Goal: Task Accomplishment & Management: Complete application form

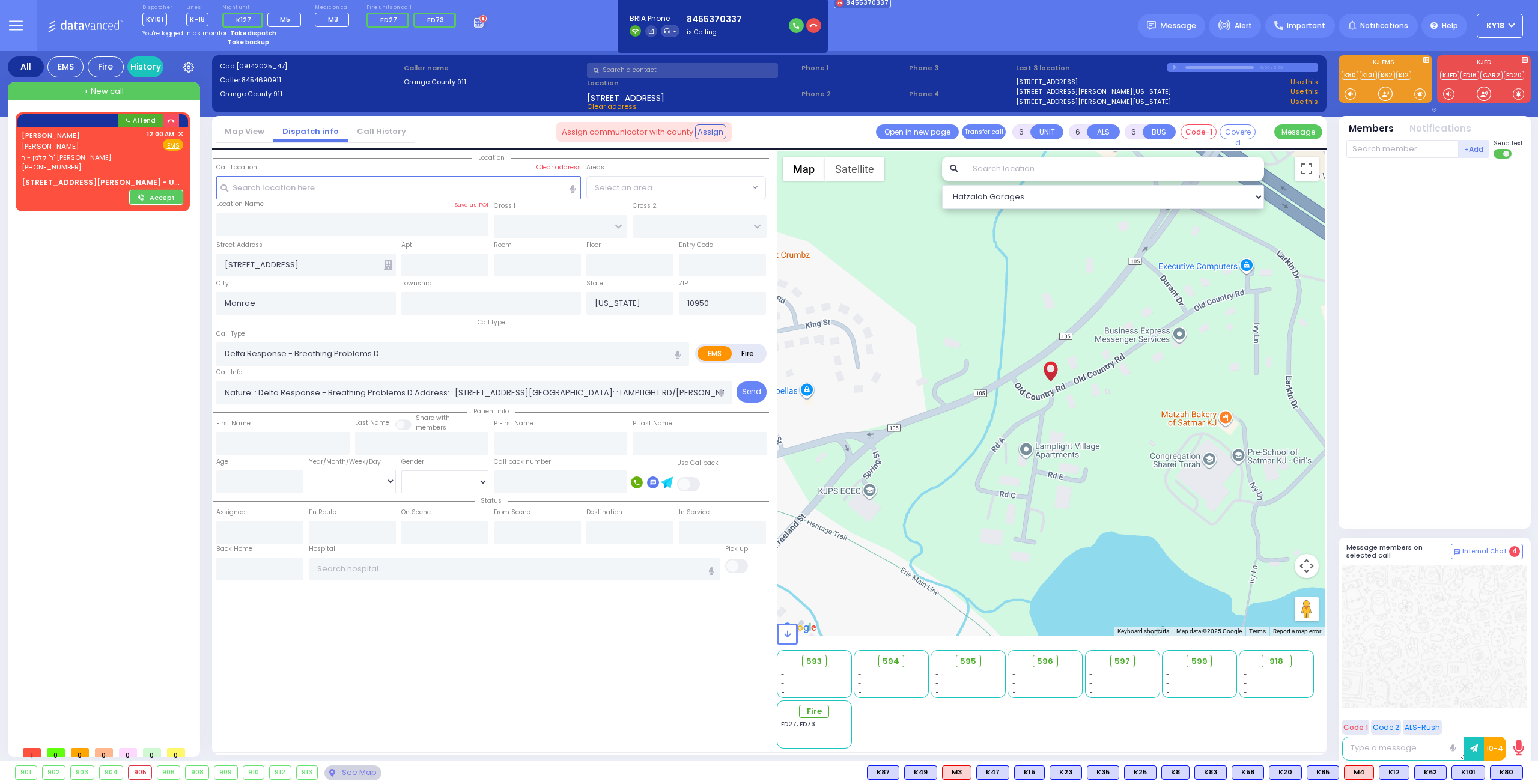
select select
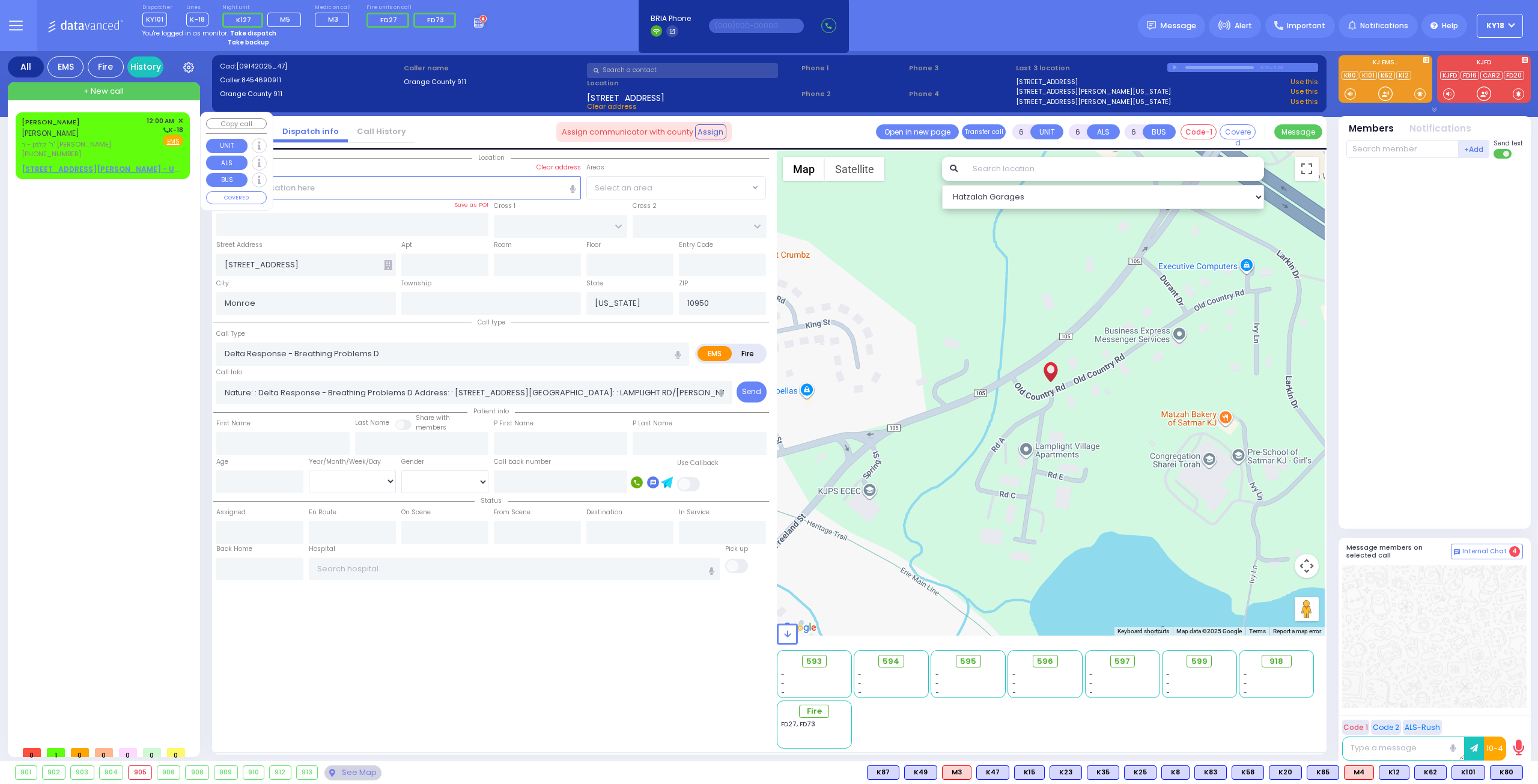
click at [67, 140] on span "ר' קלמן - ר' [PERSON_NAME]" at bounding box center [82, 145] width 121 height 10
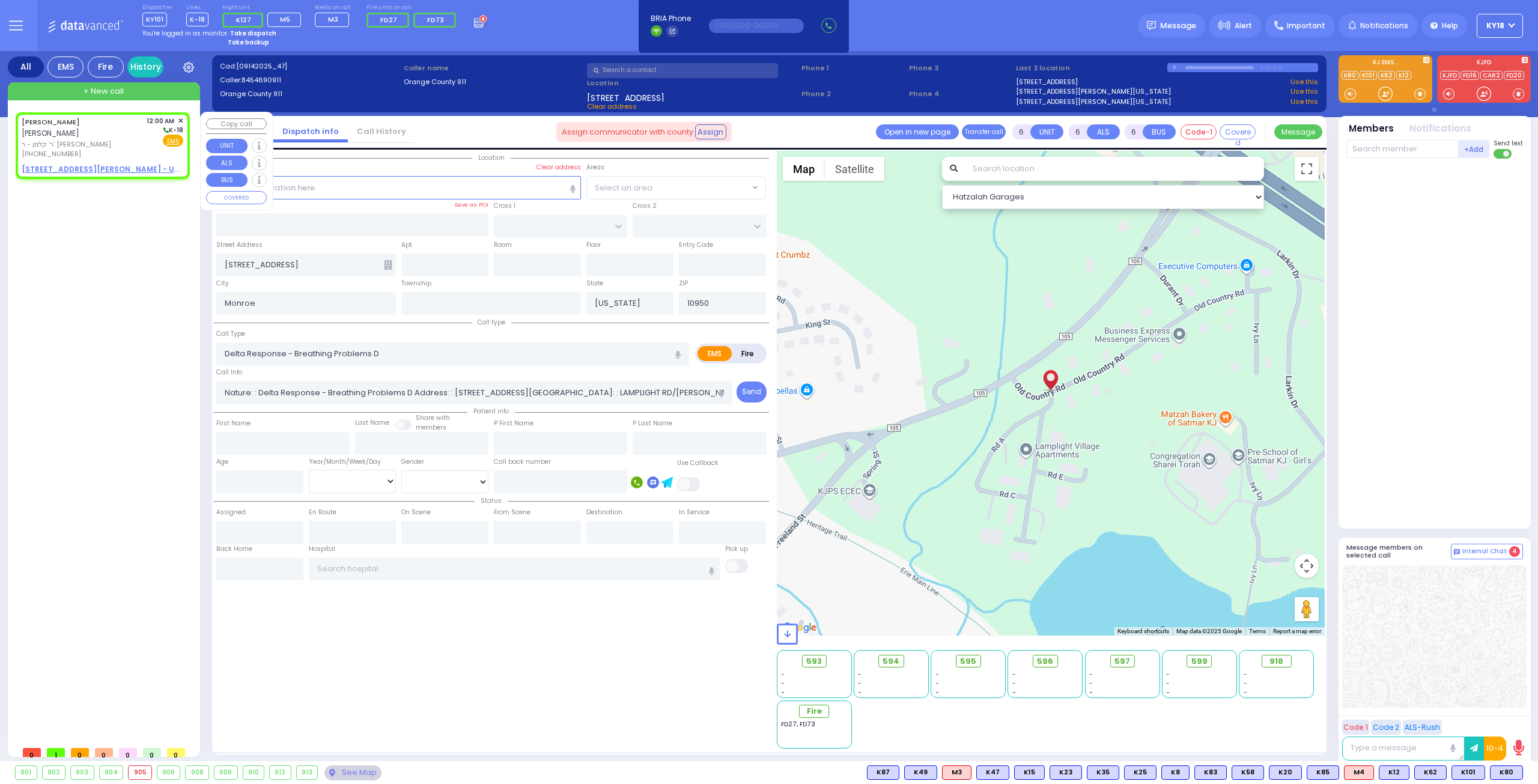
type input "2"
type input "1"
select select
radio input "true"
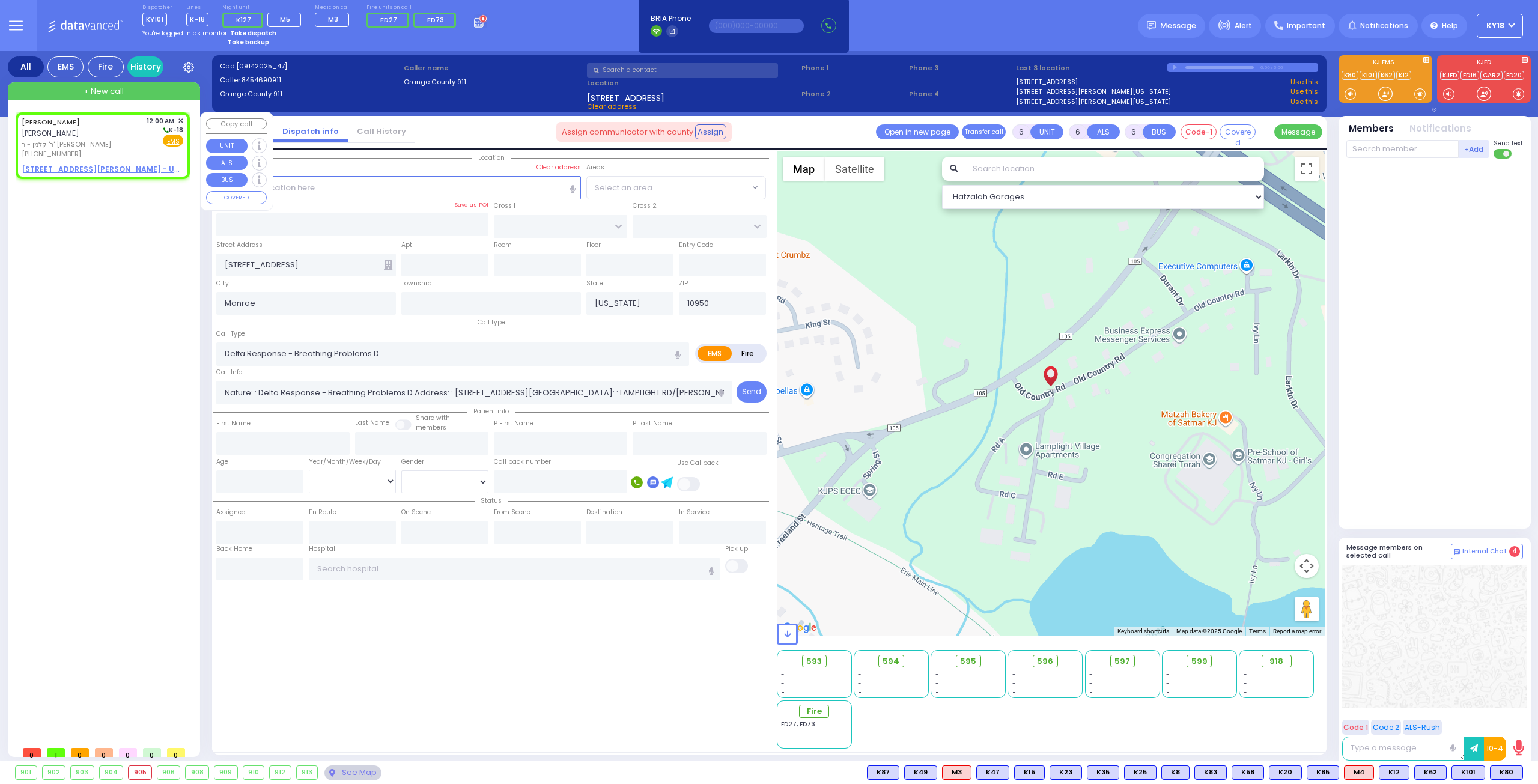
type input "[PERSON_NAME]"
select select
type input "00:00"
select select "Hatzalah Garages"
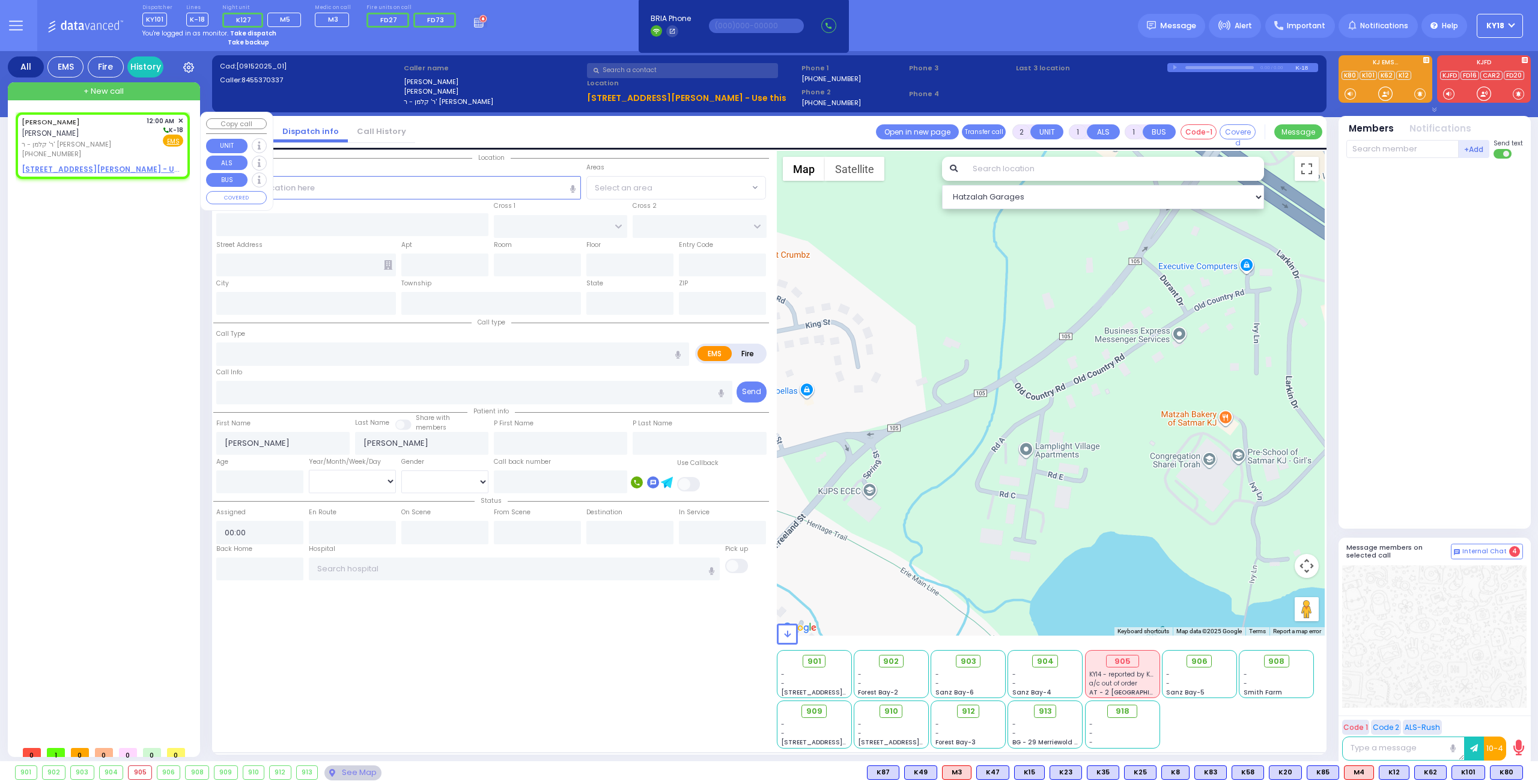
click at [63, 164] on u "[STREET_ADDRESS][PERSON_NAME] - Use this" at bounding box center [110, 169] width 178 height 10
select select
radio input "true"
select select
select select "Hatzalah Garages"
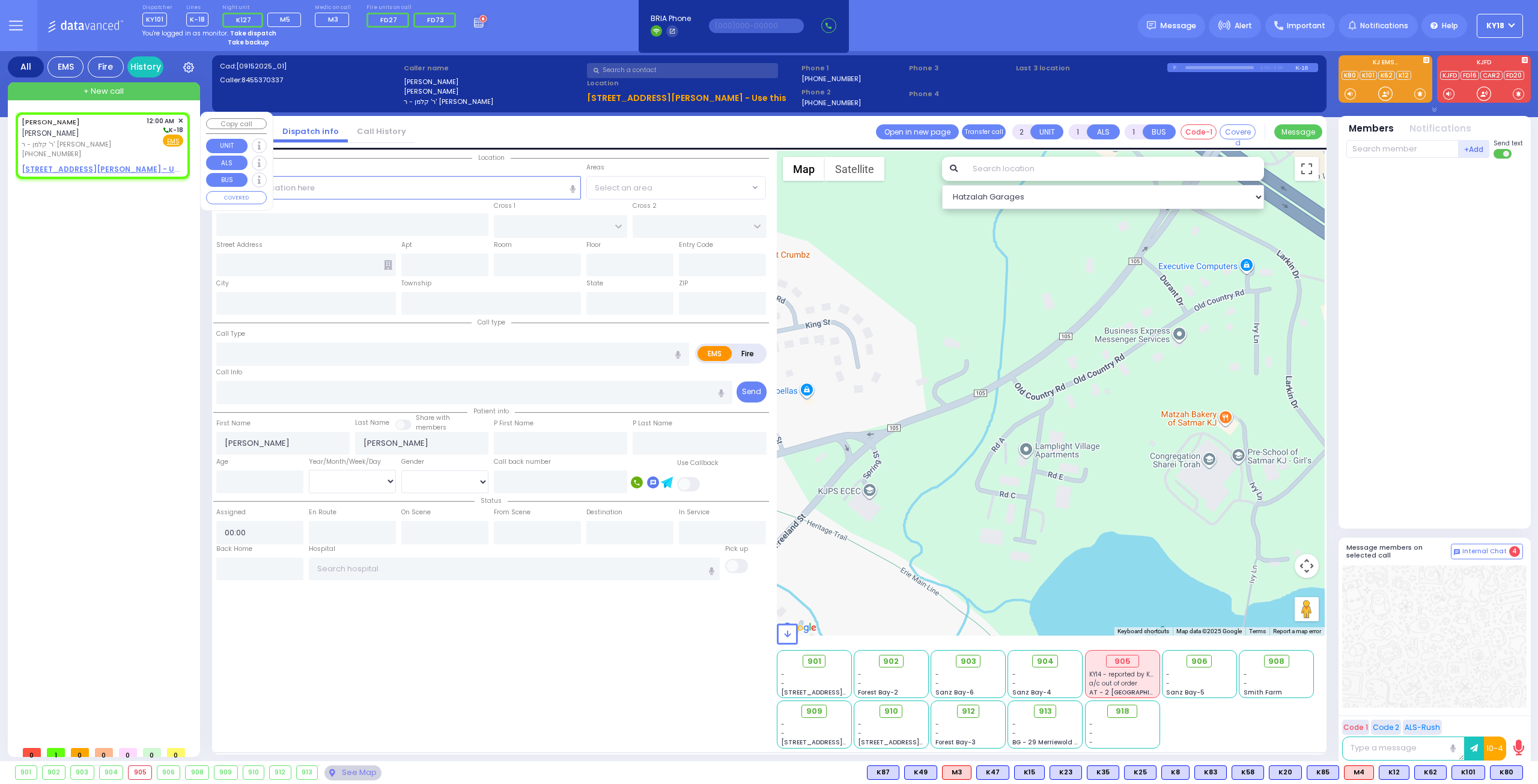
select select
radio input "true"
select select
select select "Hatzalah Garages"
type input "[PERSON_NAME] LN"
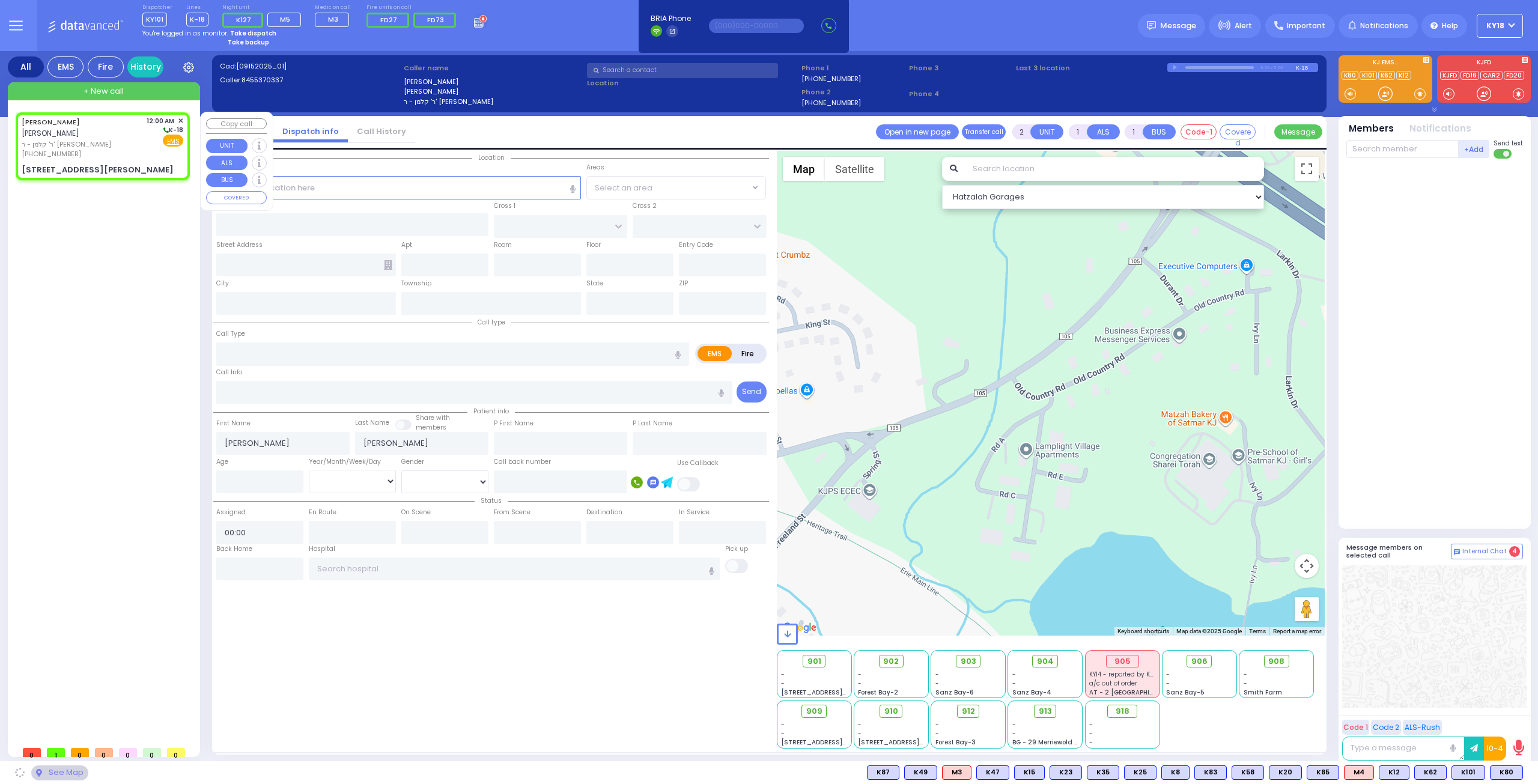
type input "[STREET_ADDRESS][PERSON_NAME]"
type input "202"
type input "Monroe"
type input "[US_STATE]"
type input "10950"
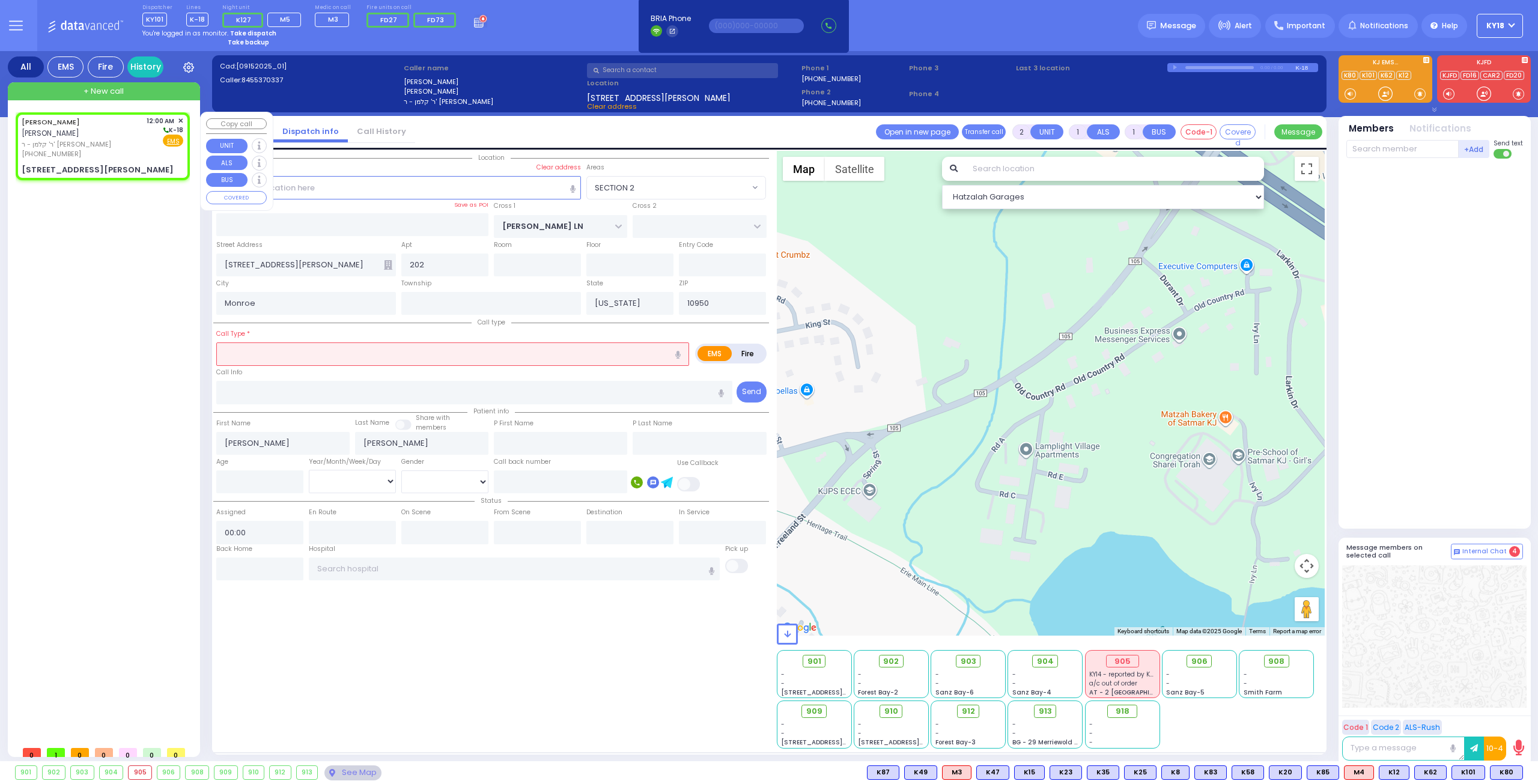
select select "SECTION 2"
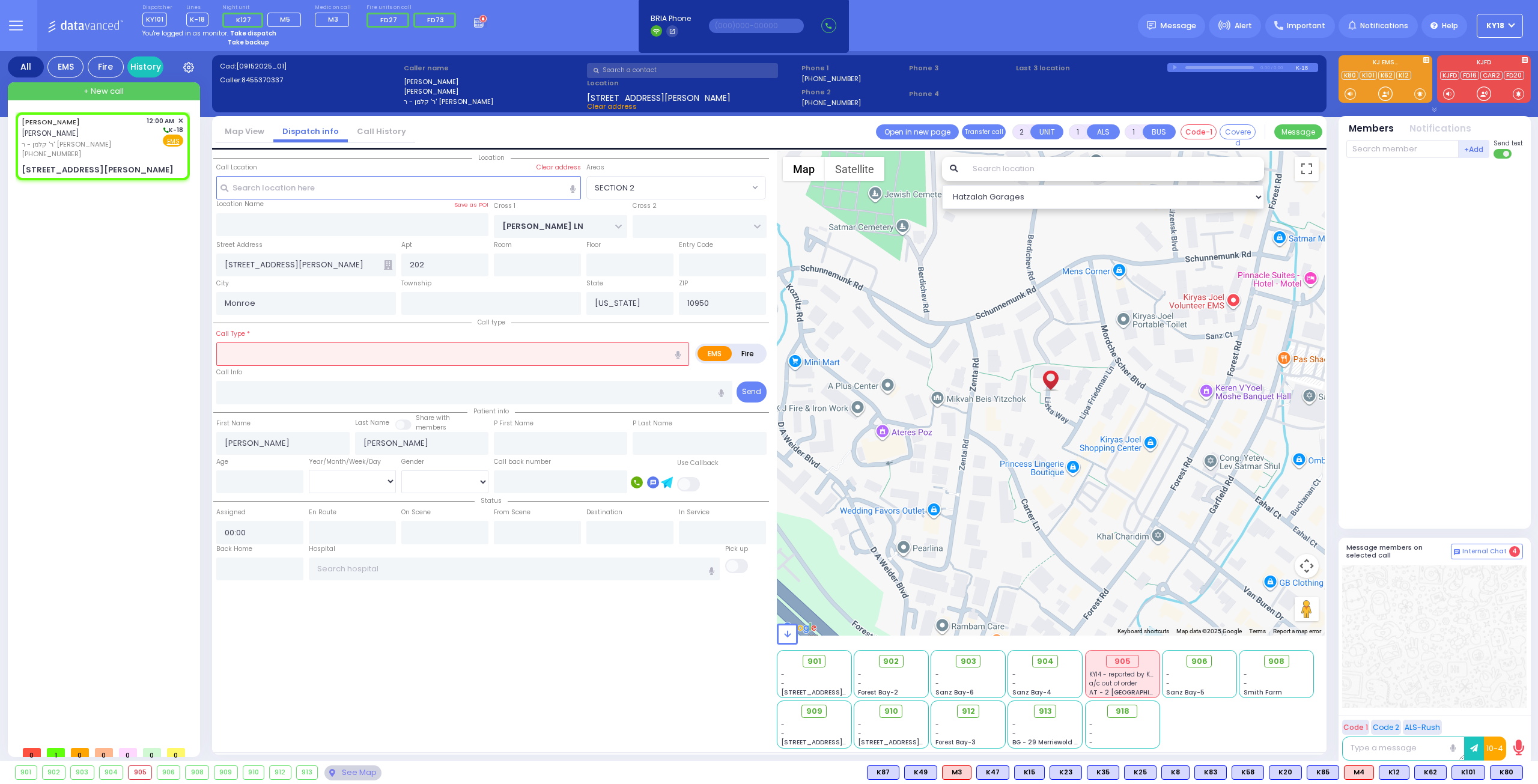
click at [298, 348] on input "text" at bounding box center [453, 354] width 473 height 22
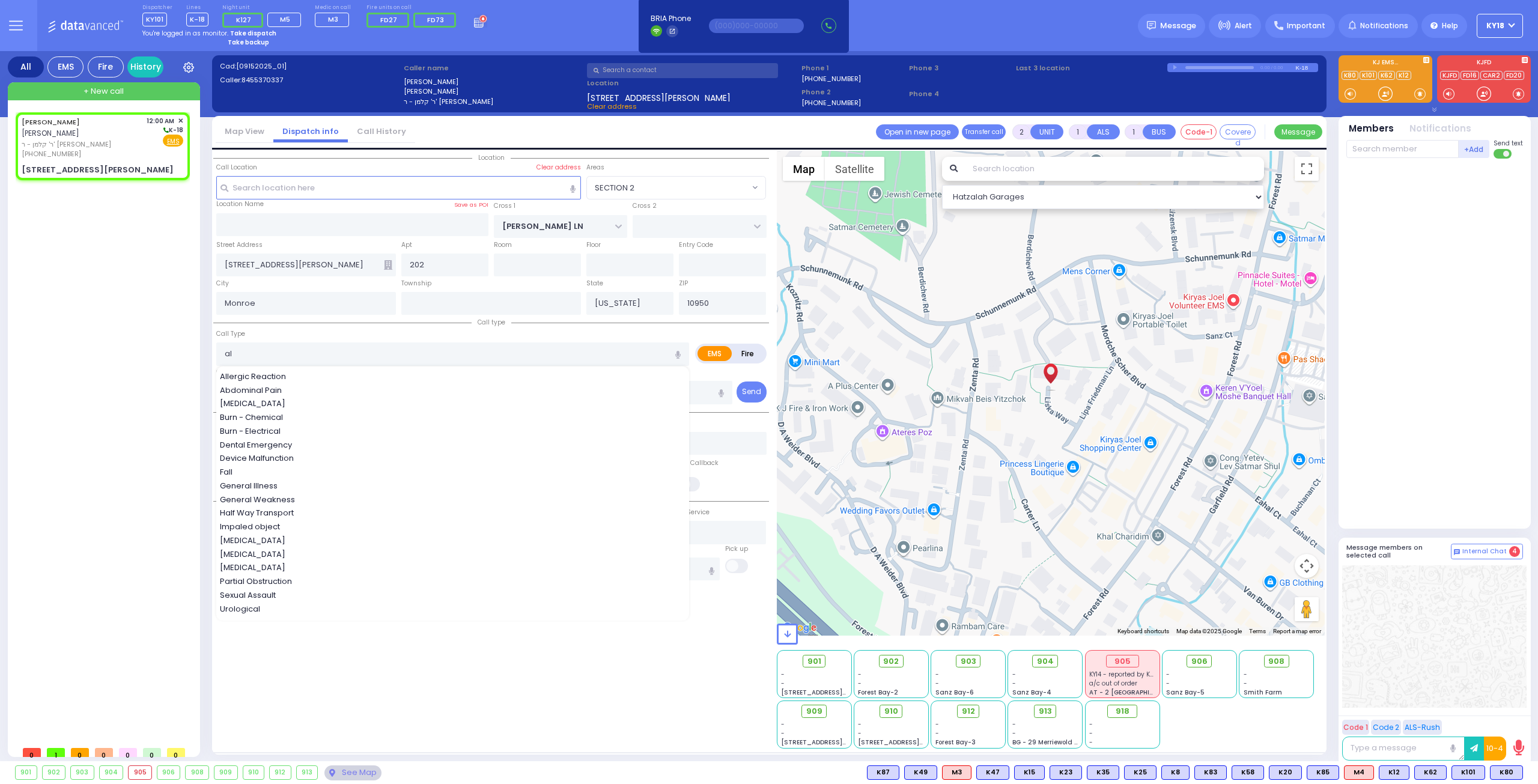
click at [291, 371] on div "Allergic Reaction" at bounding box center [453, 377] width 467 height 12
type input "Allergic Reaction"
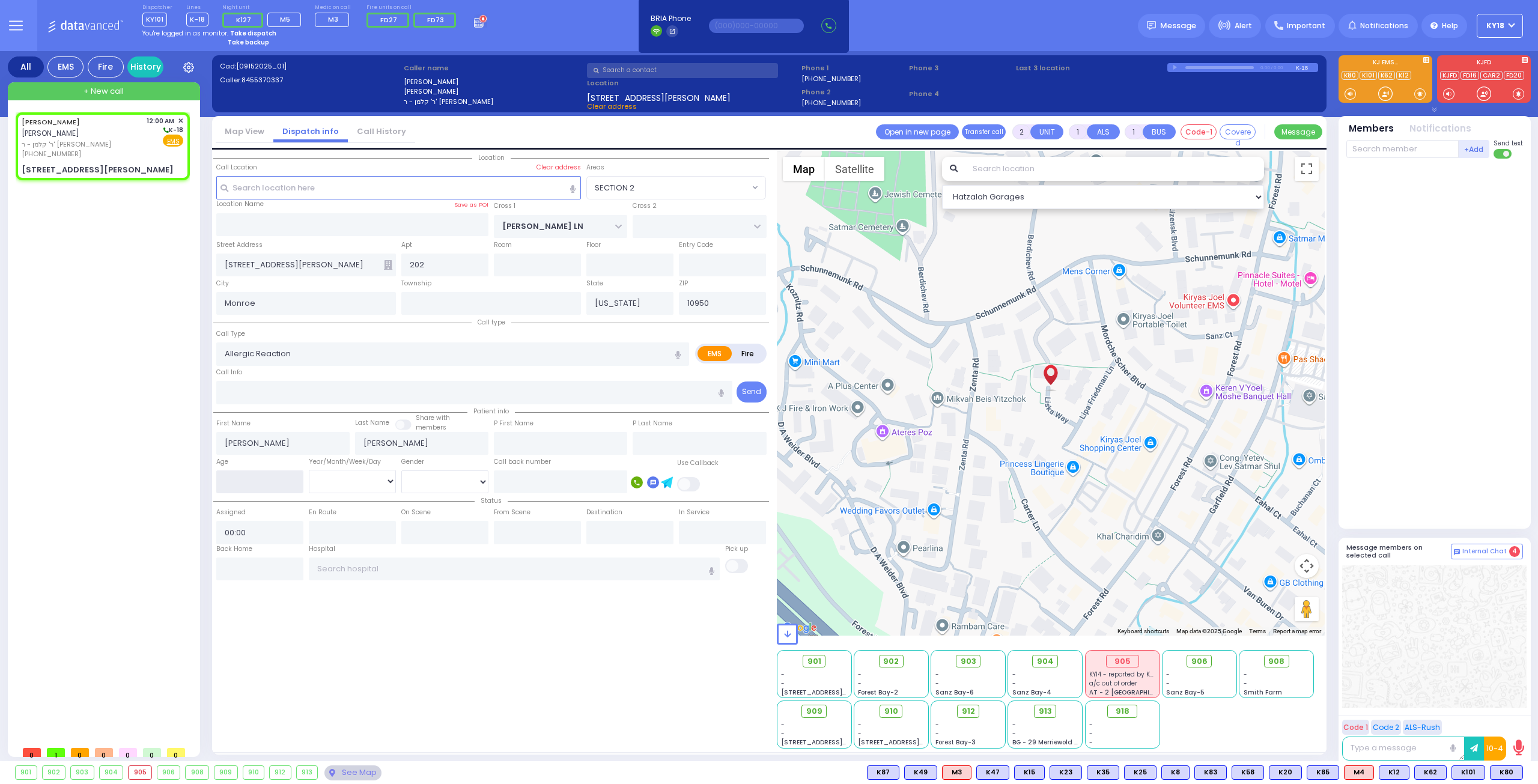
click at [275, 478] on input "number" at bounding box center [260, 481] width 87 height 22
select select
radio input "true"
select select
select select "Hatzalah Garages"
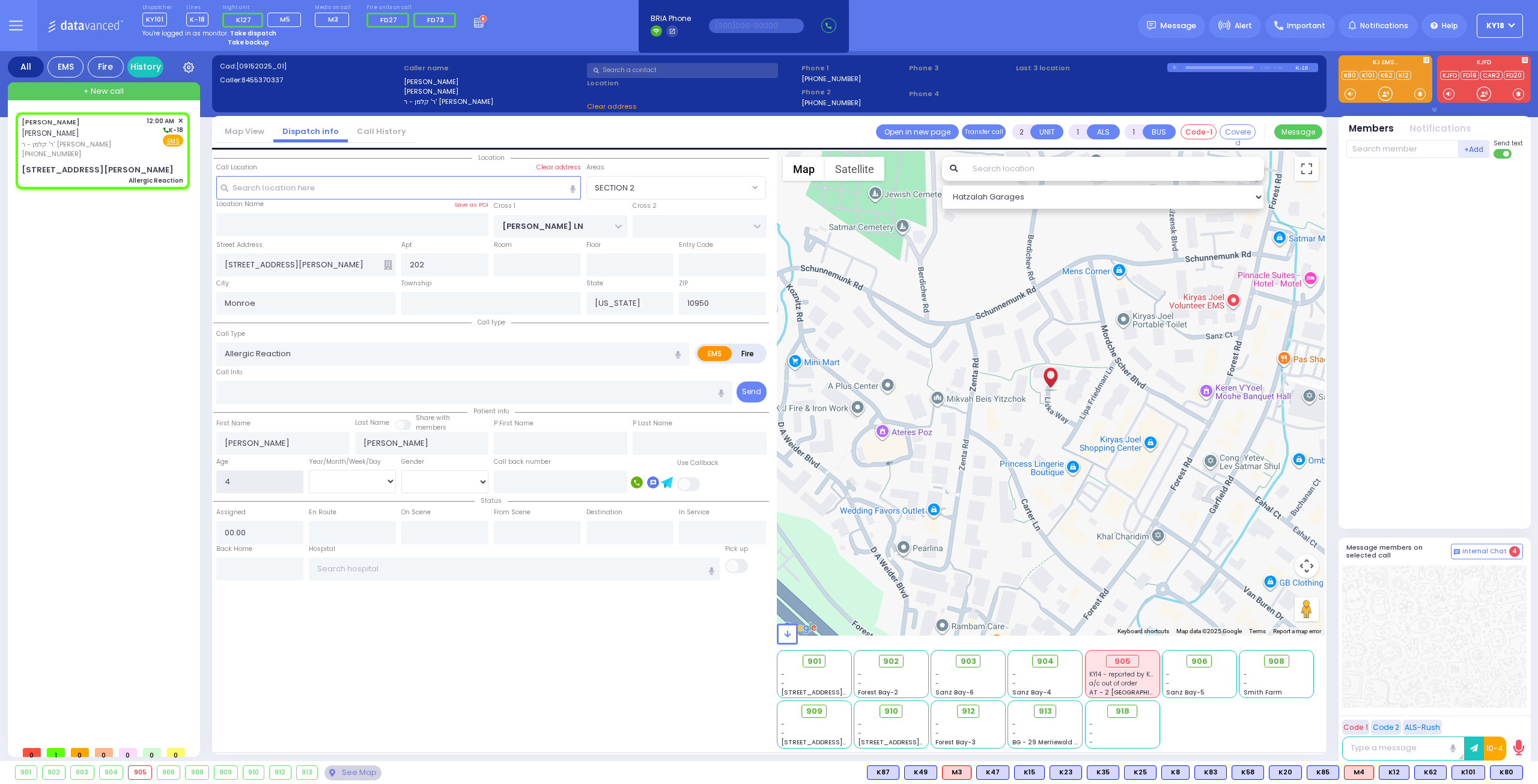
type input "45"
select select "SECTION 2"
select select
radio input "true"
select select
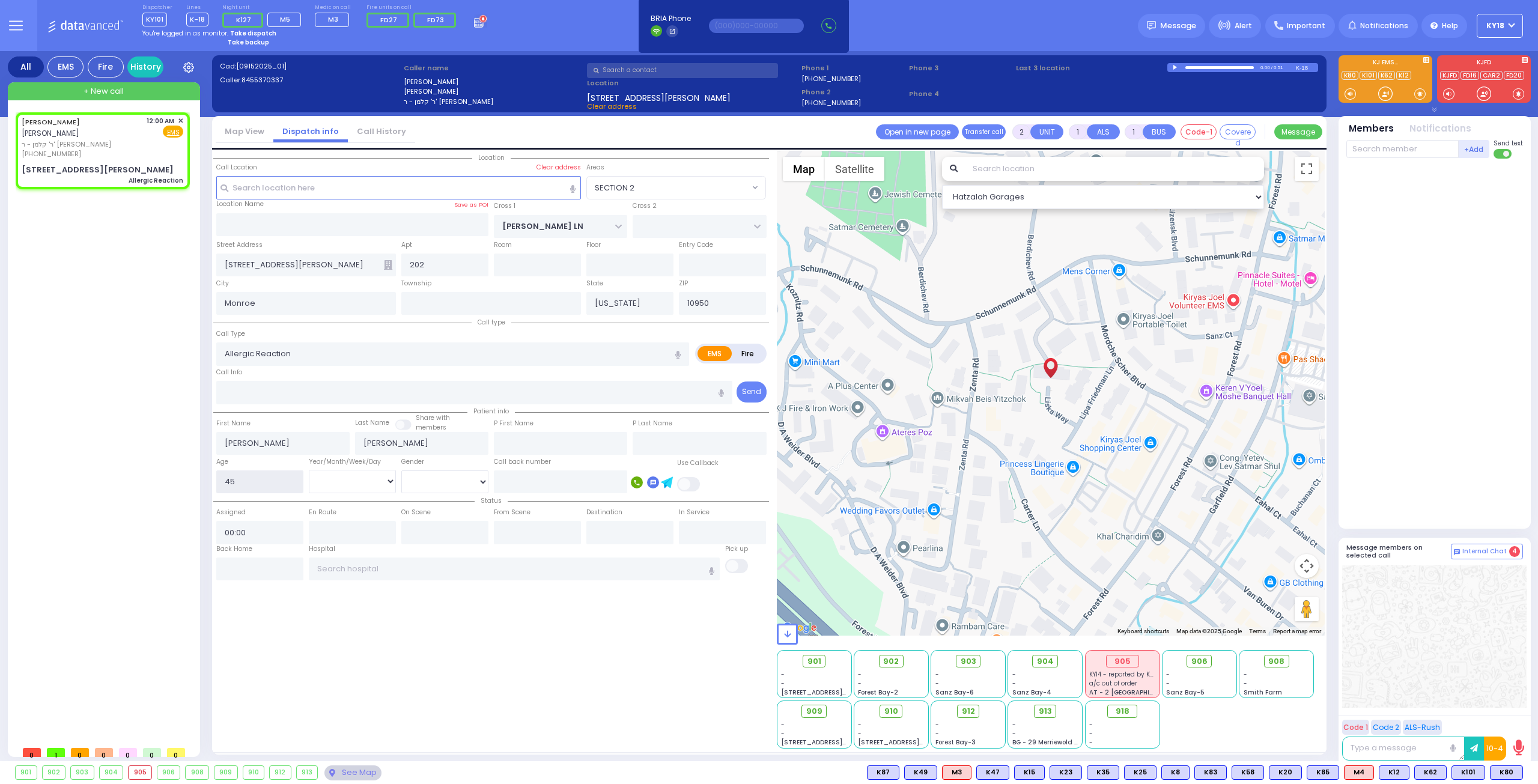
select select "Hatzalah Garages"
select select "SECTION 2"
type input "45"
click at [374, 480] on select "Year Month Week Day" at bounding box center [352, 481] width 87 height 22
select select
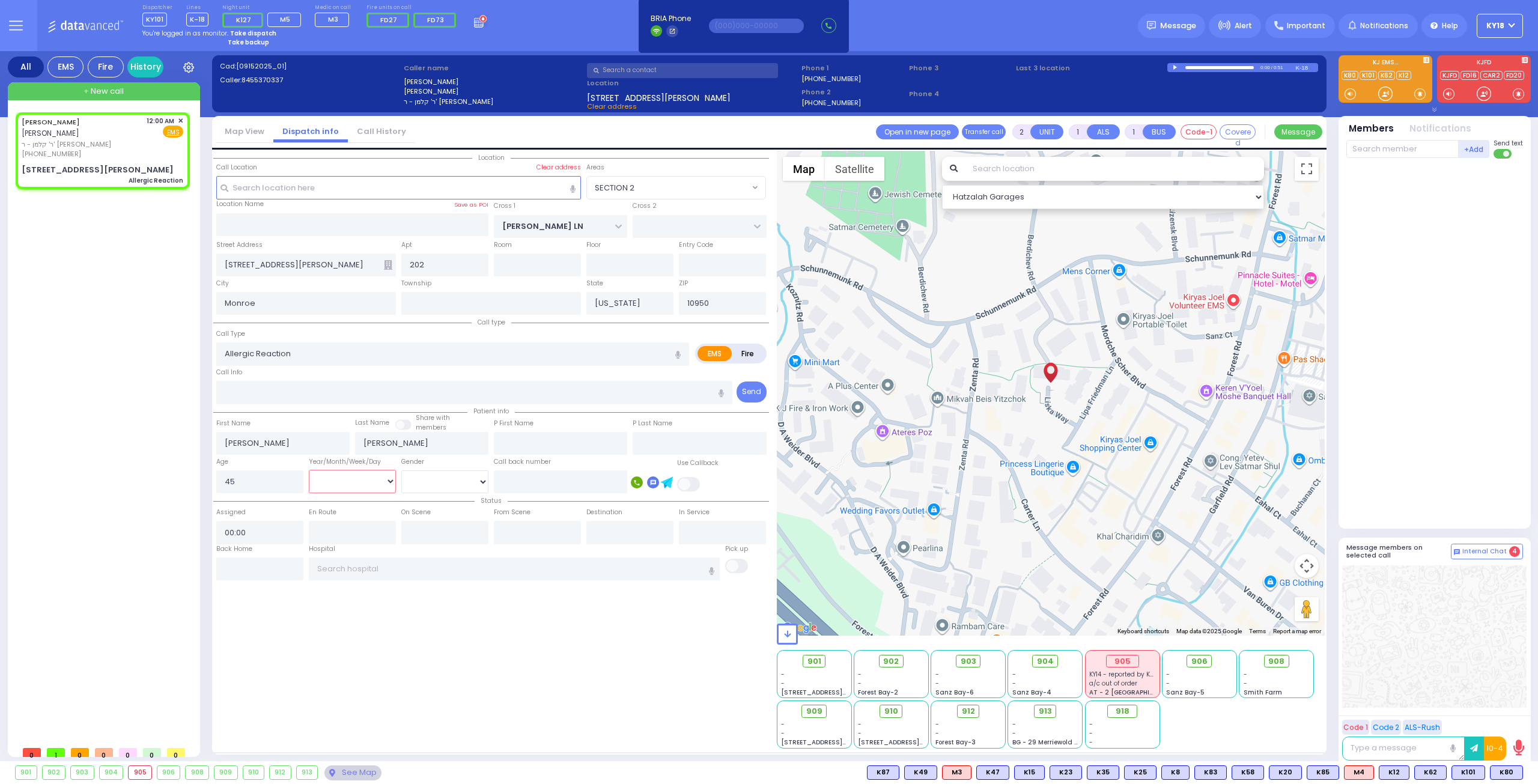
radio input "true"
select select
select select "Hatzalah Garages"
select select "Year"
click at [309, 470] on select "Year Month Week Day" at bounding box center [352, 481] width 87 height 22
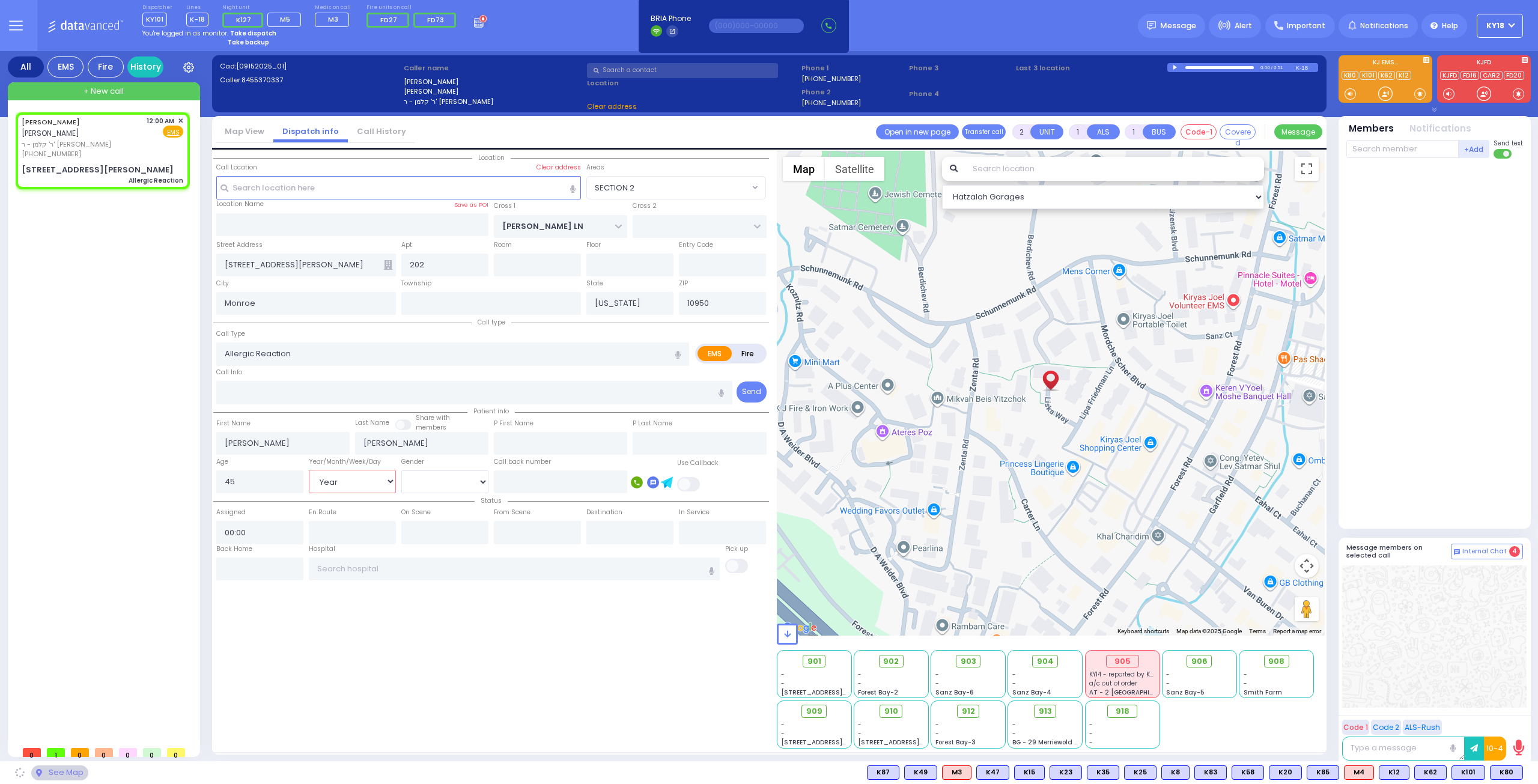
select select "SECTION 2"
select select
radio input "true"
select select "Year"
select select "Hatzalah Garages"
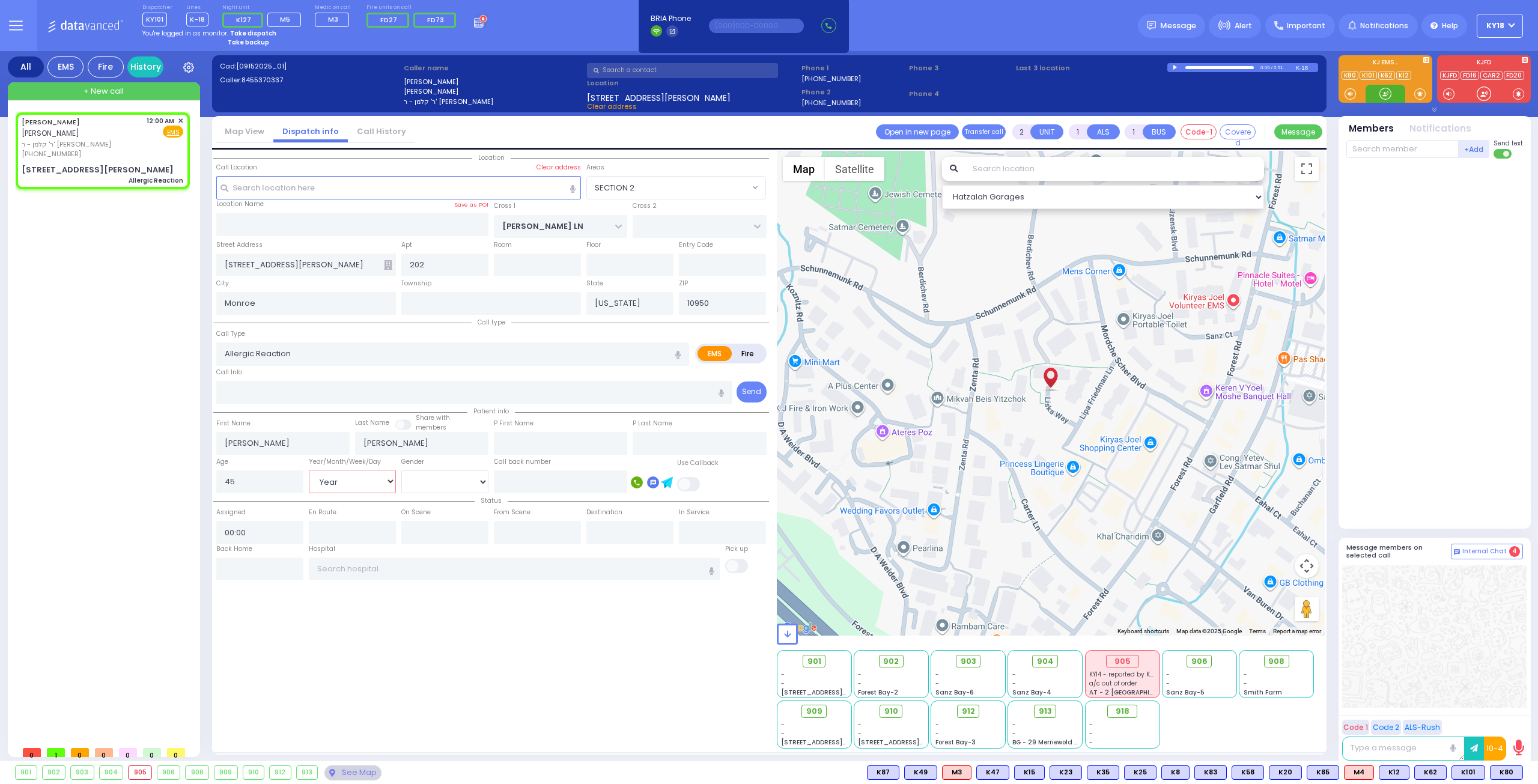
select select "SECTION 2"
click at [465, 480] on select "[DEMOGRAPHIC_DATA] [DEMOGRAPHIC_DATA]" at bounding box center [444, 481] width 87 height 22
select select "[DEMOGRAPHIC_DATA]"
click at [401, 470] on select "[DEMOGRAPHIC_DATA] [DEMOGRAPHIC_DATA]" at bounding box center [444, 481] width 87 height 22
select select
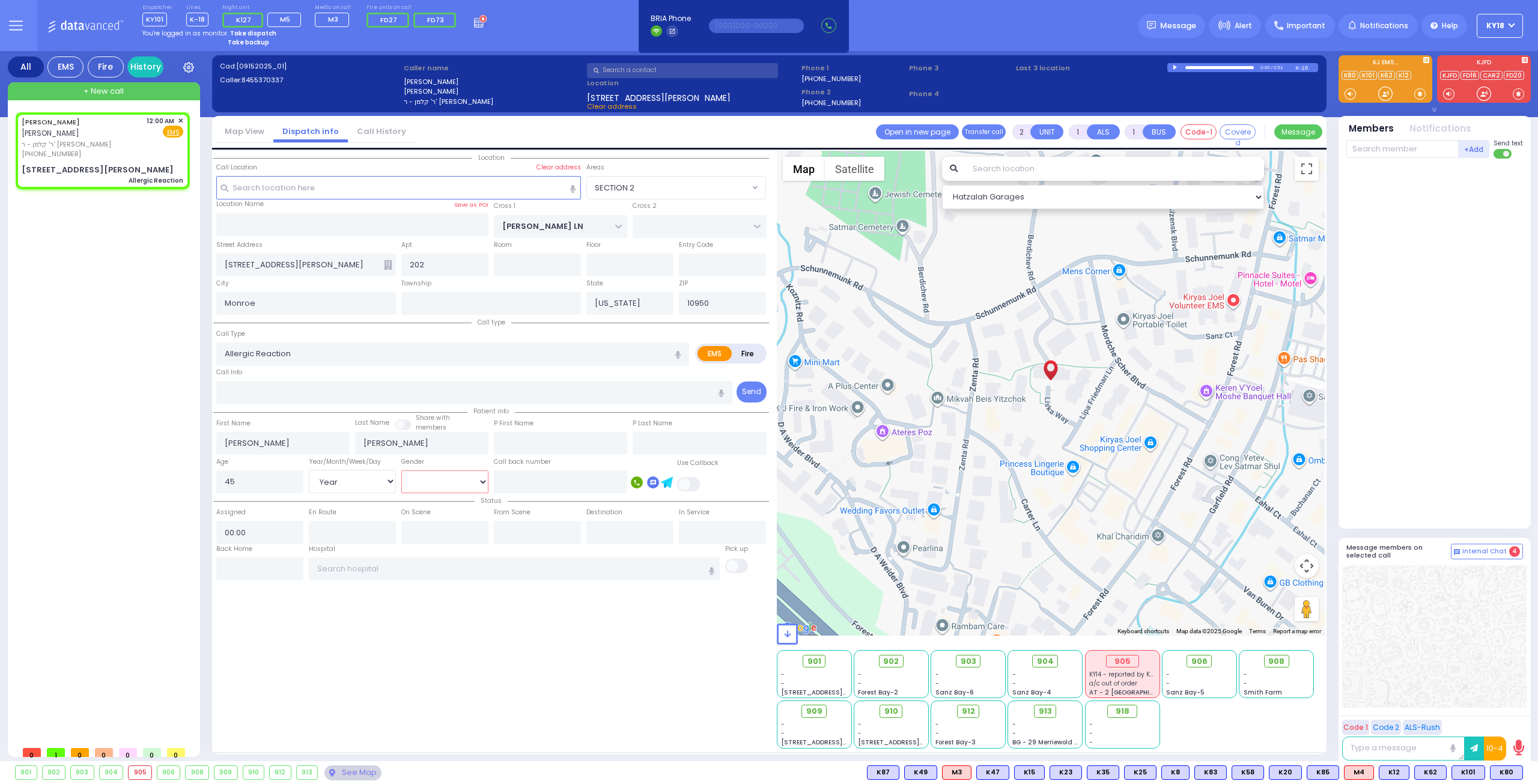
radio input "true"
select select "Year"
select select "[DEMOGRAPHIC_DATA]"
select select "SECTION 2"
select select "Hatzalah Garages"
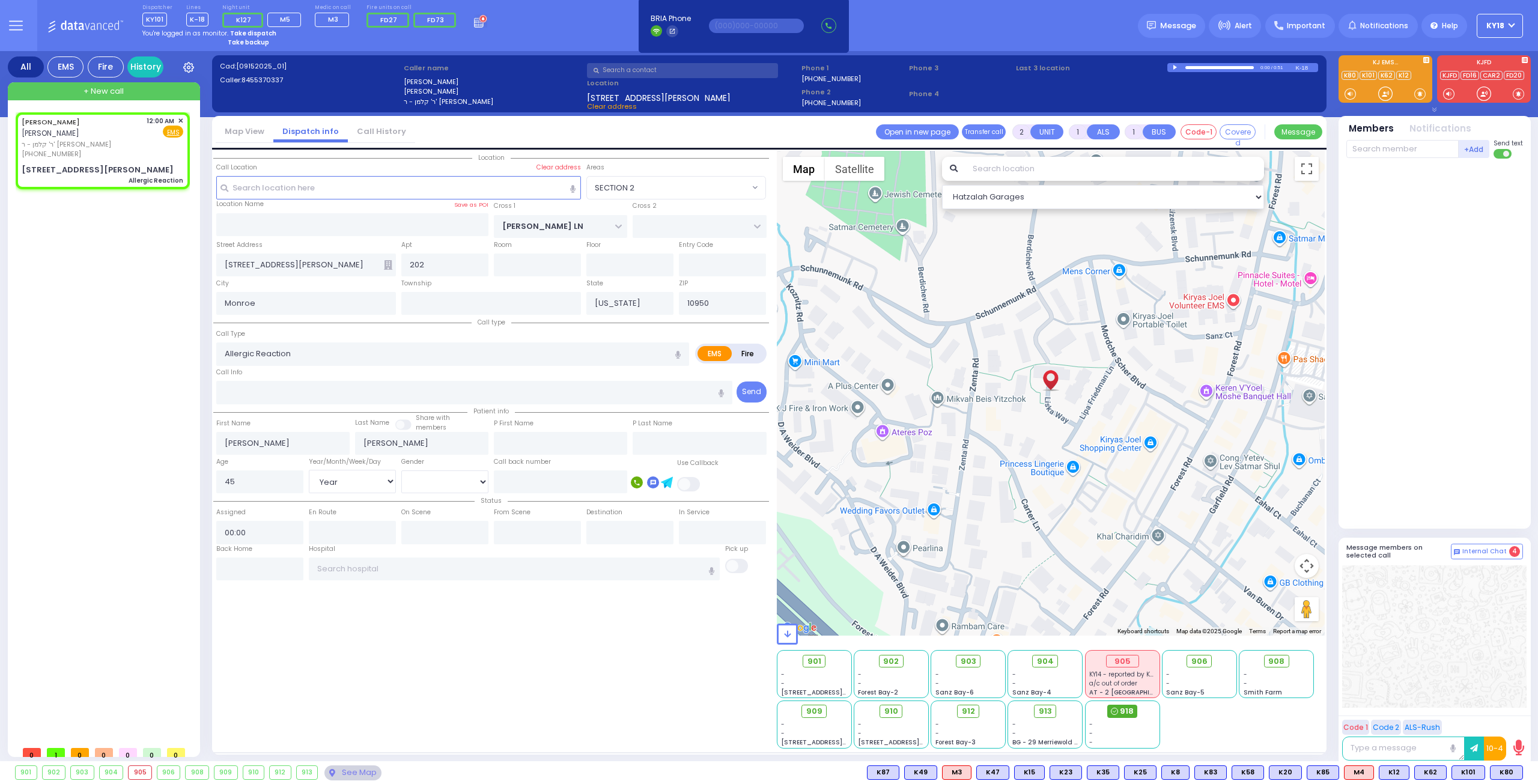
click at [1130, 709] on span "918" at bounding box center [1127, 712] width 14 height 12
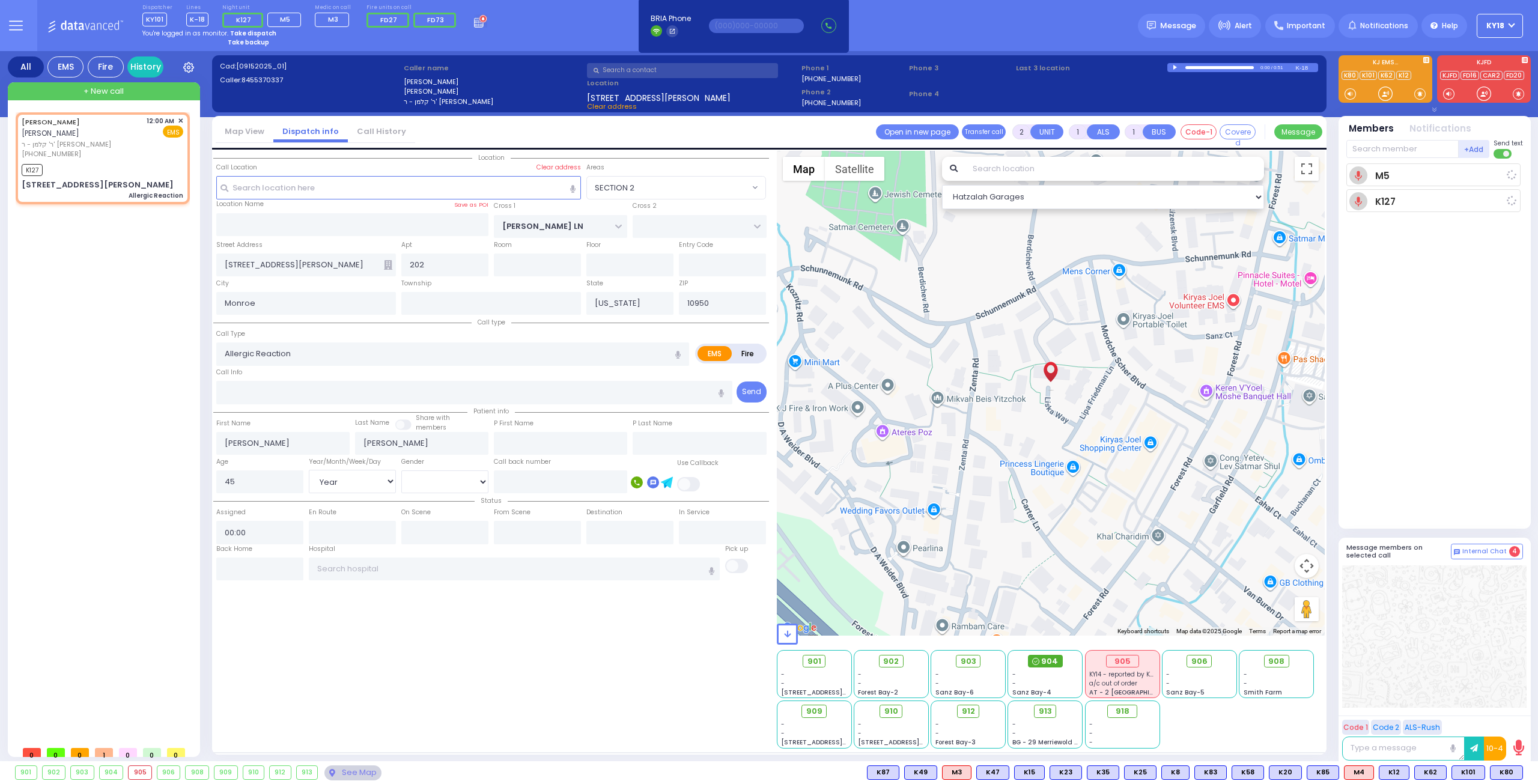
select select
radio input "true"
select select "Year"
select select "[DEMOGRAPHIC_DATA]"
type input "00:02"
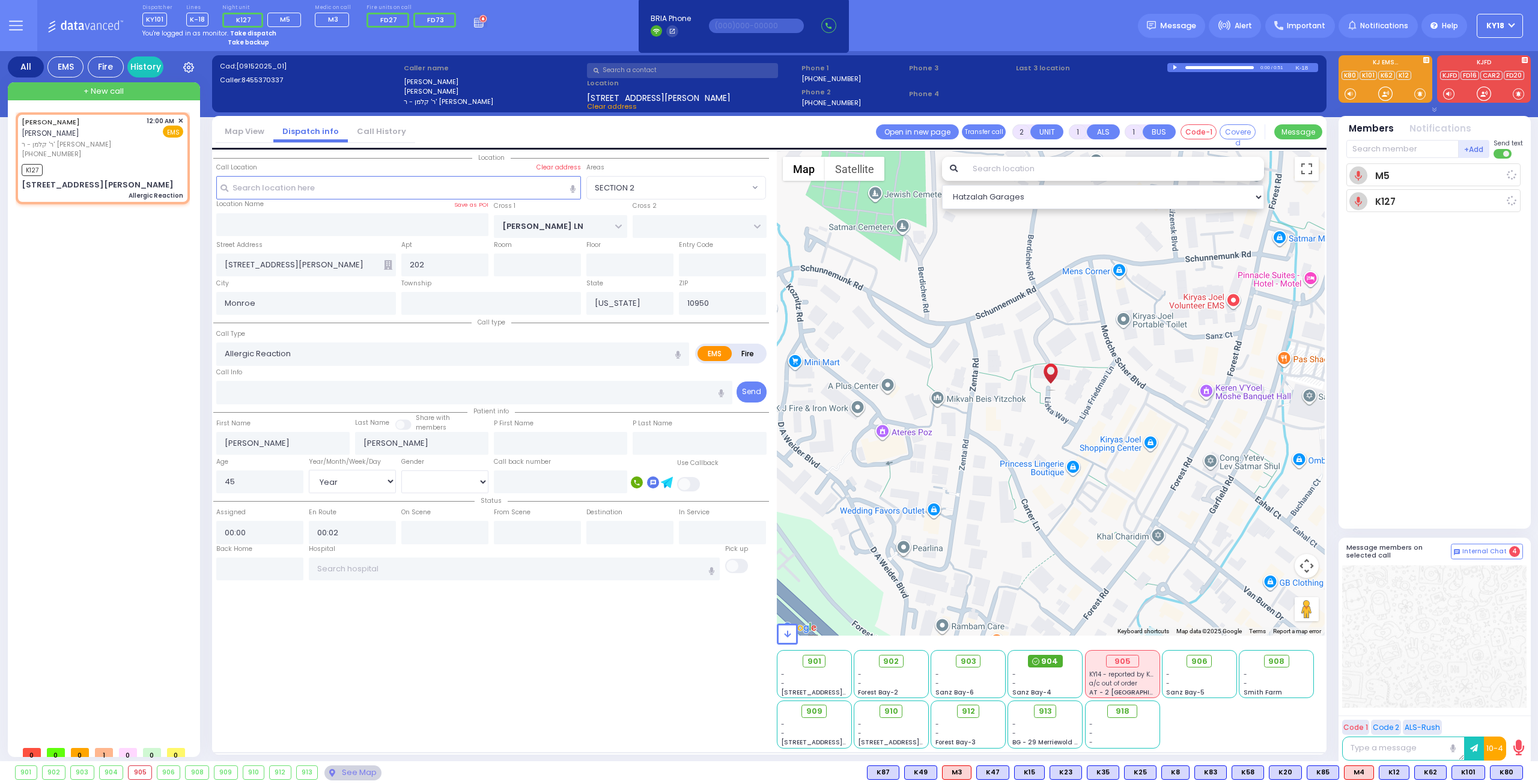
select select "Hatzalah Garages"
select select "SECTION 2"
select select
radio input "true"
select select "Year"
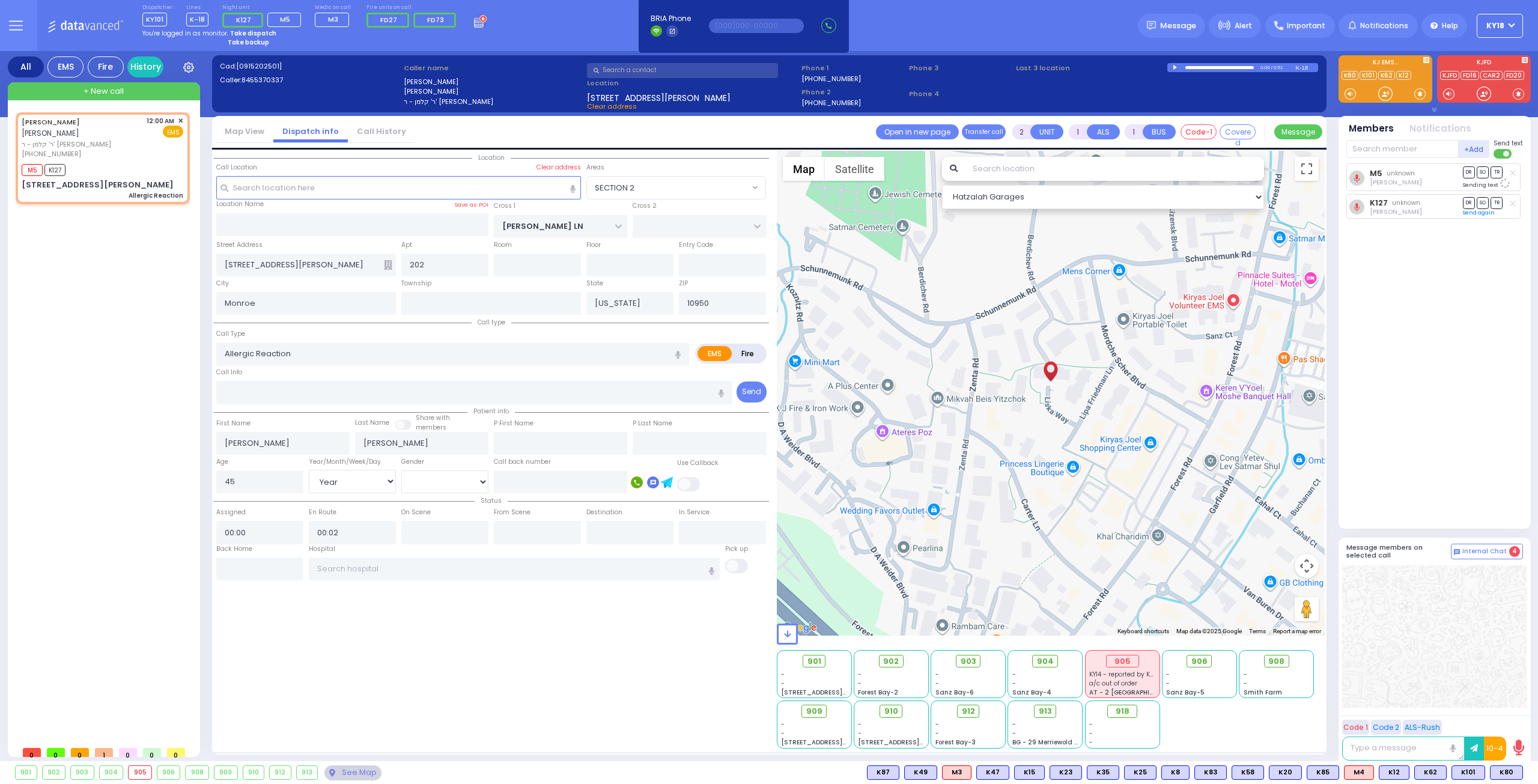
select select "[DEMOGRAPHIC_DATA]"
select select "Hatzalah Garages"
select select "SECTION 2"
click at [1501, 770] on span "K127" at bounding box center [1505, 772] width 34 height 13
click at [95, 142] on div "[PERSON_NAME] [PERSON_NAME] [PERSON_NAME] - ר' [PERSON_NAME] [PHONE_NUMBER] 12:…" at bounding box center [102, 137] width 161 height 43
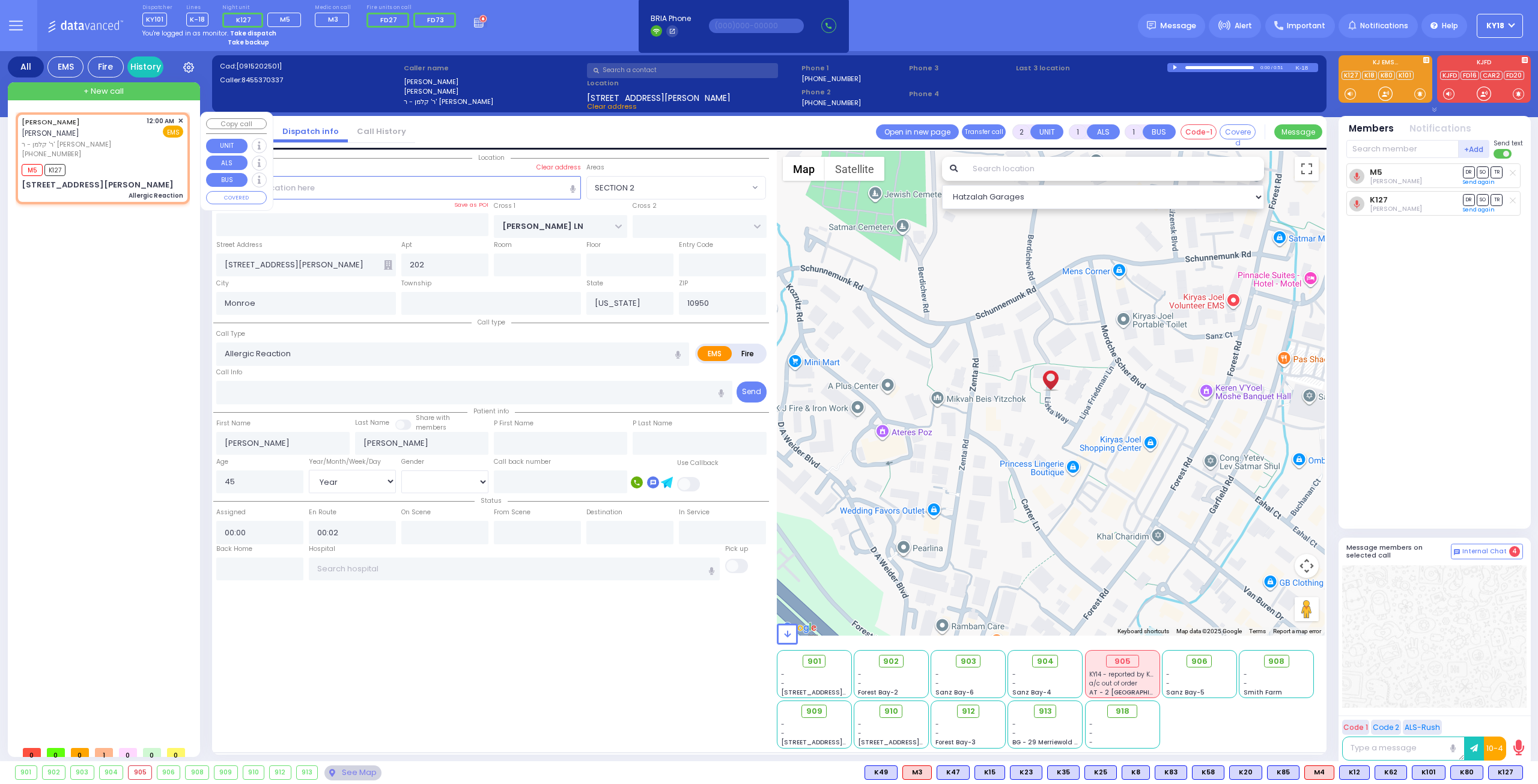
select select
radio input "true"
select select "Year"
select select "[DEMOGRAPHIC_DATA]"
select select "SECTION 2"
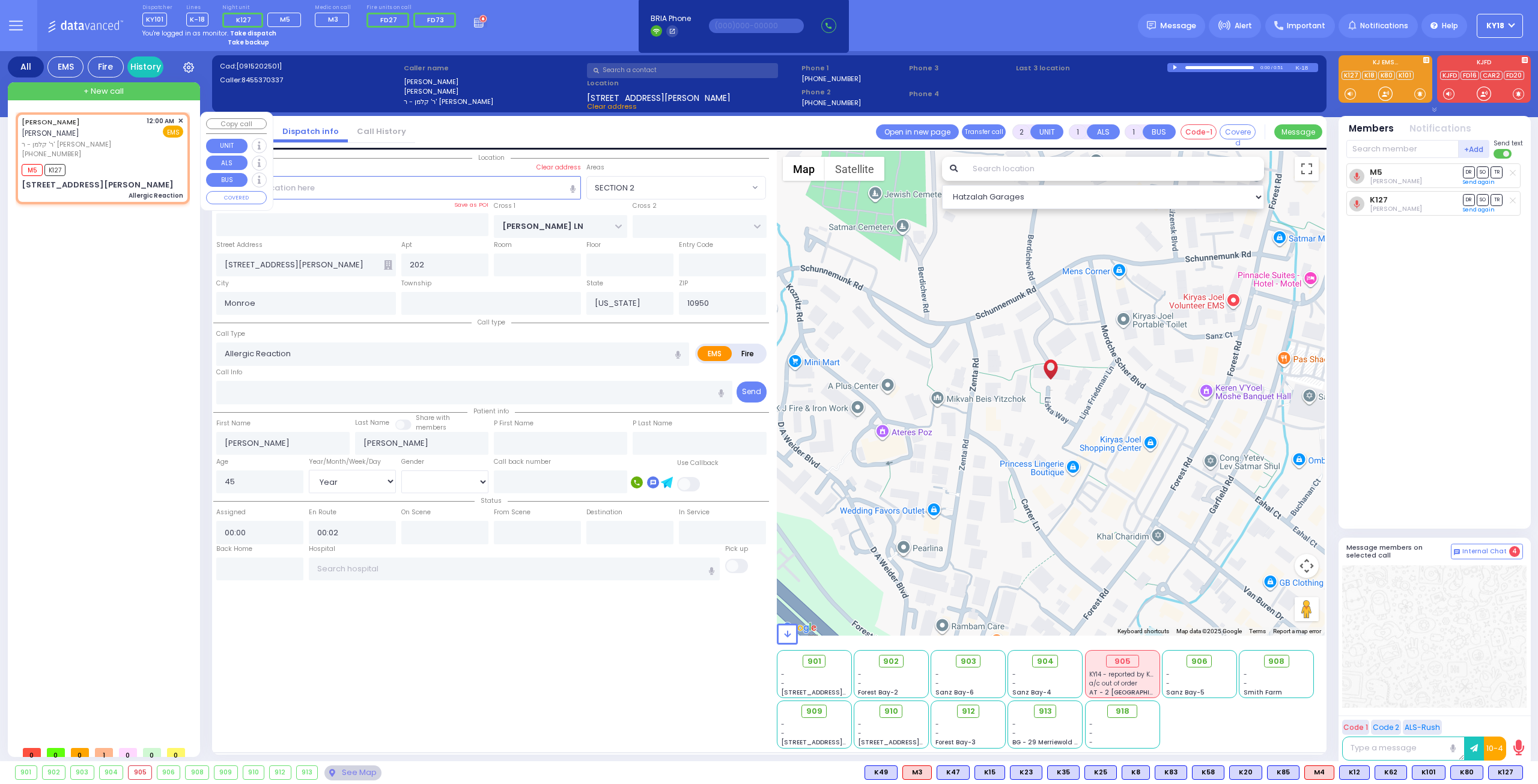
select select "Hatzalah Garages"
drag, startPoint x: 1498, startPoint y: 768, endPoint x: 1486, endPoint y: 752, distance: 20.0
click at [1497, 762] on div "901 902 903 904 905 906" at bounding box center [769, 772] width 1538 height 22
click at [143, 137] on div "[PERSON_NAME] [PERSON_NAME] [PERSON_NAME] - ר' [PERSON_NAME] [PHONE_NUMBER] 12:…" at bounding box center [102, 137] width 161 height 43
select select
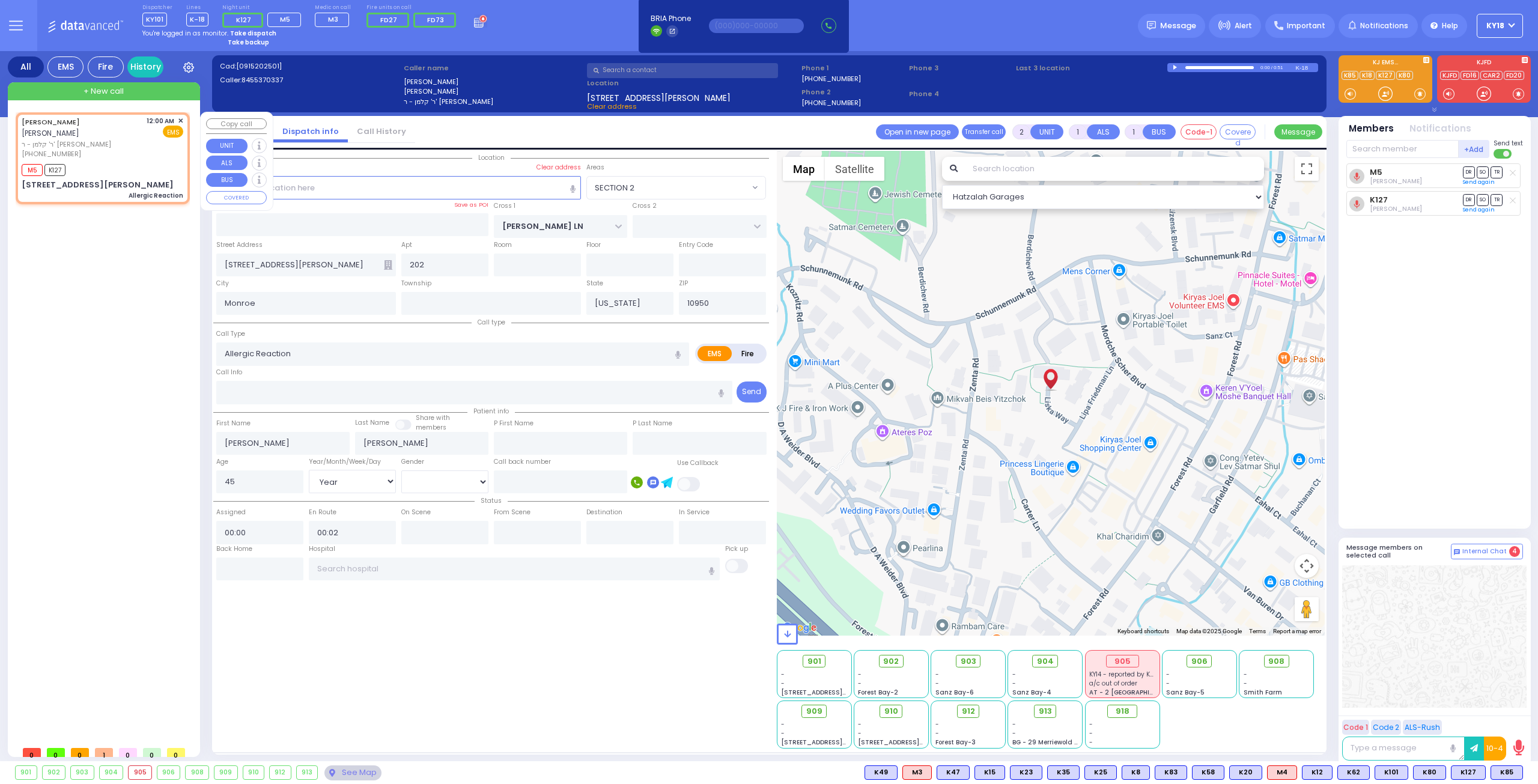
radio input "true"
select select "Year"
select select "[DEMOGRAPHIC_DATA]"
select select "Hatzalah Garages"
select select "SECTION 2"
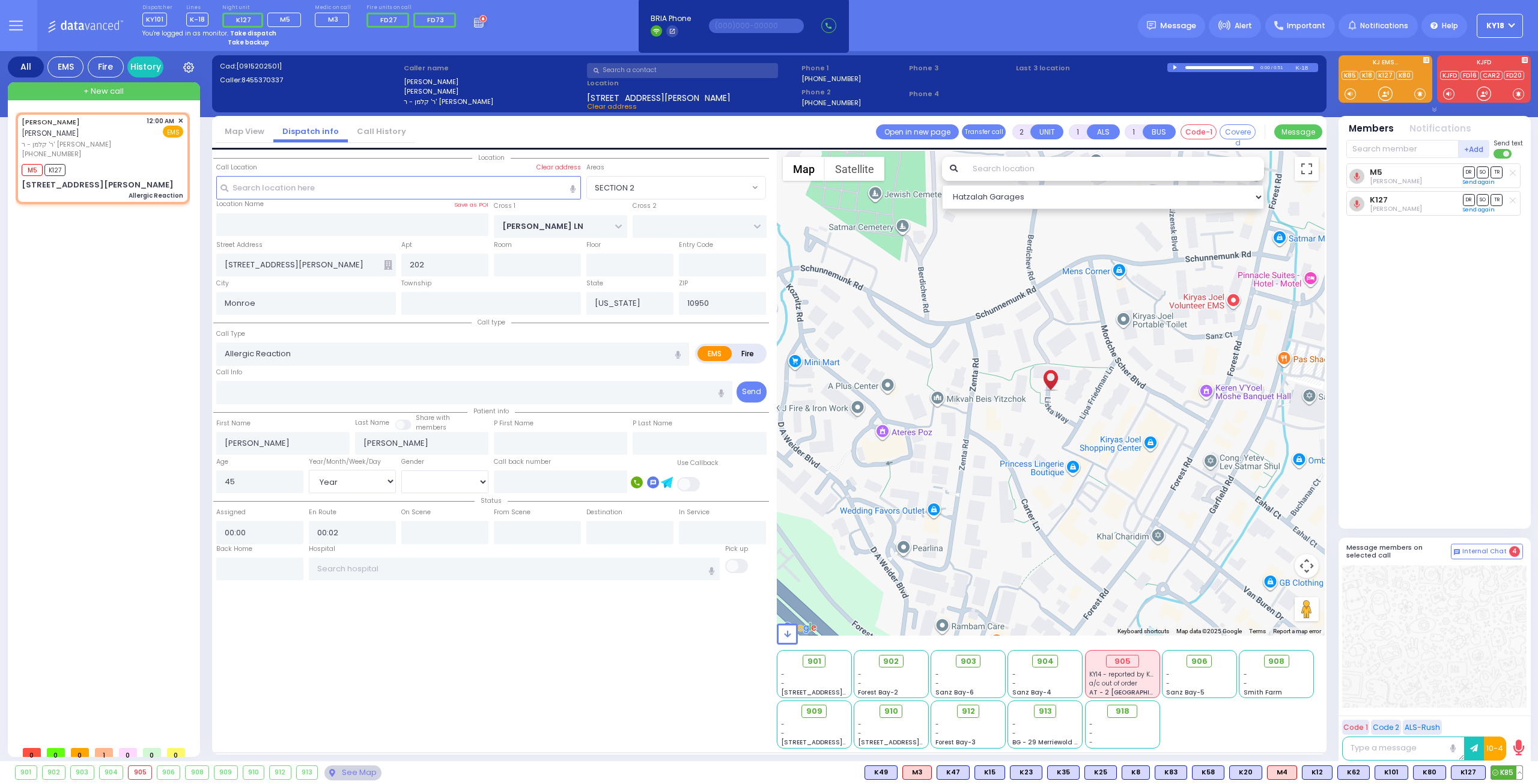
click at [1509, 771] on span "K85" at bounding box center [1507, 772] width 31 height 13
select select
radio input "true"
select select "Year"
select select "[DEMOGRAPHIC_DATA]"
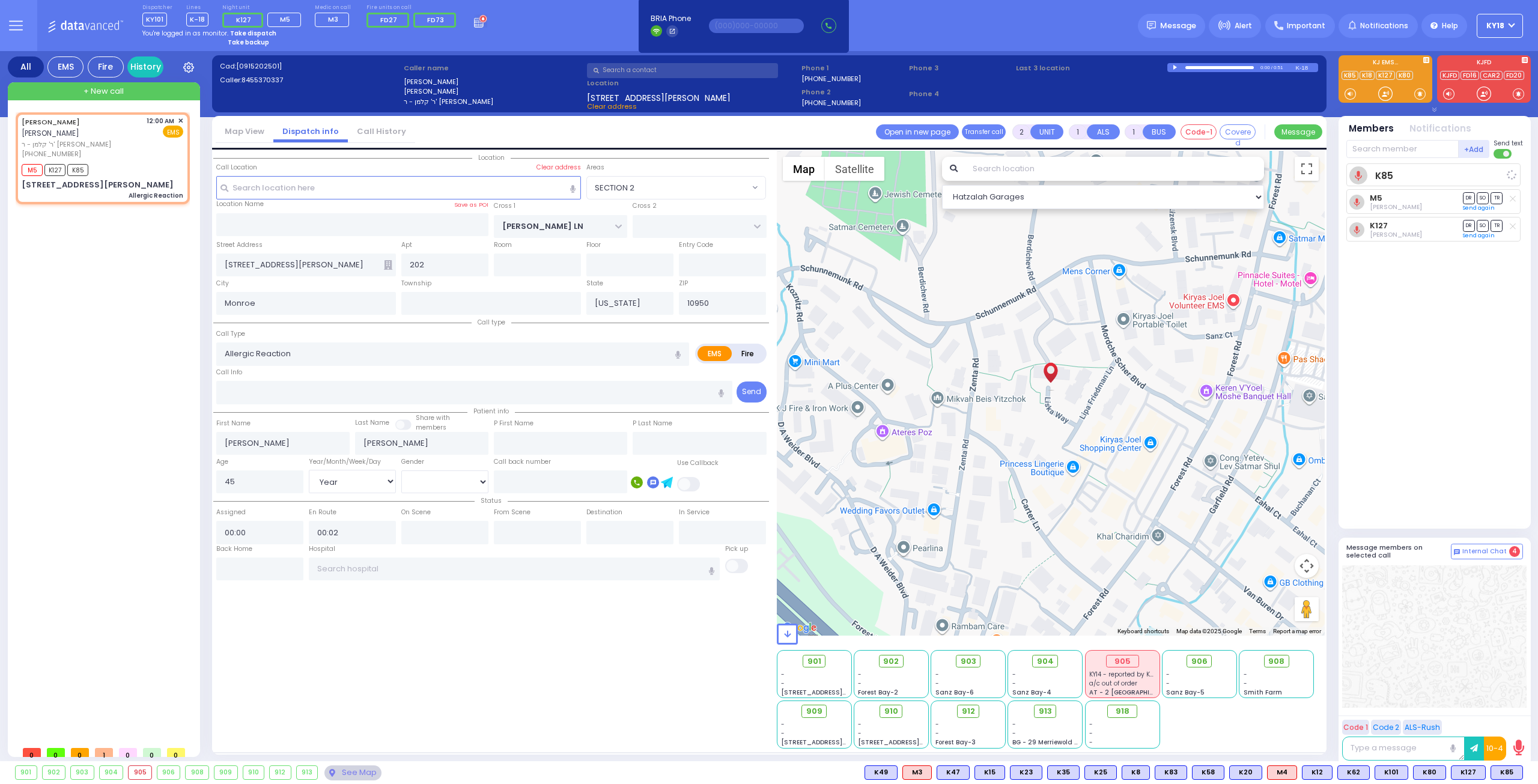
select select "Hatzalah Garages"
select select "SECTION 2"
click at [263, 33] on strong "Take dispatch" at bounding box center [254, 33] width 47 height 9
select select "4"
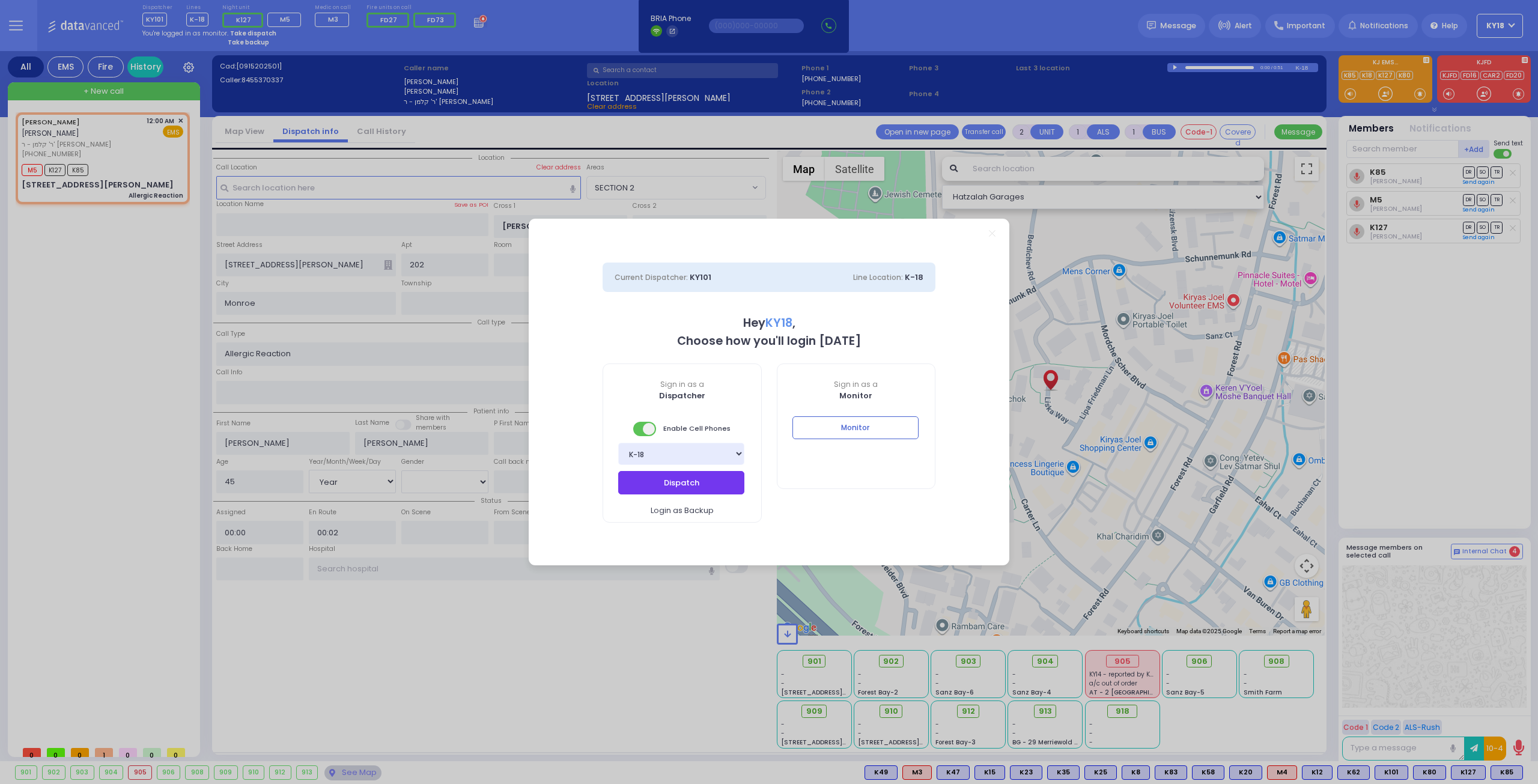
drag, startPoint x: 697, startPoint y: 474, endPoint x: 695, endPoint y: 466, distance: 8.2
click at [695, 466] on div "Sign in as a Dispatcher Enable Cell Phones Bay K-14 K-16 K-18 K-40 K-6 K-61 K-6…" at bounding box center [682, 442] width 160 height 160
click at [670, 480] on button "Dispatch" at bounding box center [681, 482] width 126 height 22
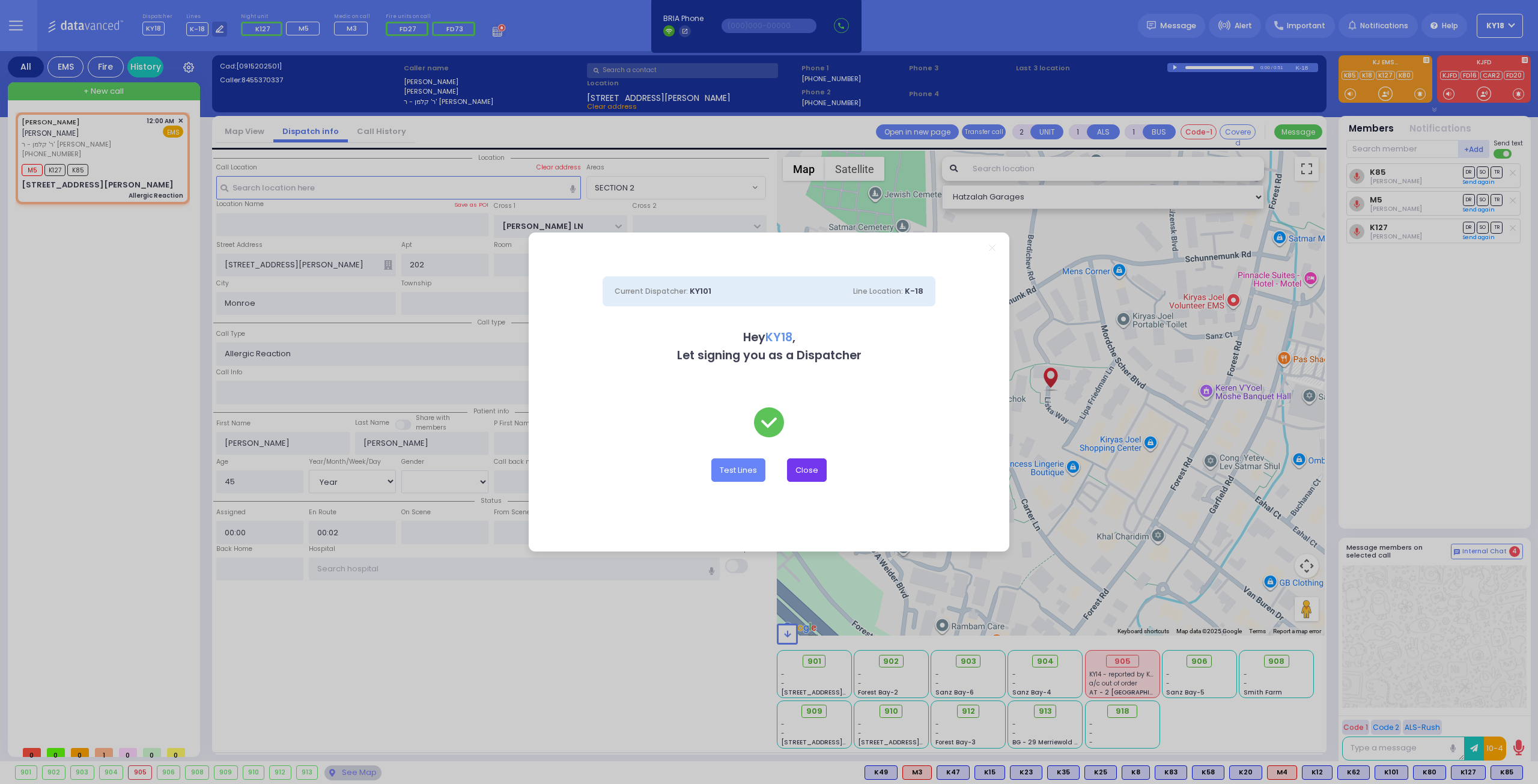
click at [797, 463] on button "Close" at bounding box center [807, 469] width 40 height 22
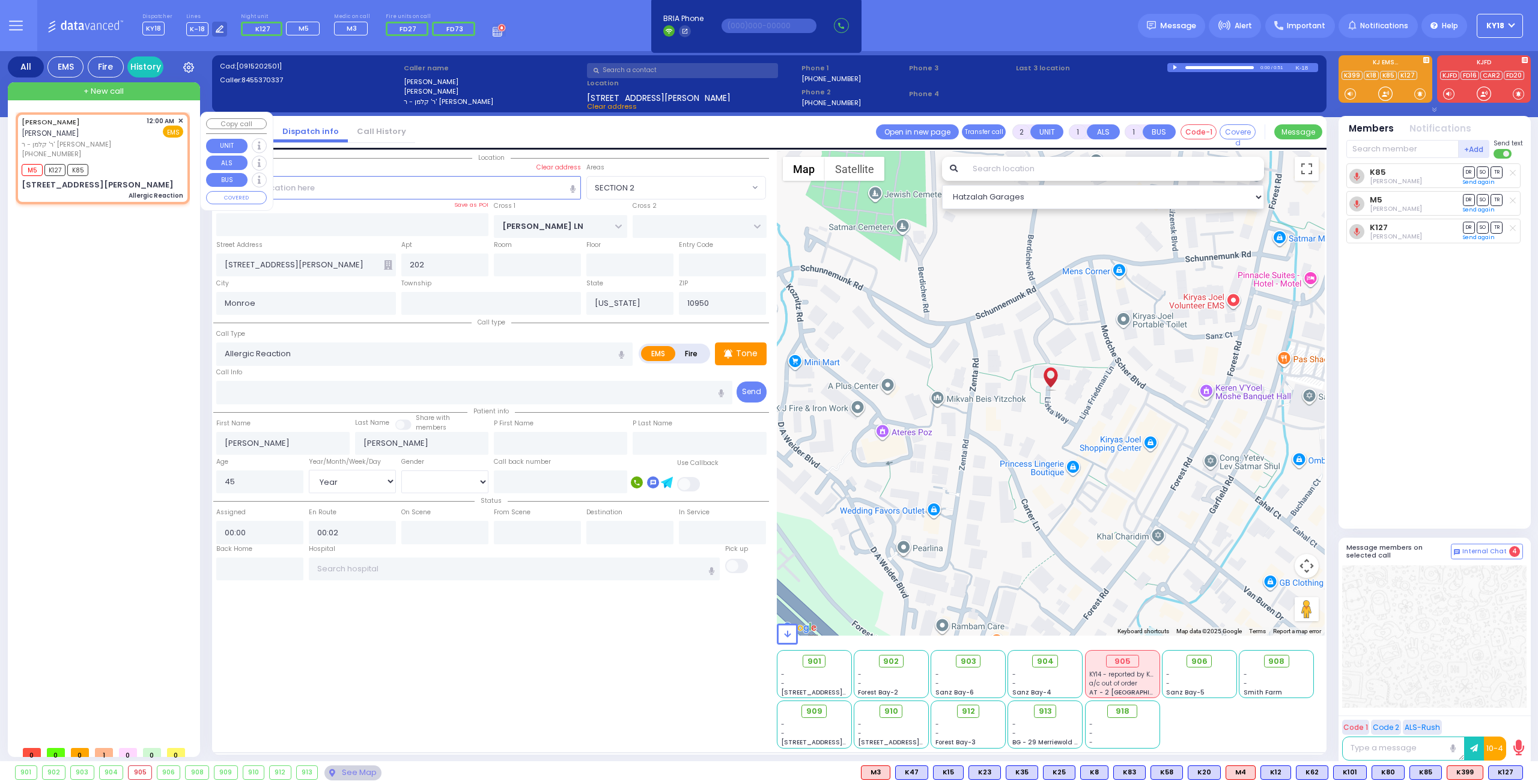
click at [113, 146] on div "[PERSON_NAME] [PERSON_NAME] [PERSON_NAME] - ר' [PERSON_NAME] [PHONE_NUMBER] 12:…" at bounding box center [102, 137] width 161 height 43
select select
radio input "true"
select select "Year"
select select "[DEMOGRAPHIC_DATA]"
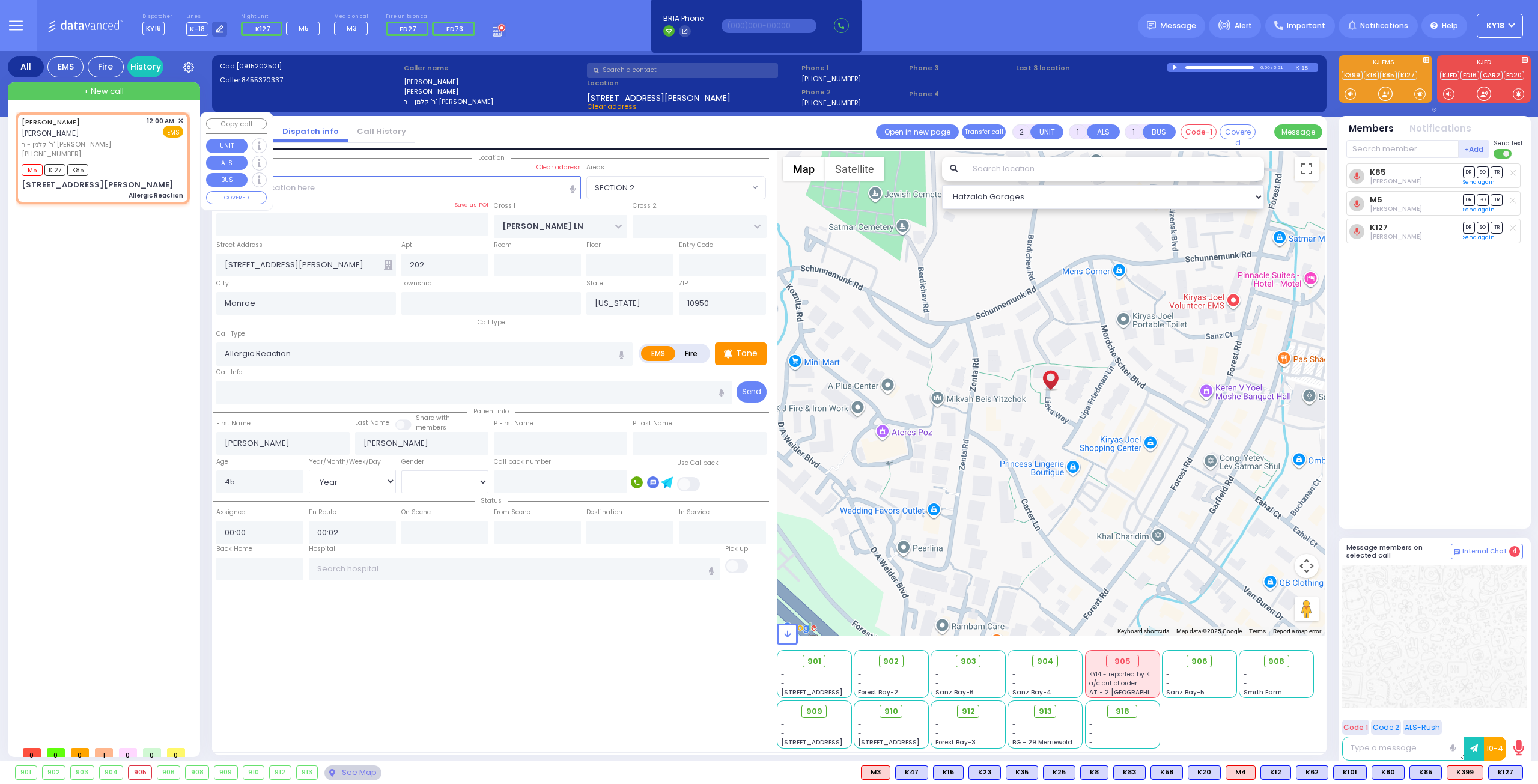
select select "Hatzalah Garages"
select select "SECTION 2"
click at [1484, 775] on div "K399" at bounding box center [1465, 772] width 36 height 15
click at [1482, 771] on button at bounding box center [1479, 772] width 6 height 13
click at [1476, 716] on icon at bounding box center [1471, 719] width 13 height 13
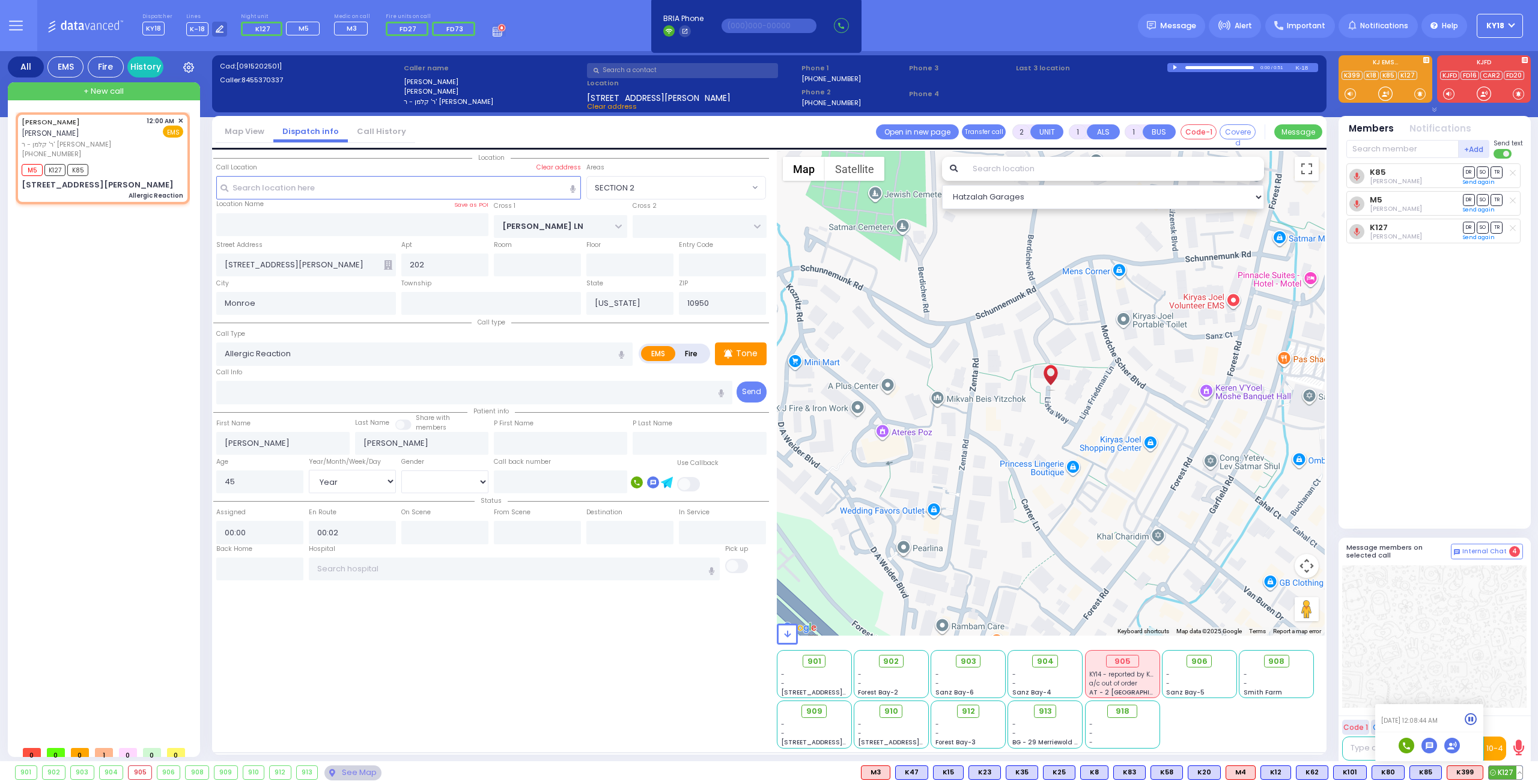
click at [1522, 773] on div "K127" at bounding box center [1505, 772] width 35 height 15
click at [1521, 773] on button at bounding box center [1519, 772] width 6 height 13
click at [1510, 701] on icon at bounding box center [1510, 702] width 13 height 13
click at [1513, 664] on icon at bounding box center [1510, 668] width 13 height 13
click at [1370, 658] on div at bounding box center [1434, 636] width 185 height 142
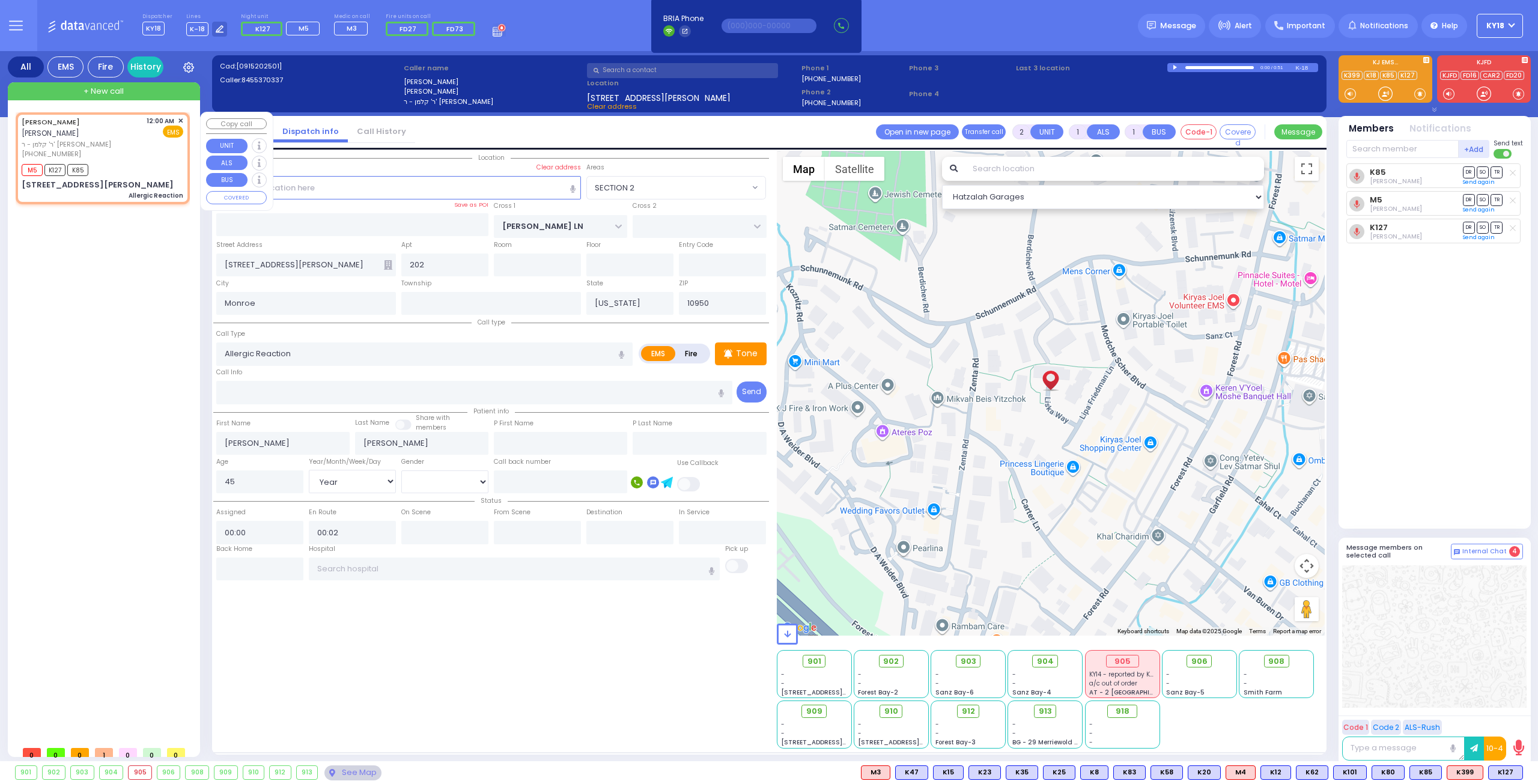
click at [138, 161] on div "M5 K127 K85" at bounding box center [102, 168] width 161 height 15
select select
radio input "true"
select select "Year"
select select "[DEMOGRAPHIC_DATA]"
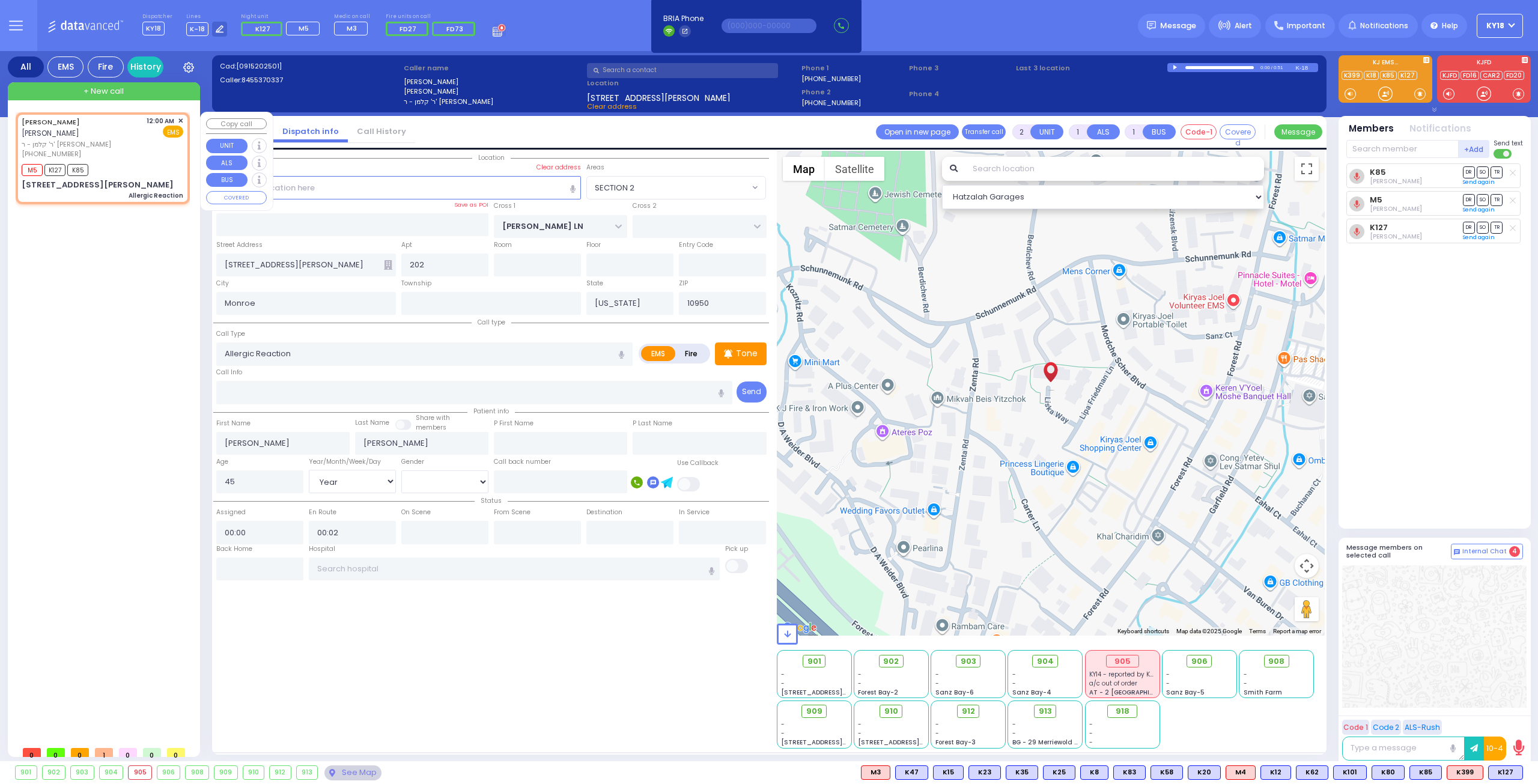
select select "SECTION 2"
select select "Hatzalah Garages"
click at [1507, 775] on span "K12" at bounding box center [1508, 772] width 29 height 13
select select
radio input "true"
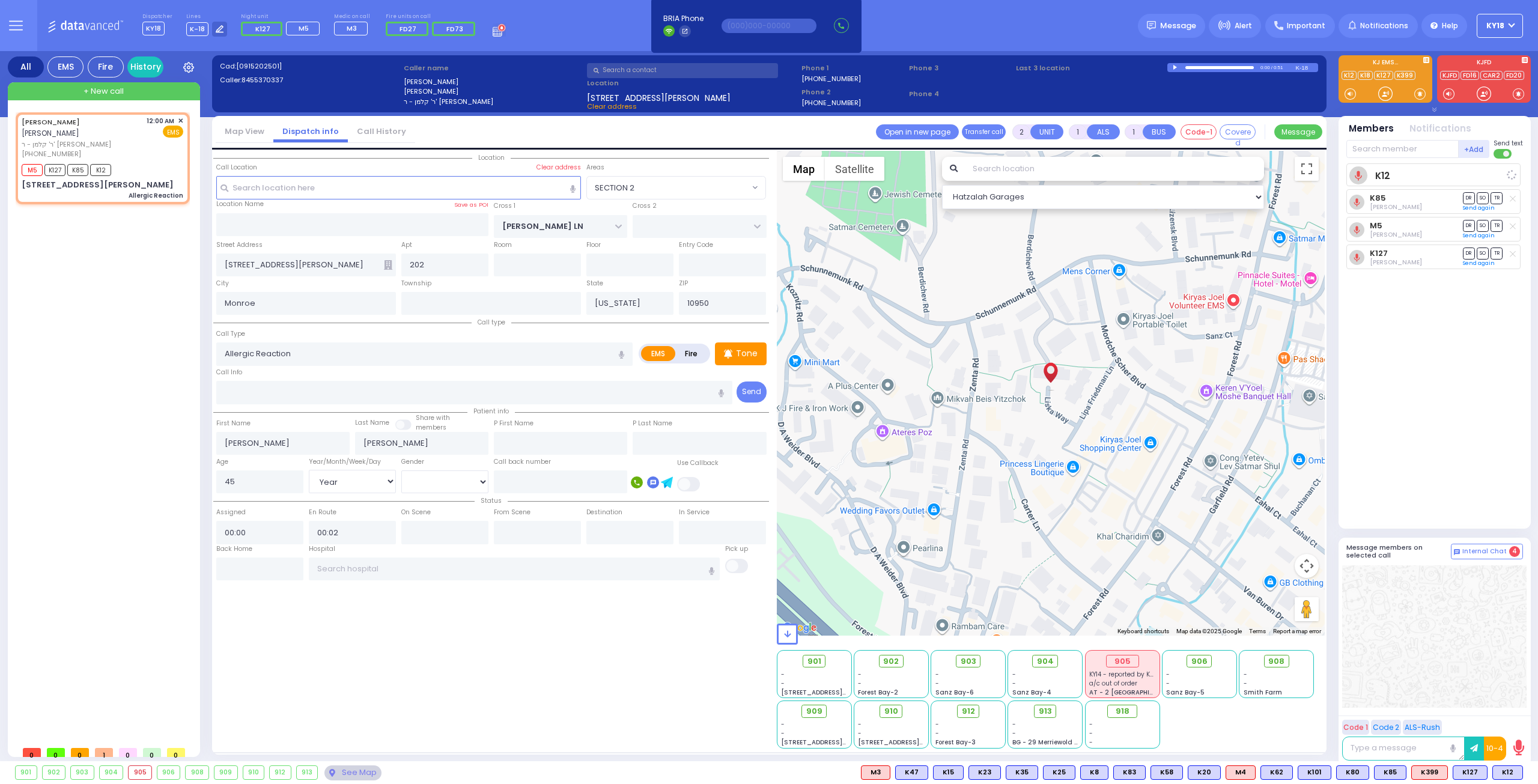
select select "Year"
select select "[DEMOGRAPHIC_DATA]"
select select "Hatzalah Garages"
select select "SECTION 2"
click at [348, 775] on div "See Map" at bounding box center [352, 772] width 56 height 15
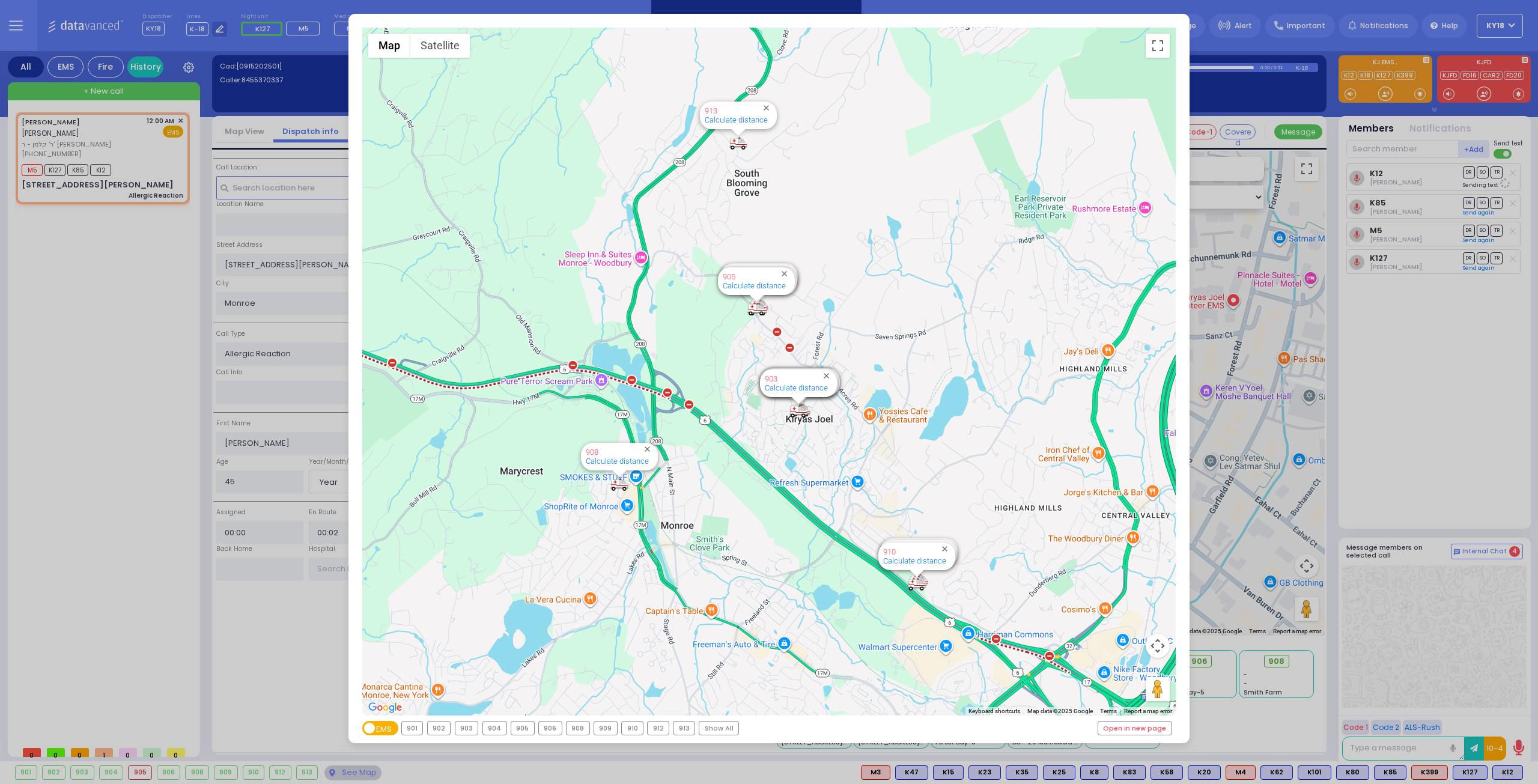
drag, startPoint x: 761, startPoint y: 320, endPoint x: 757, endPoint y: 325, distance: 6.4
click at [759, 323] on div "594 Calculate distance 595 Calculate distance 596 Calculate distance 901 Calcul…" at bounding box center [769, 371] width 814 height 687
drag, startPoint x: 762, startPoint y: 302, endPoint x: 765, endPoint y: 376, distance: 74.1
click at [769, 371] on div "594 Calculate distance 595 Calculate distance 596 Calculate distance 901 Calcul…" at bounding box center [1176, 371] width 814 height 0
click at [759, 304] on img "905" at bounding box center [755, 309] width 18 height 15
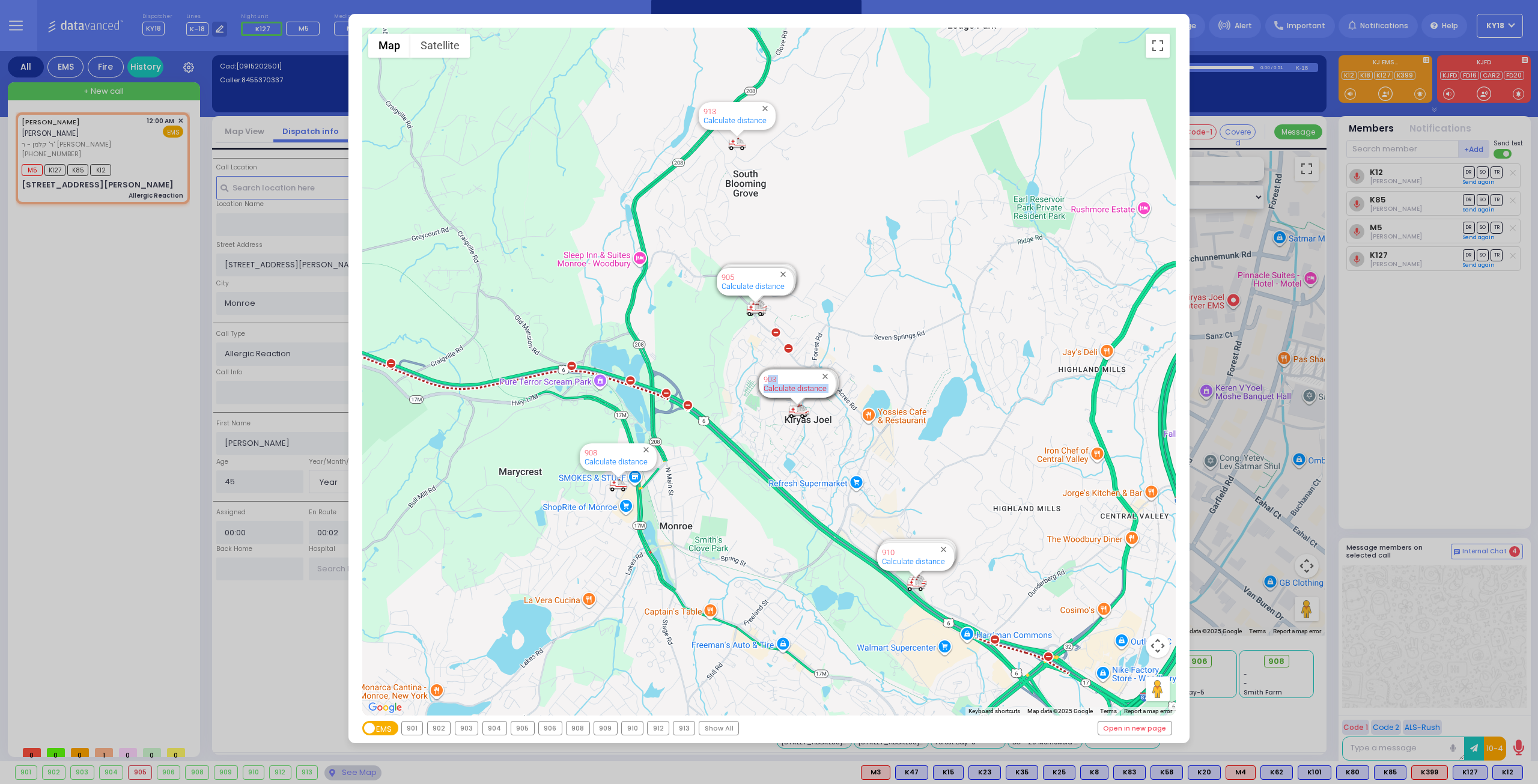
click at [814, 385] on link "Calculate distance" at bounding box center [794, 388] width 63 height 9
click at [767, 297] on div "594 Calculate distance 595 Calculate distance 596 Calculate distance 901 Calcul…" at bounding box center [769, 371] width 814 height 687
click at [769, 339] on div "594 Calculate distance 595 Calculate distance 596 Calculate distance 901 Calcul…" at bounding box center [769, 371] width 814 height 687
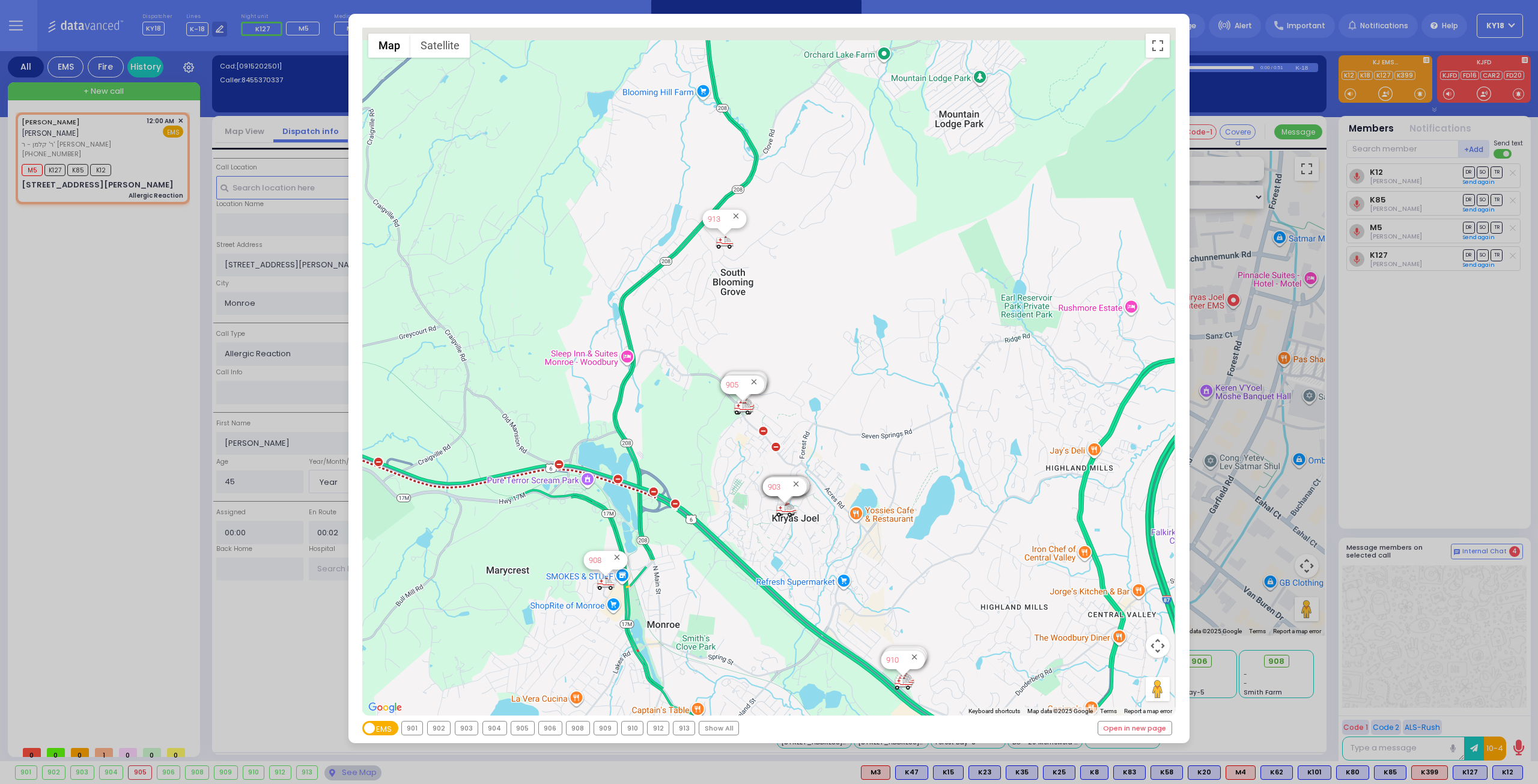
drag, startPoint x: 728, startPoint y: 439, endPoint x: 726, endPoint y: 457, distance: 18.1
click at [724, 458] on div "594 Calculate distance 595 Calculate distance 596 Calculate distance 901 Calcul…" at bounding box center [769, 371] width 814 height 687
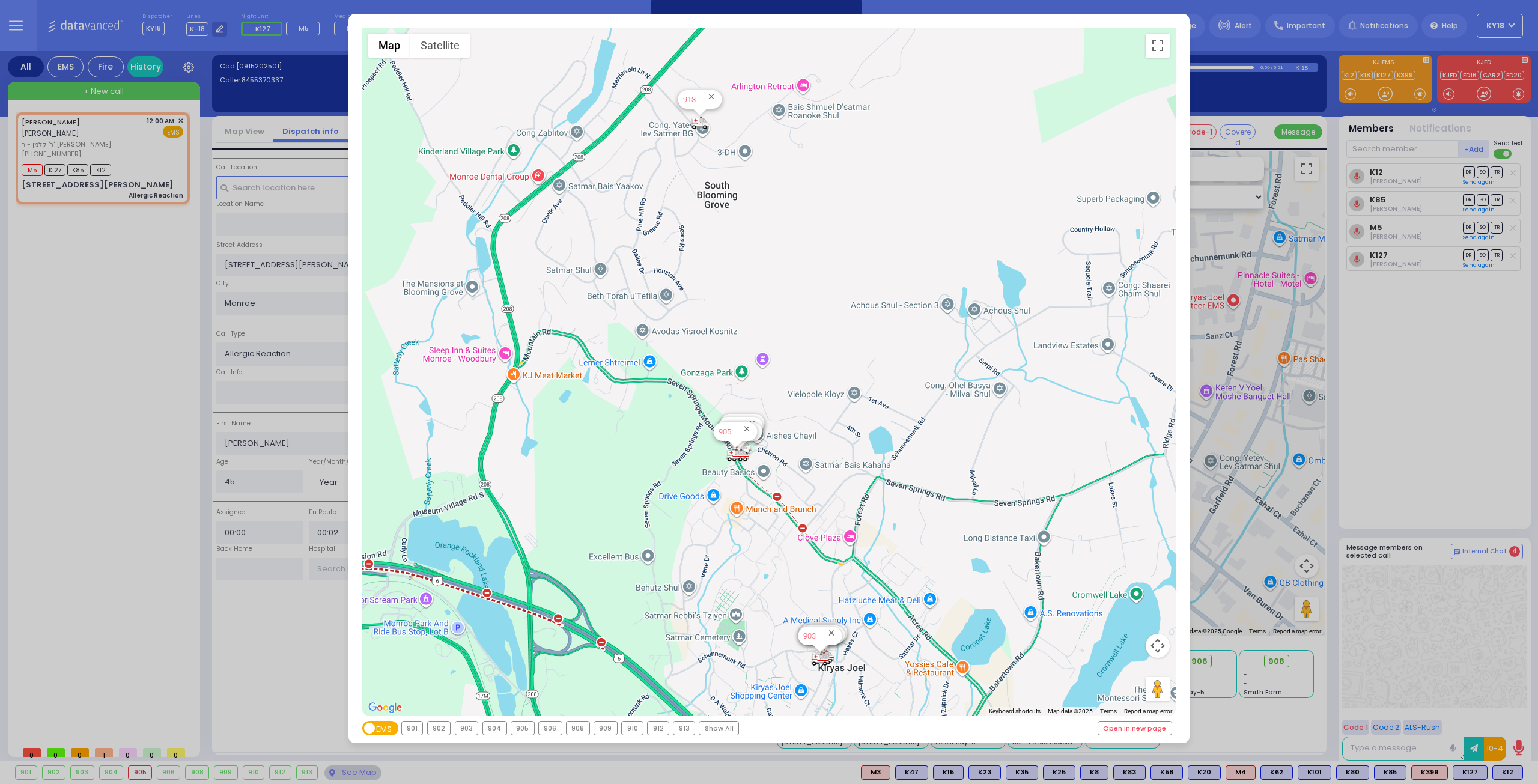
drag, startPoint x: 775, startPoint y: 440, endPoint x: 782, endPoint y: 476, distance: 36.7
click at [782, 476] on div "594 Calculate distance 595 Calculate distance 596 Calculate distance 901 Calcul…" at bounding box center [769, 371] width 814 height 687
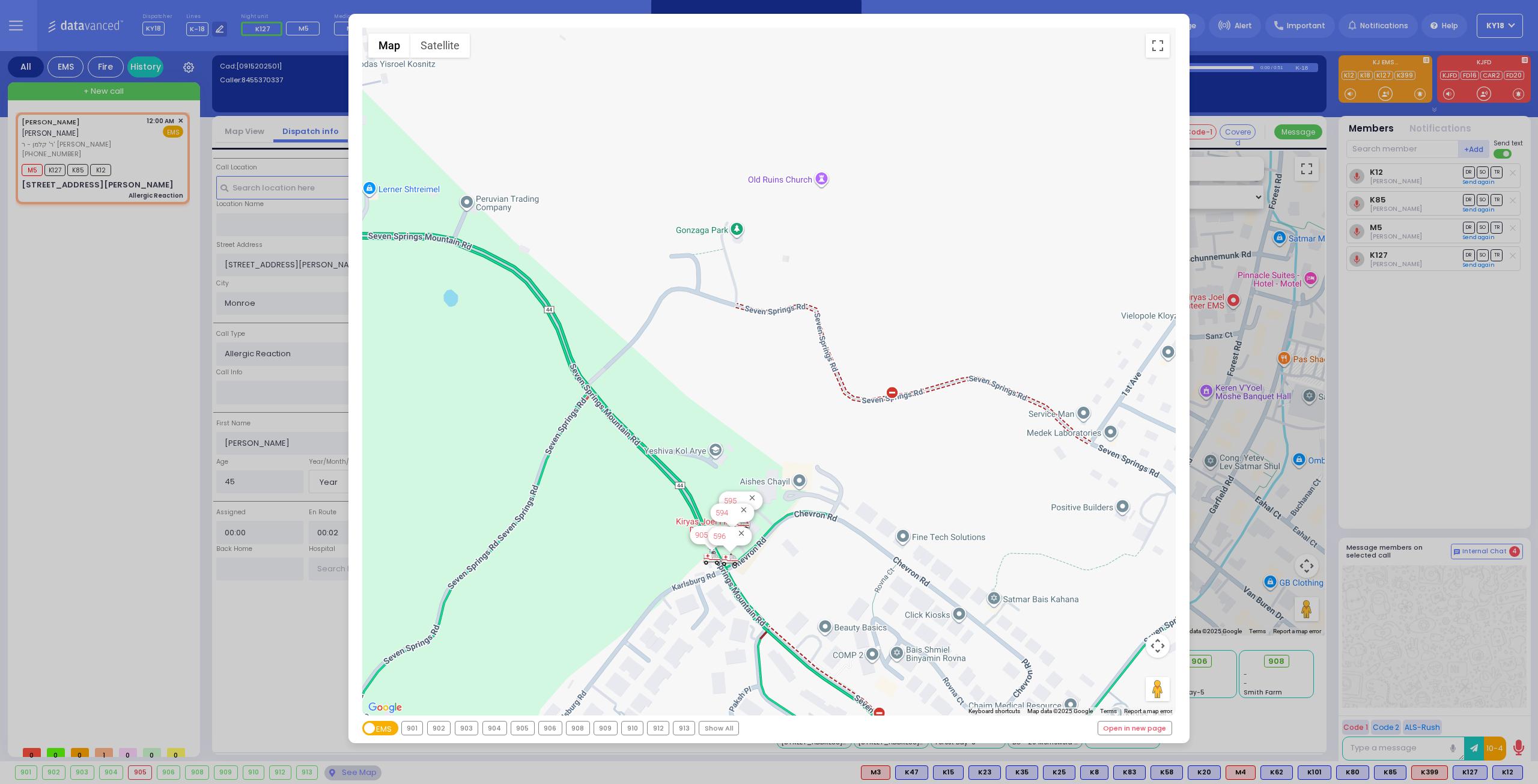
click at [128, 164] on div "← Move left → Move right ↑ Move up ↓ Move down + Zoom in - Zoom out Home Jump l…" at bounding box center [769, 392] width 1538 height 784
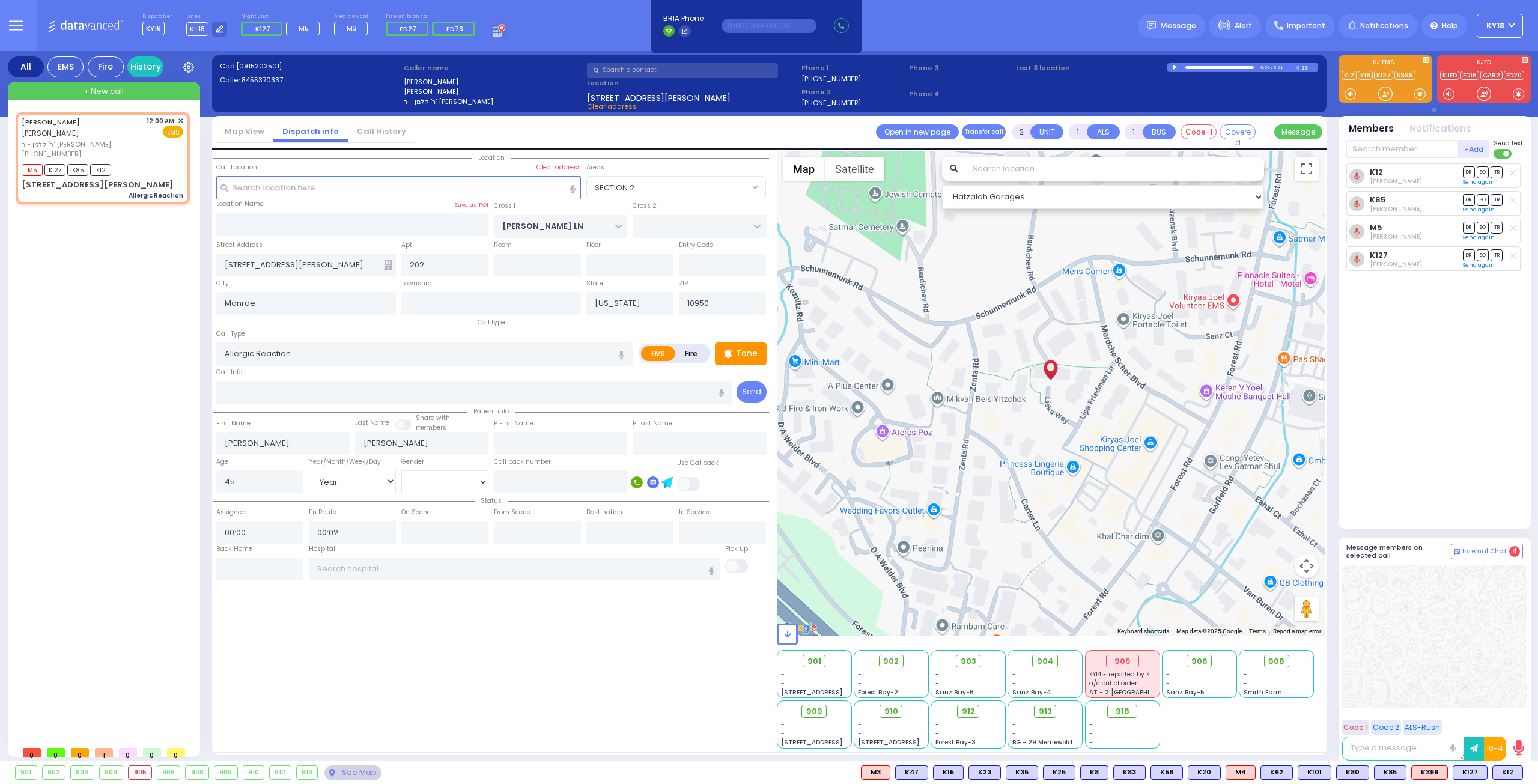
click at [137, 772] on div "905" at bounding box center [140, 772] width 22 height 13
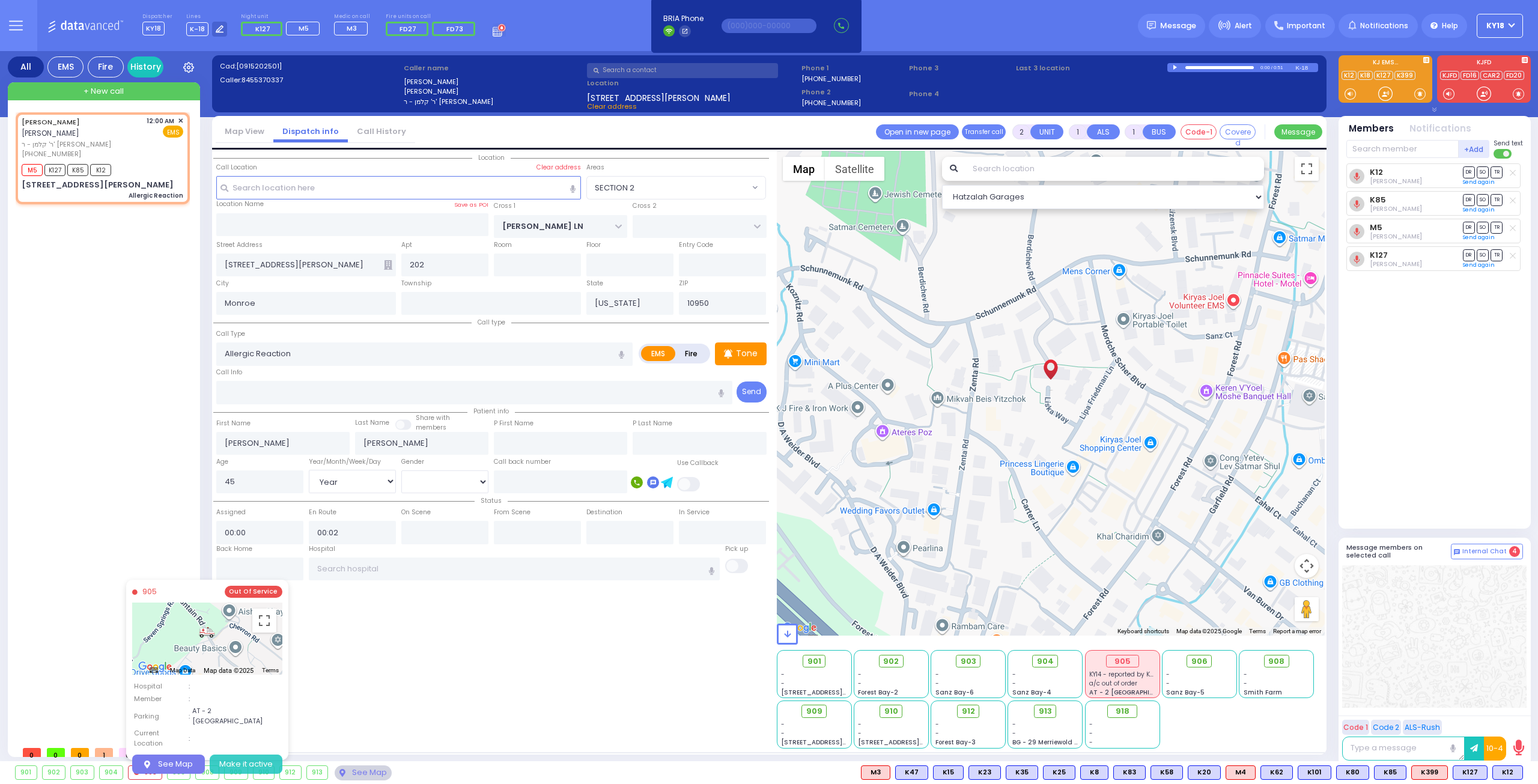
click at [248, 755] on button "Make it active" at bounding box center [246, 764] width 72 height 19
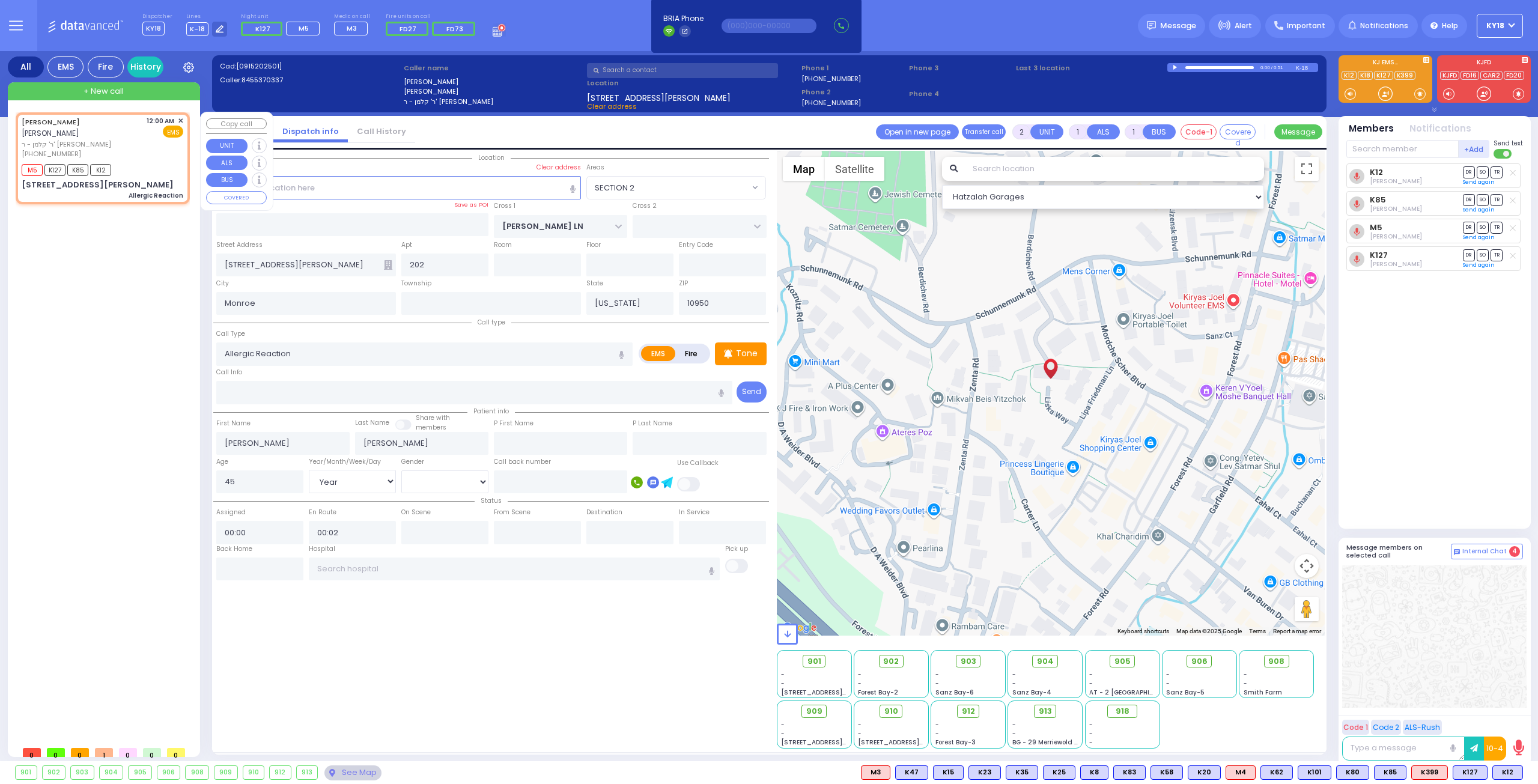
click at [126, 161] on div "M5 K127 K85 K12" at bounding box center [102, 168] width 161 height 15
select select
radio input "true"
select select "Year"
select select "[DEMOGRAPHIC_DATA]"
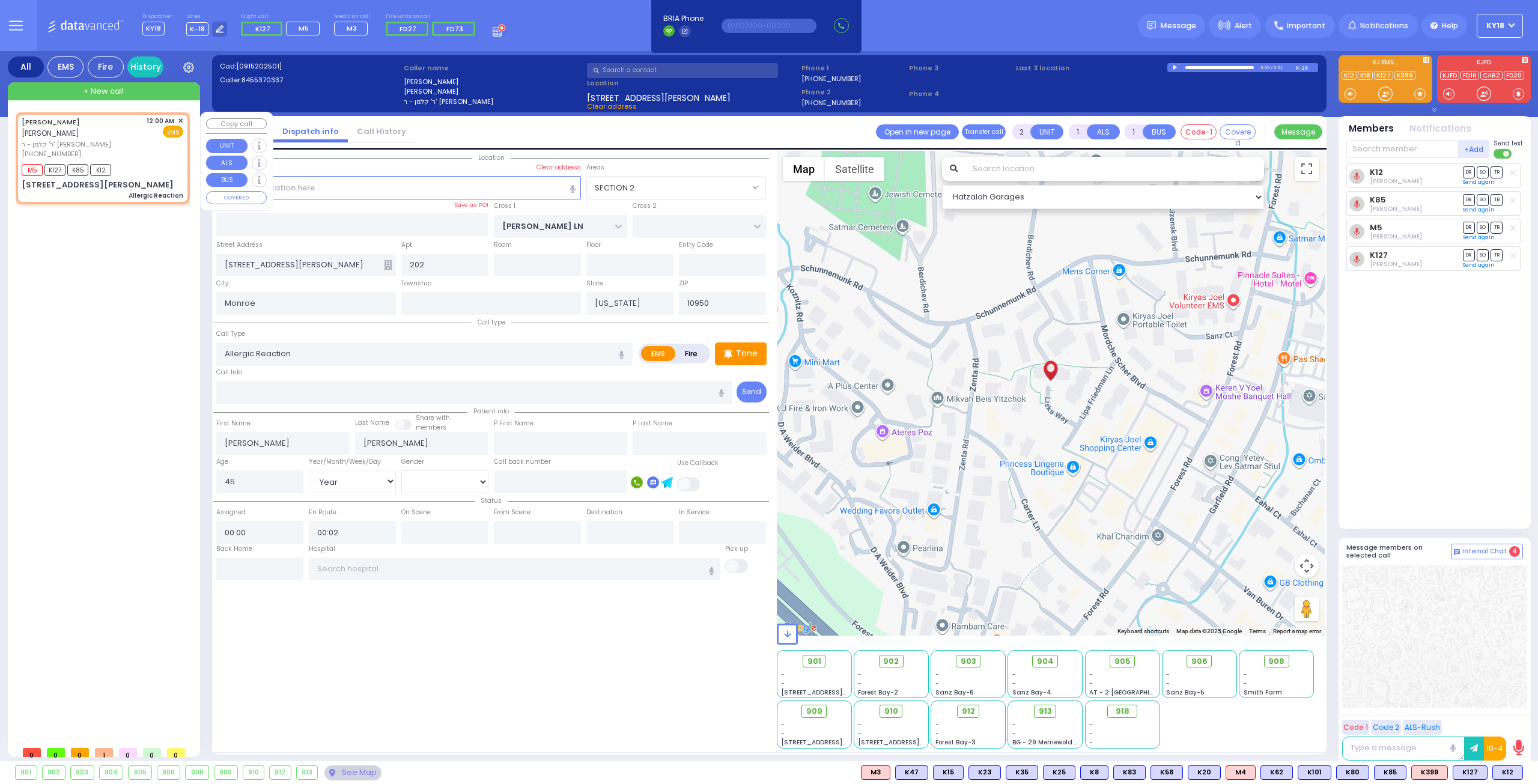
select select "Hatzalah Garages"
select select "SECTION 2"
type input "6"
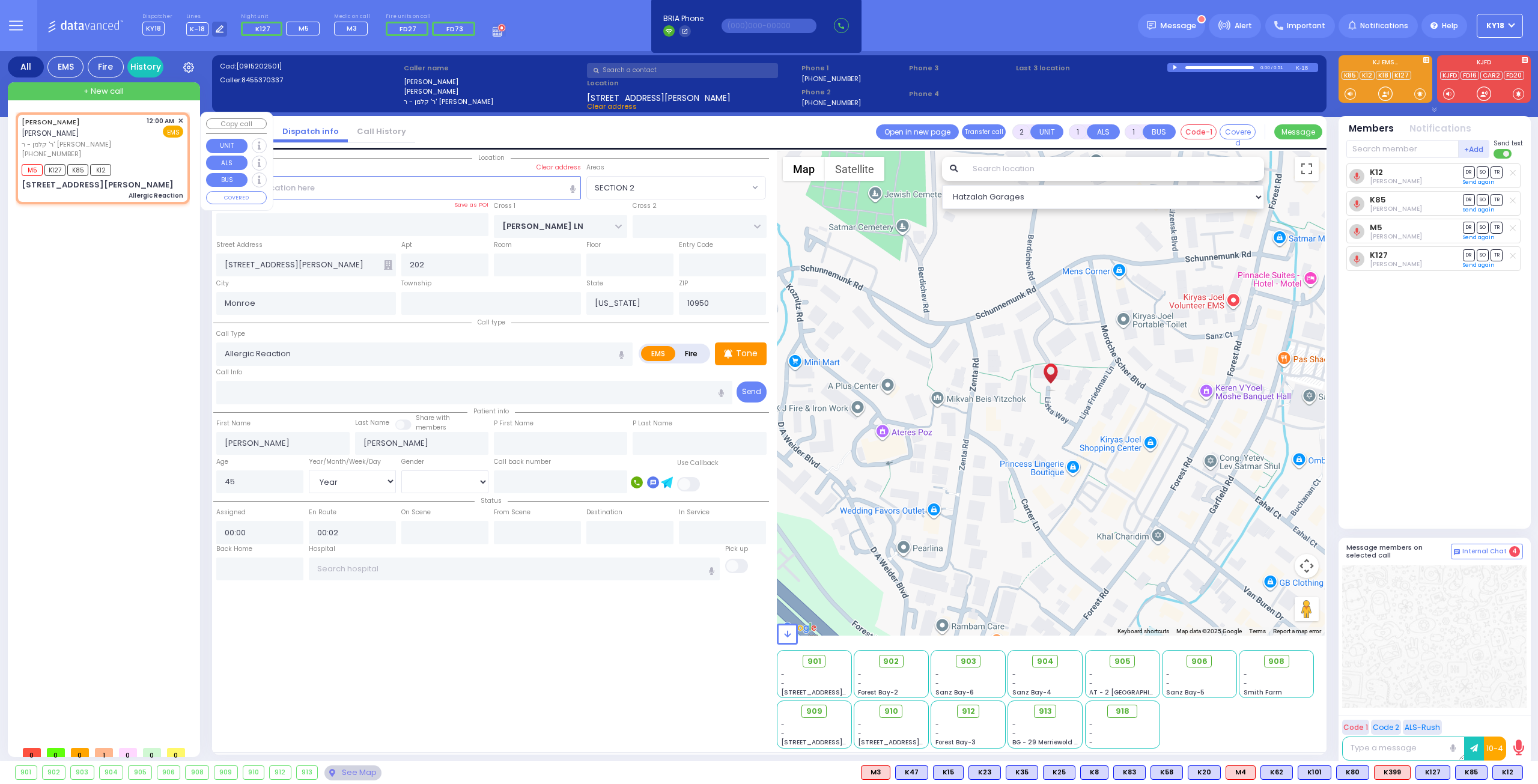
select select
radio input "true"
type input "[PERSON_NAME]"
select select "Year"
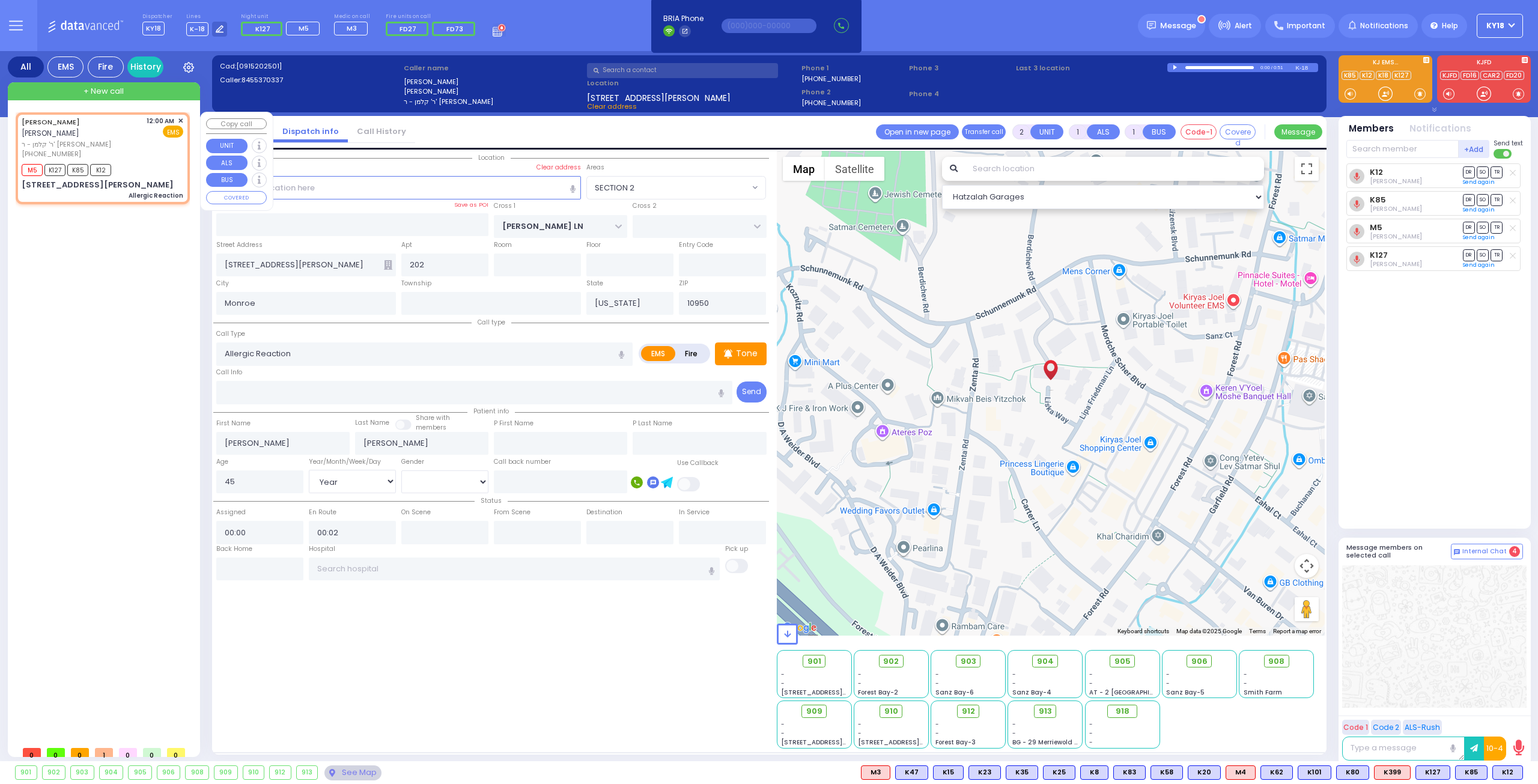
select select "[DEMOGRAPHIC_DATA]"
select select "Hatzalah Garages"
select select "SECTION 2"
select select
radio input "true"
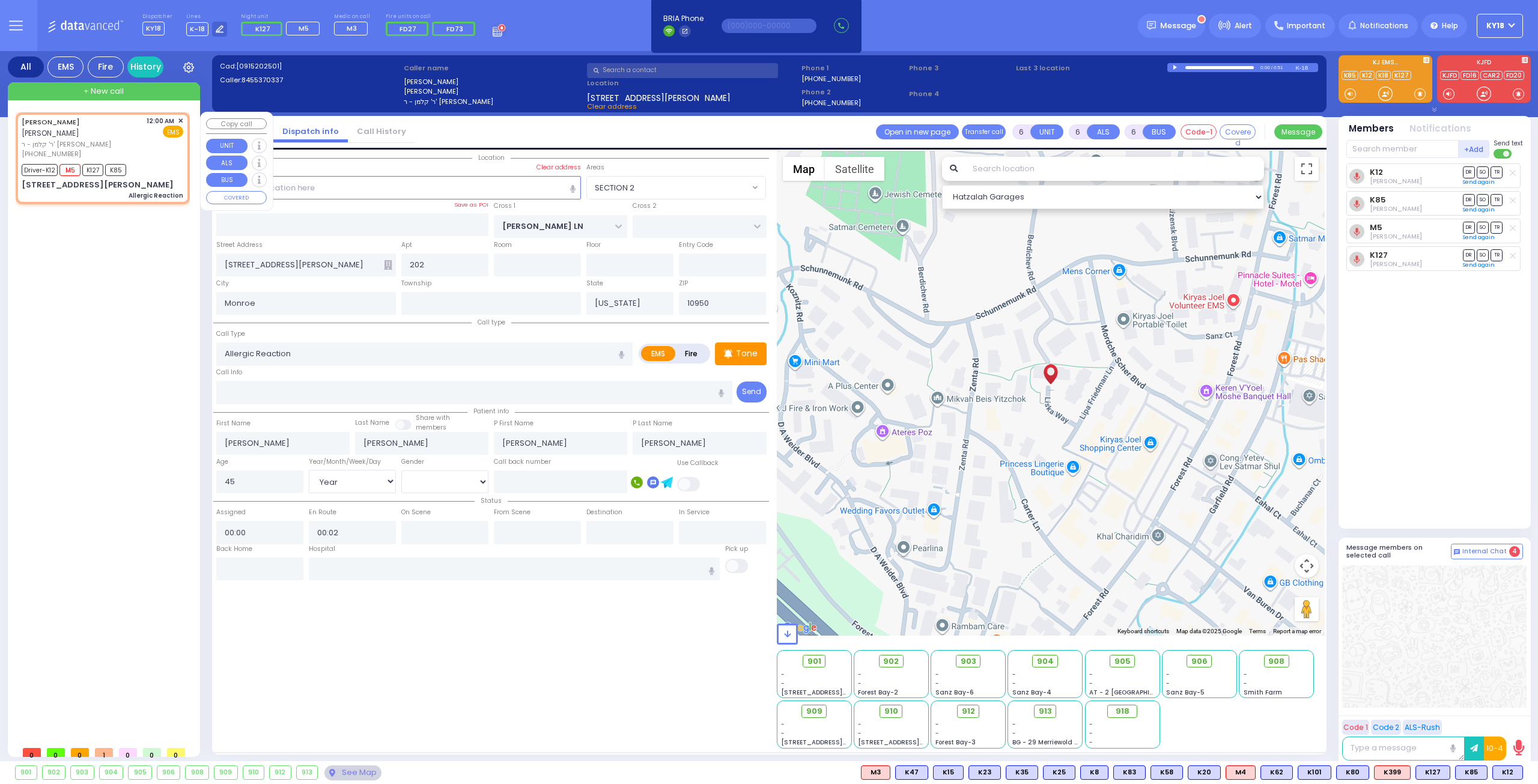
select select "Year"
select select "[DEMOGRAPHIC_DATA]"
select select "Hatzalah Garages"
select select "SECTION 2"
select select
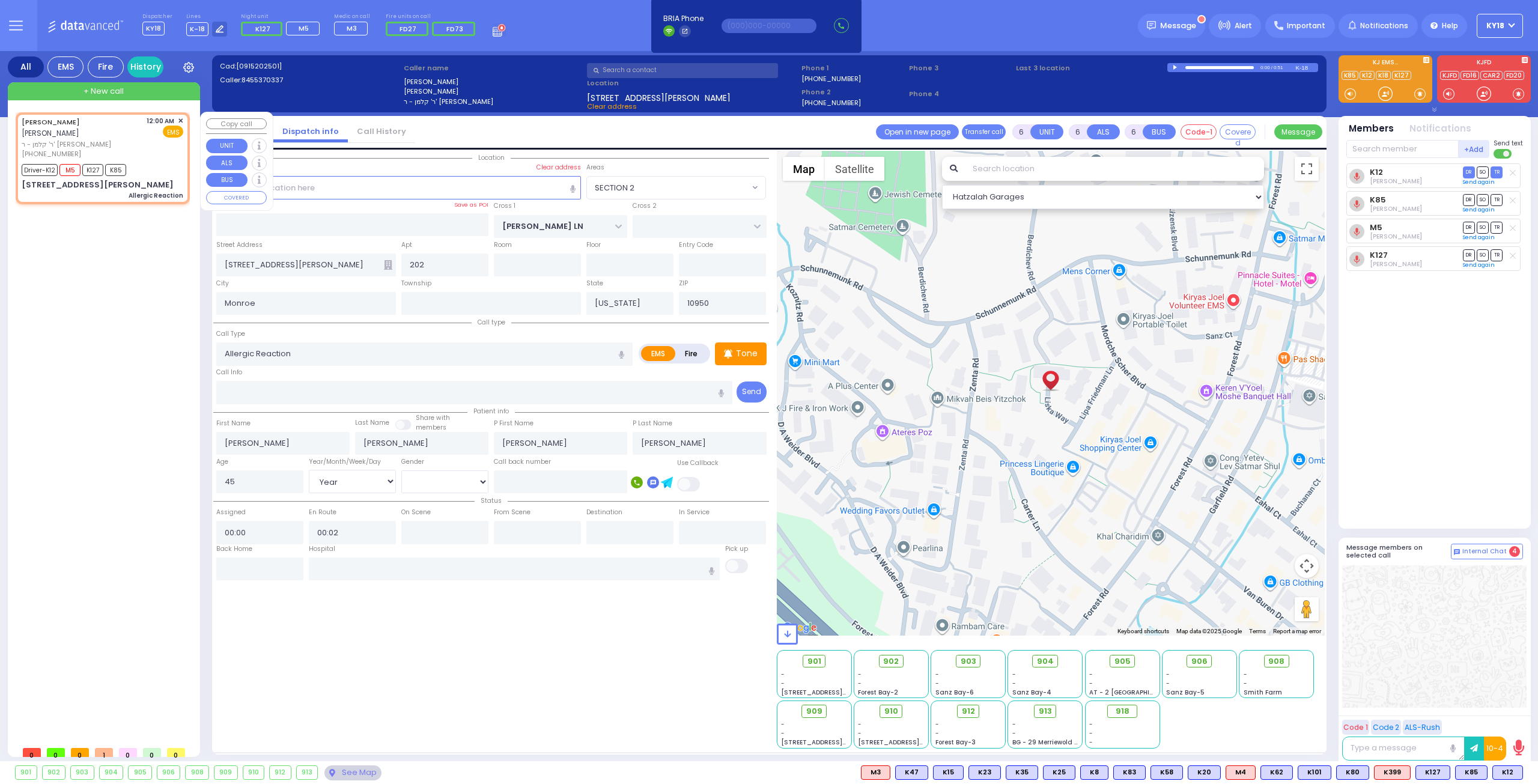
radio input "true"
select select "Year"
select select "[DEMOGRAPHIC_DATA]"
select select "Hatzalah Garages"
select select "SECTION 2"
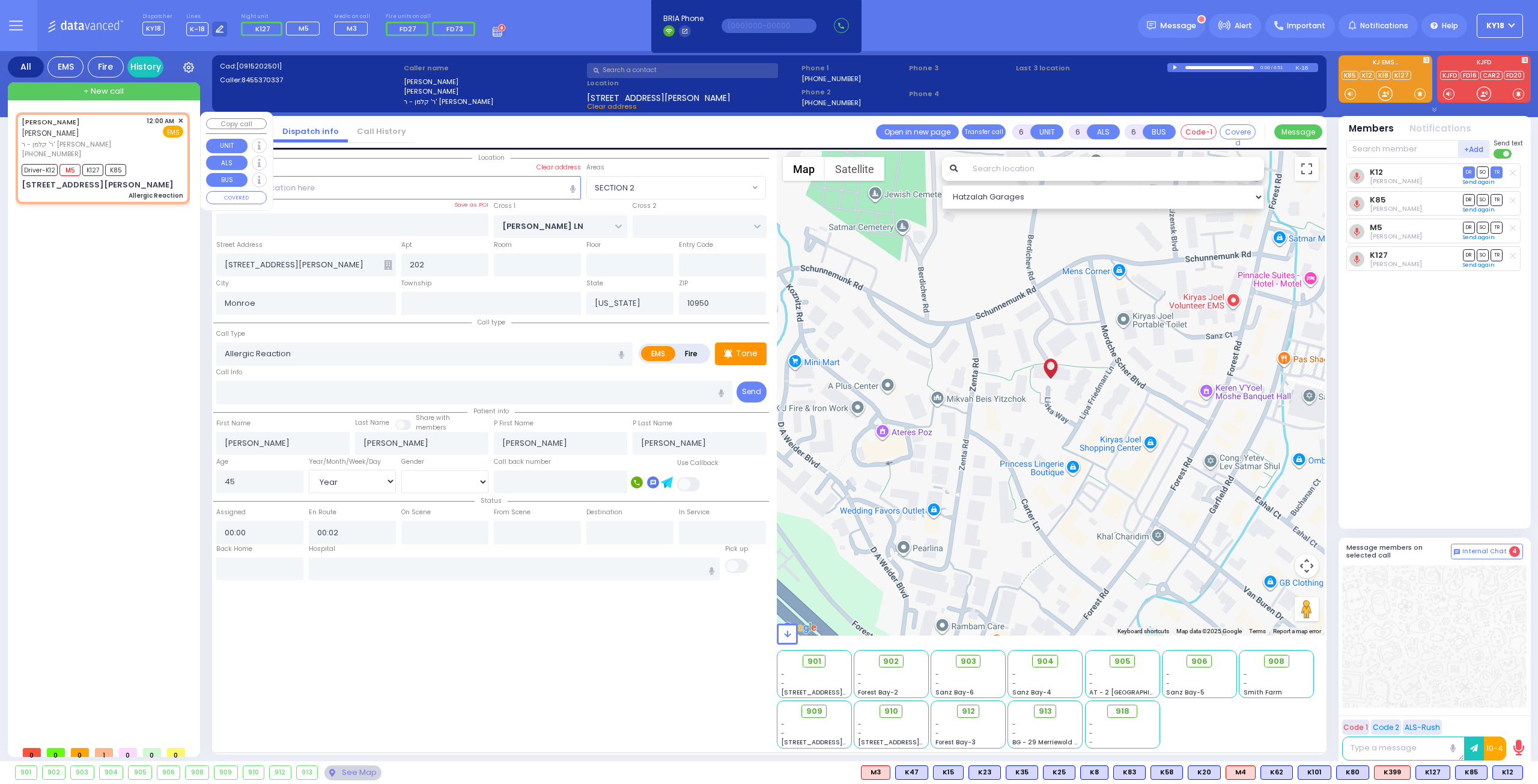
select select
radio input "true"
select select "Year"
select select "[DEMOGRAPHIC_DATA]"
select select "Hatzalah Garages"
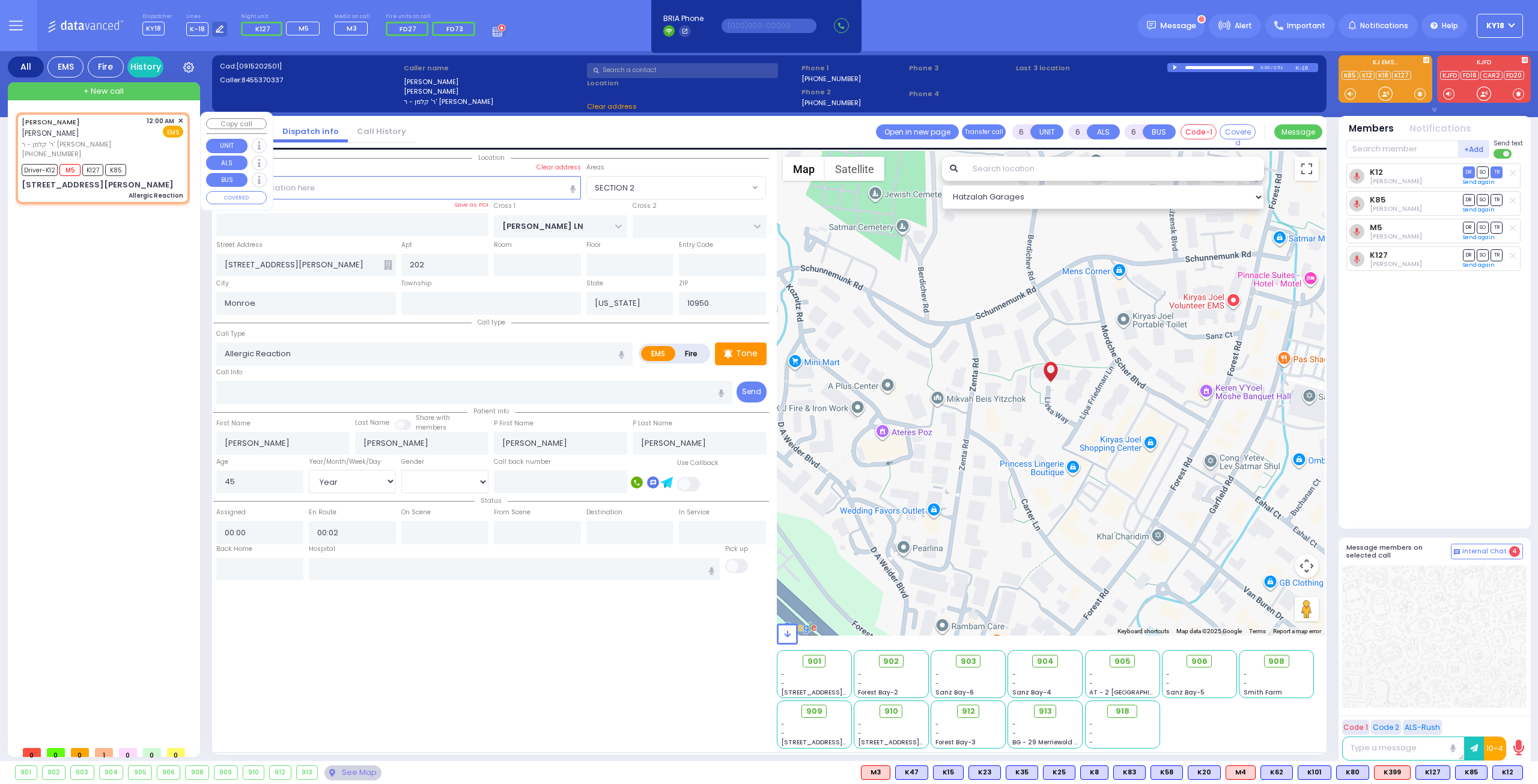
select select
radio input "true"
select select "Year"
select select "[DEMOGRAPHIC_DATA]"
select select "Hatzalah Garages"
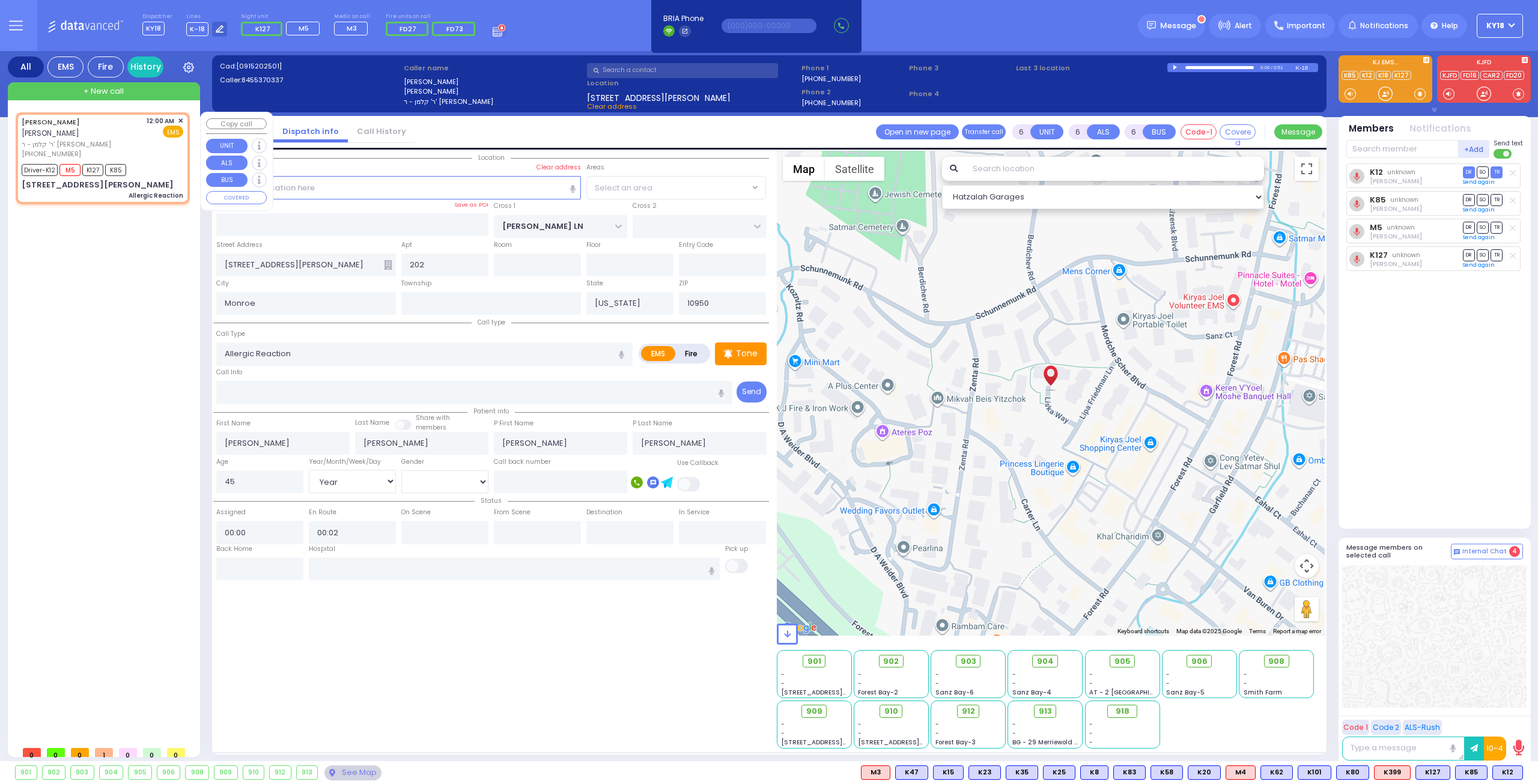
select select "SECTION 2"
select select
radio input "true"
select select "Year"
select select "[DEMOGRAPHIC_DATA]"
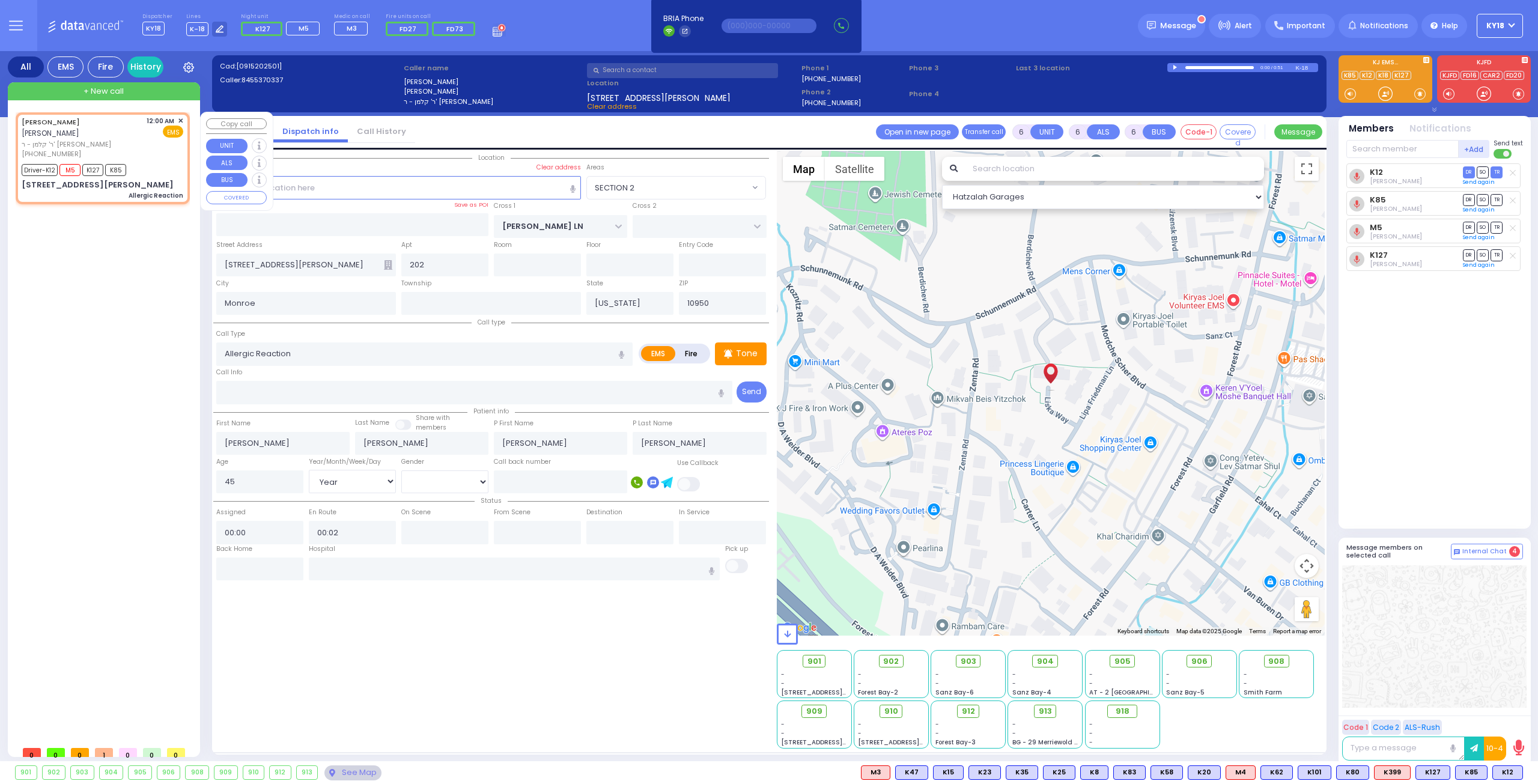
select select "Hatzalah Garages"
select select "SECTION 2"
select select
radio input "true"
select select "Year"
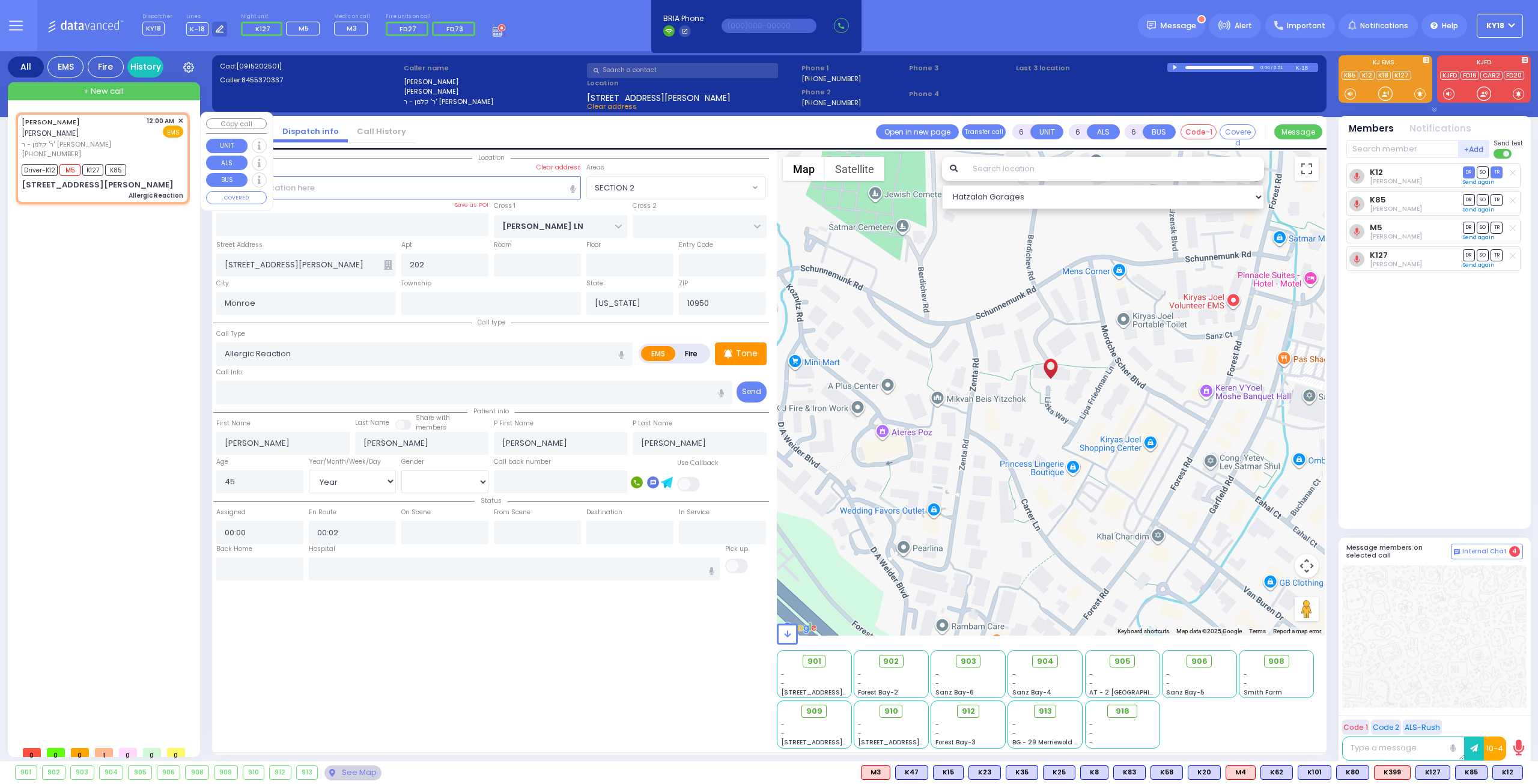
select select "[DEMOGRAPHIC_DATA]"
type input "00:06"
type input "00:25"
type input "00:45"
type input "00:58"
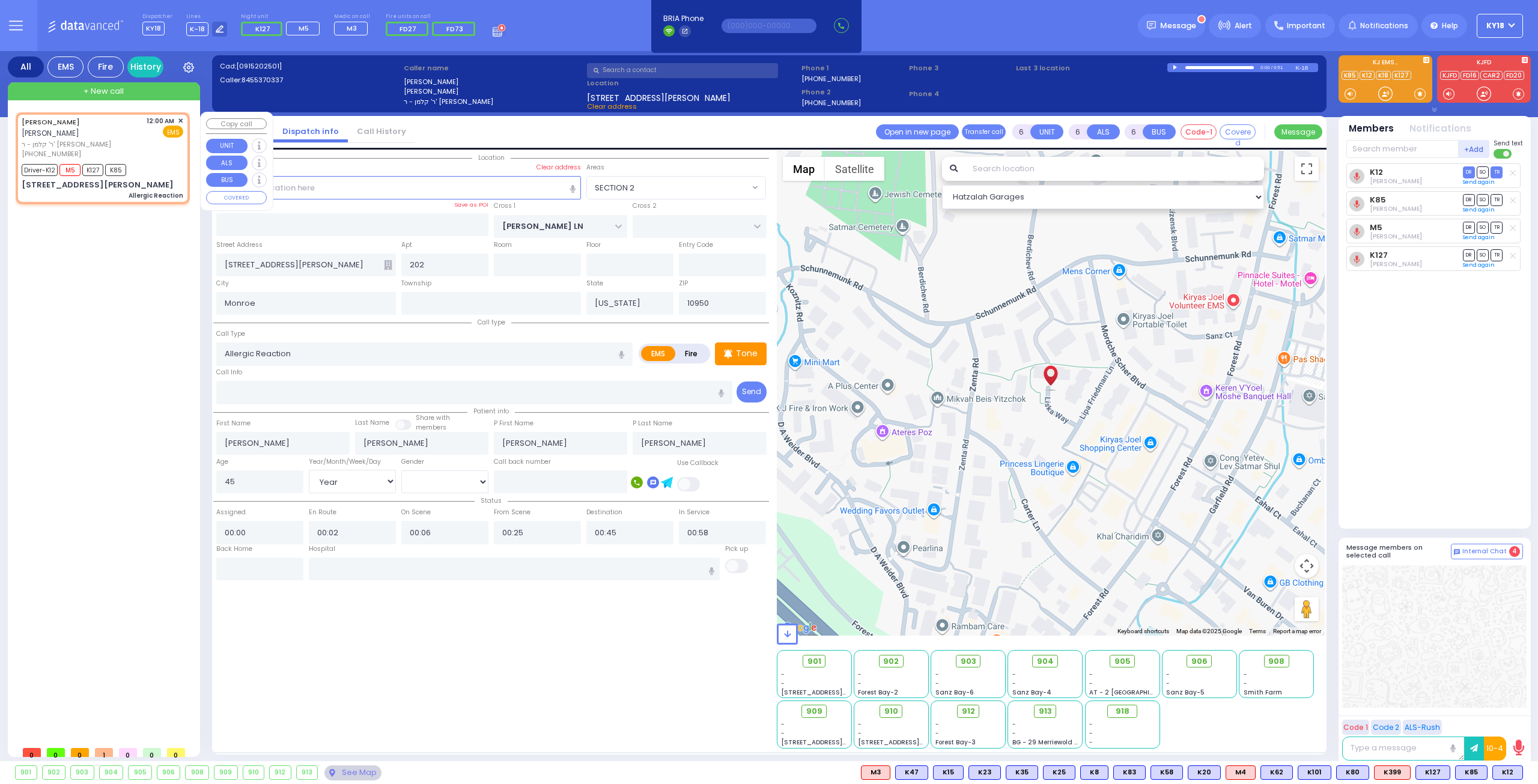
select select "Hatzalah Garages"
select select
radio input "true"
select select "Year"
select select "[DEMOGRAPHIC_DATA]"
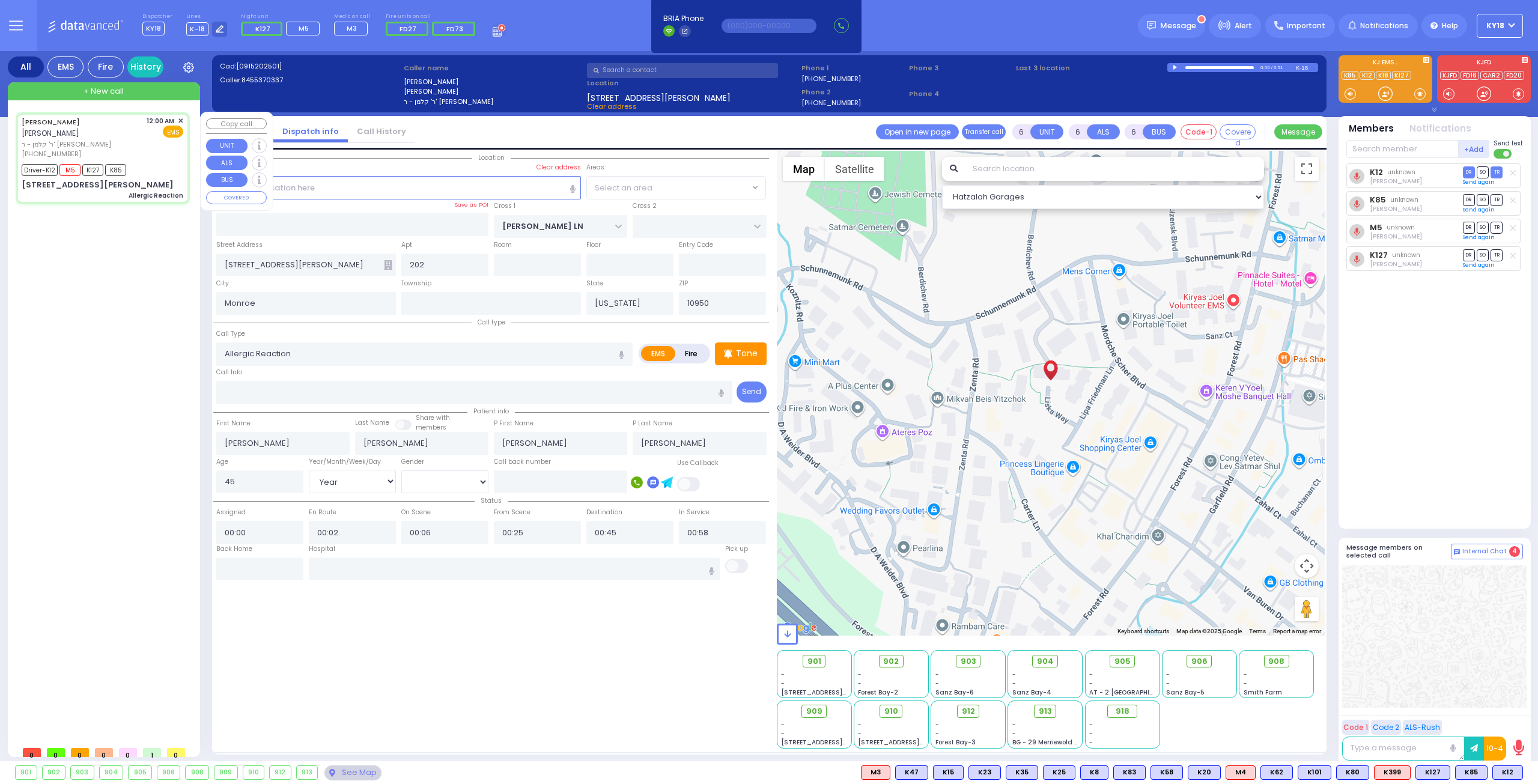
select select "Hatzalah Garages"
select select "SECTION 2"
select select
radio input "true"
select select "Year"
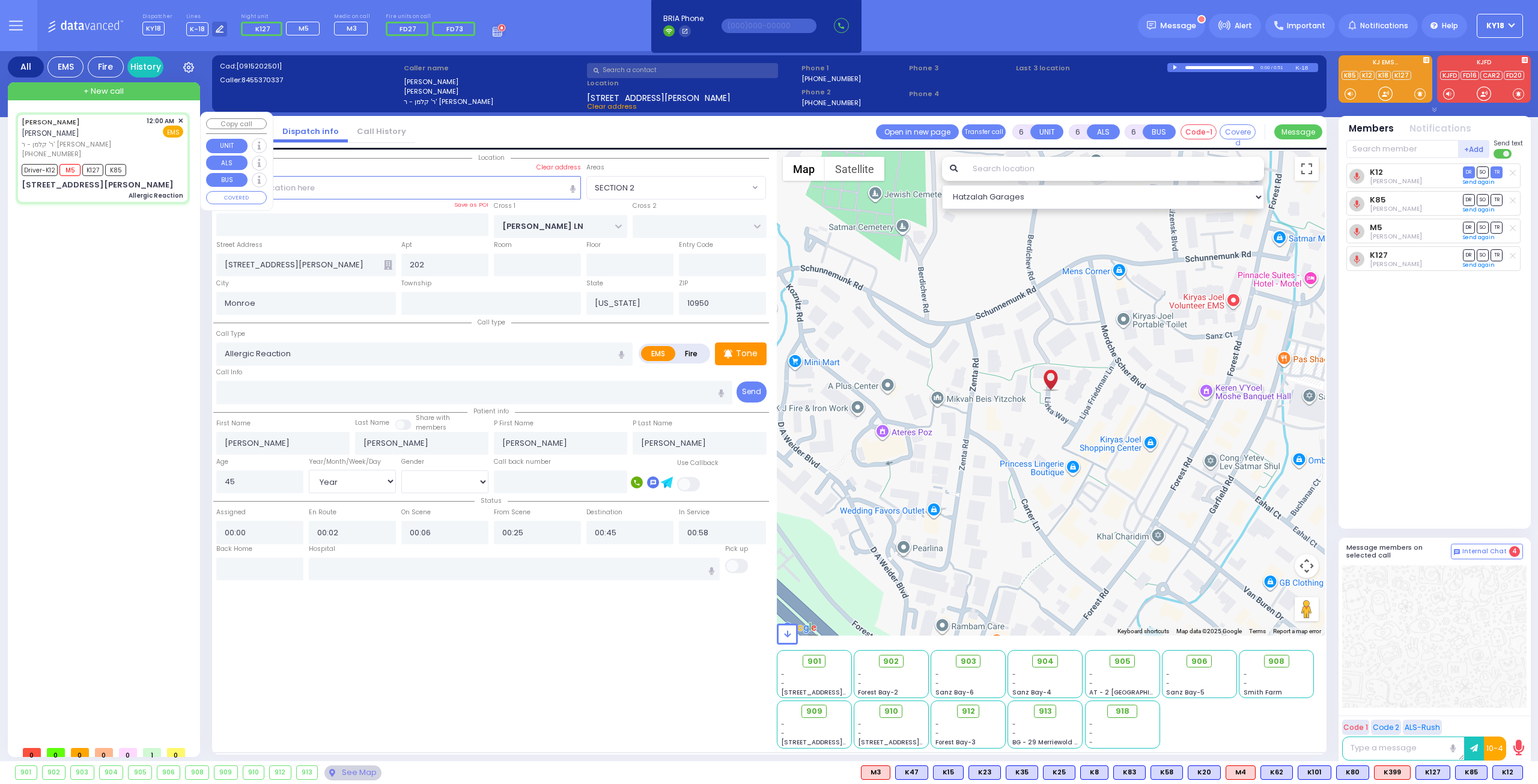
select select "[DEMOGRAPHIC_DATA]"
type input "00:01"
select select "Hatzalah Garages"
select select "SECTION 2"
select select
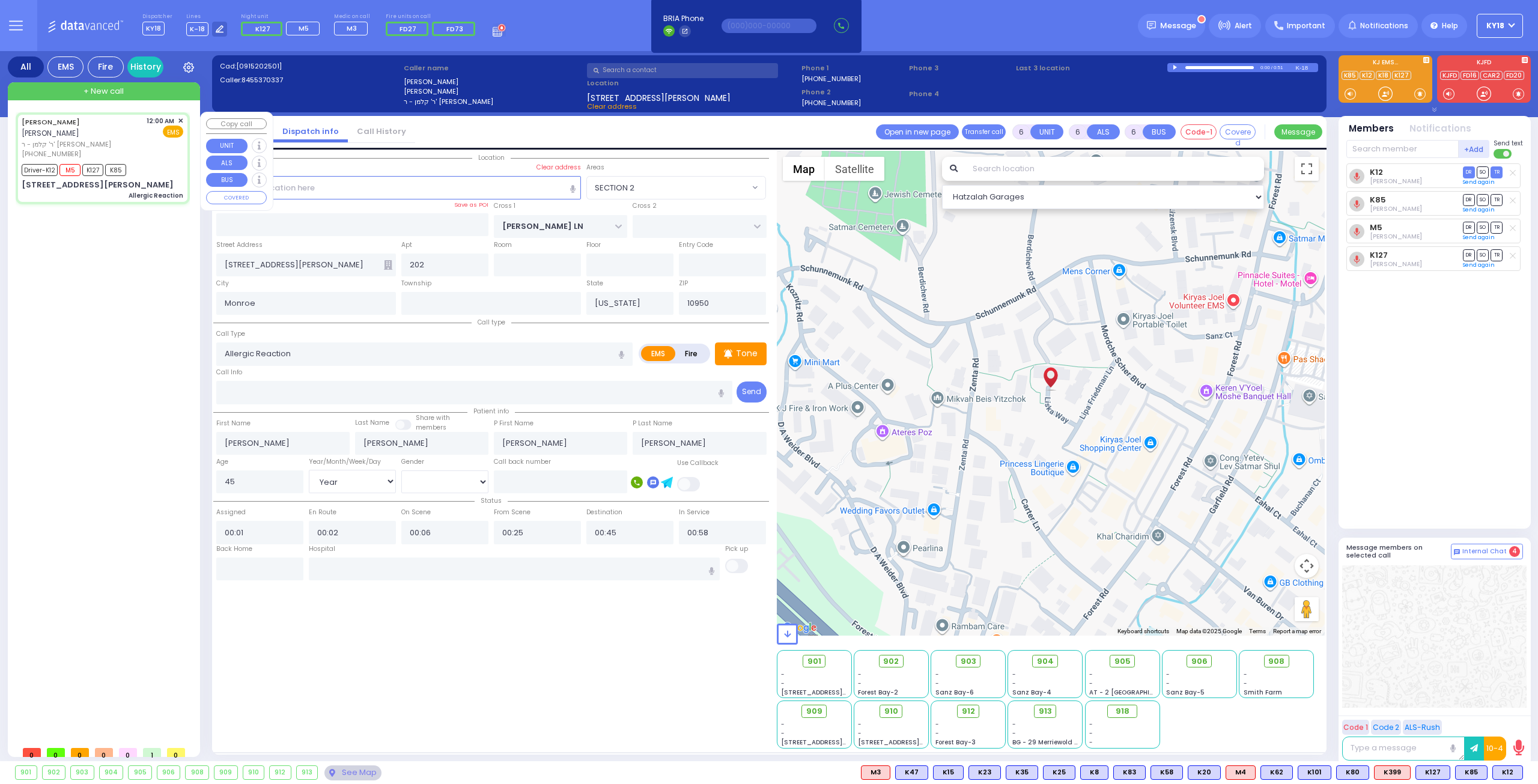
radio input "true"
select select "Year"
select select "[DEMOGRAPHIC_DATA]"
select select "Hatzalah Garages"
select select "SECTION 2"
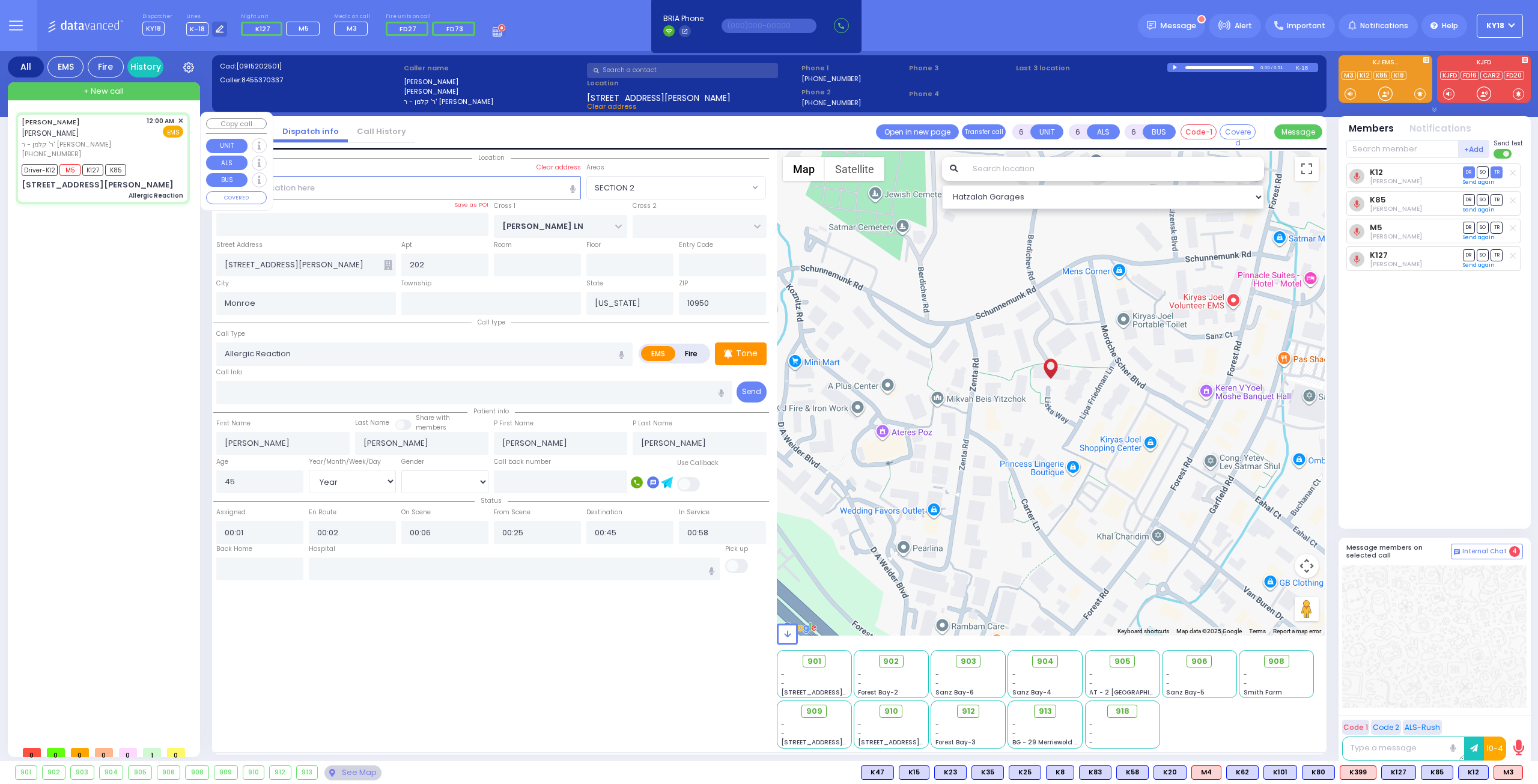
select select
radio input "true"
select select "Year"
select select "[DEMOGRAPHIC_DATA]"
select select "Hatzalah Garages"
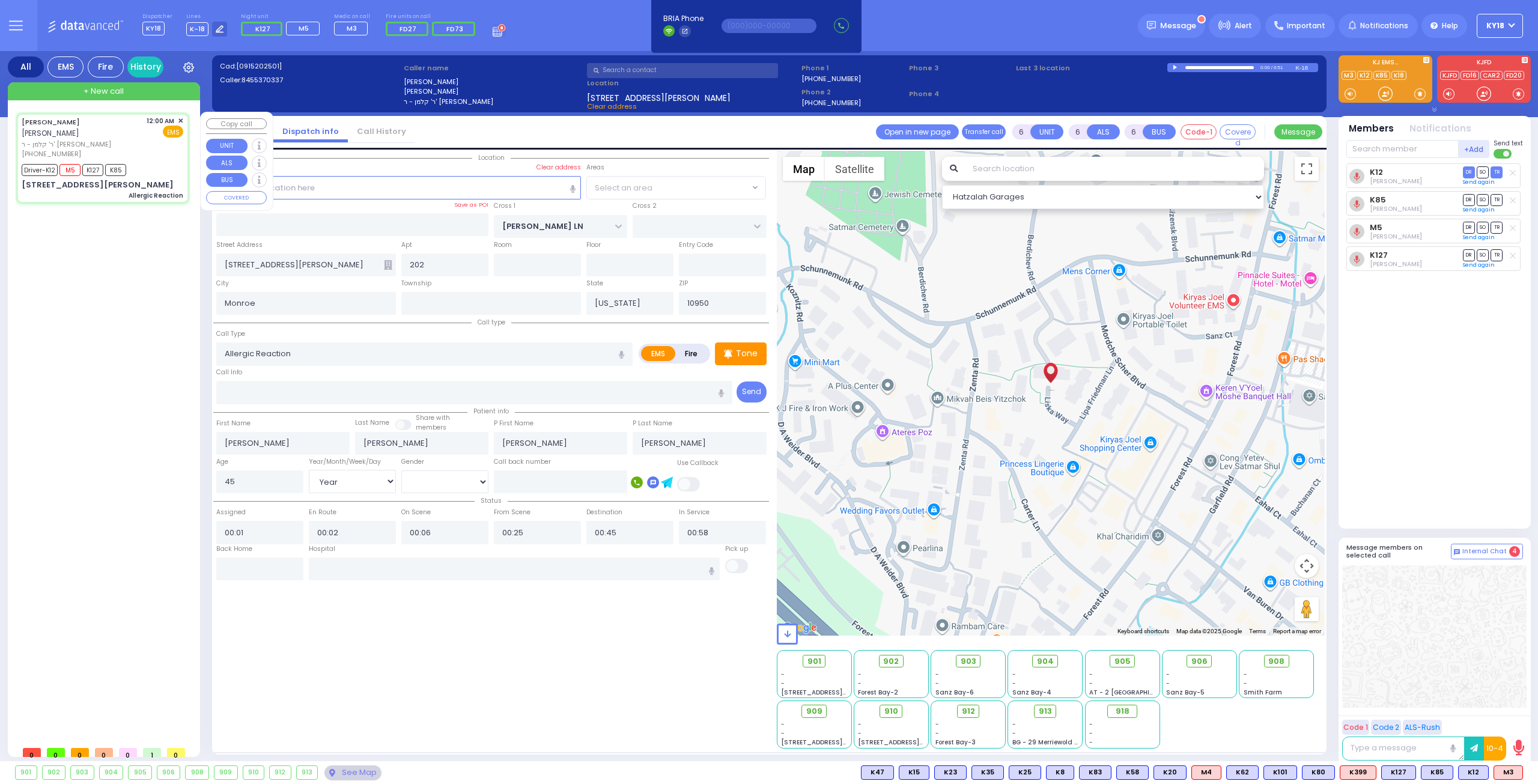
radio input "true"
select select "Year"
select select "[DEMOGRAPHIC_DATA]"
select select
select select "Hatzalah Garages"
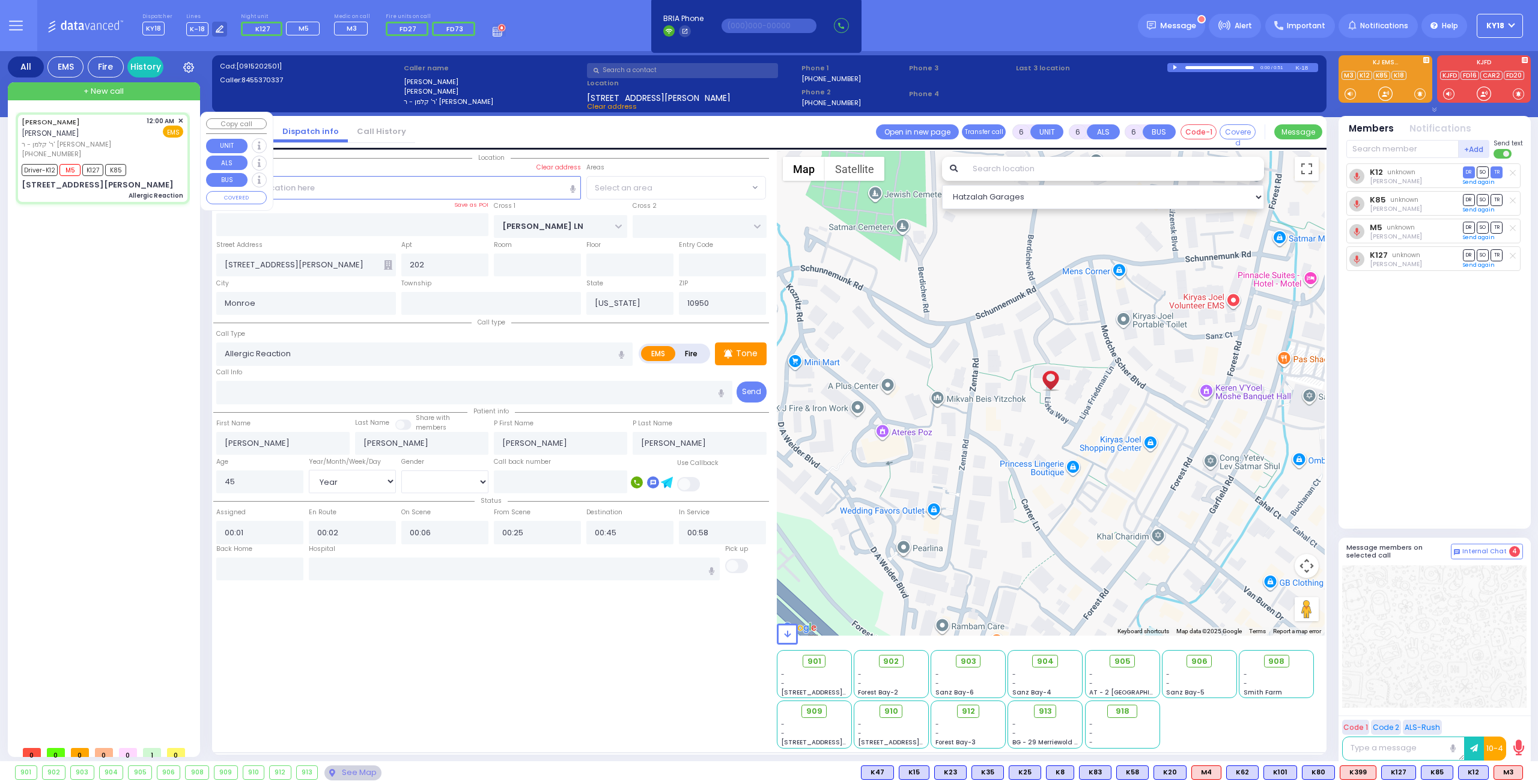
select select "SECTION 2"
select select
